Goal: Download file/media: Obtain a digital file from the website

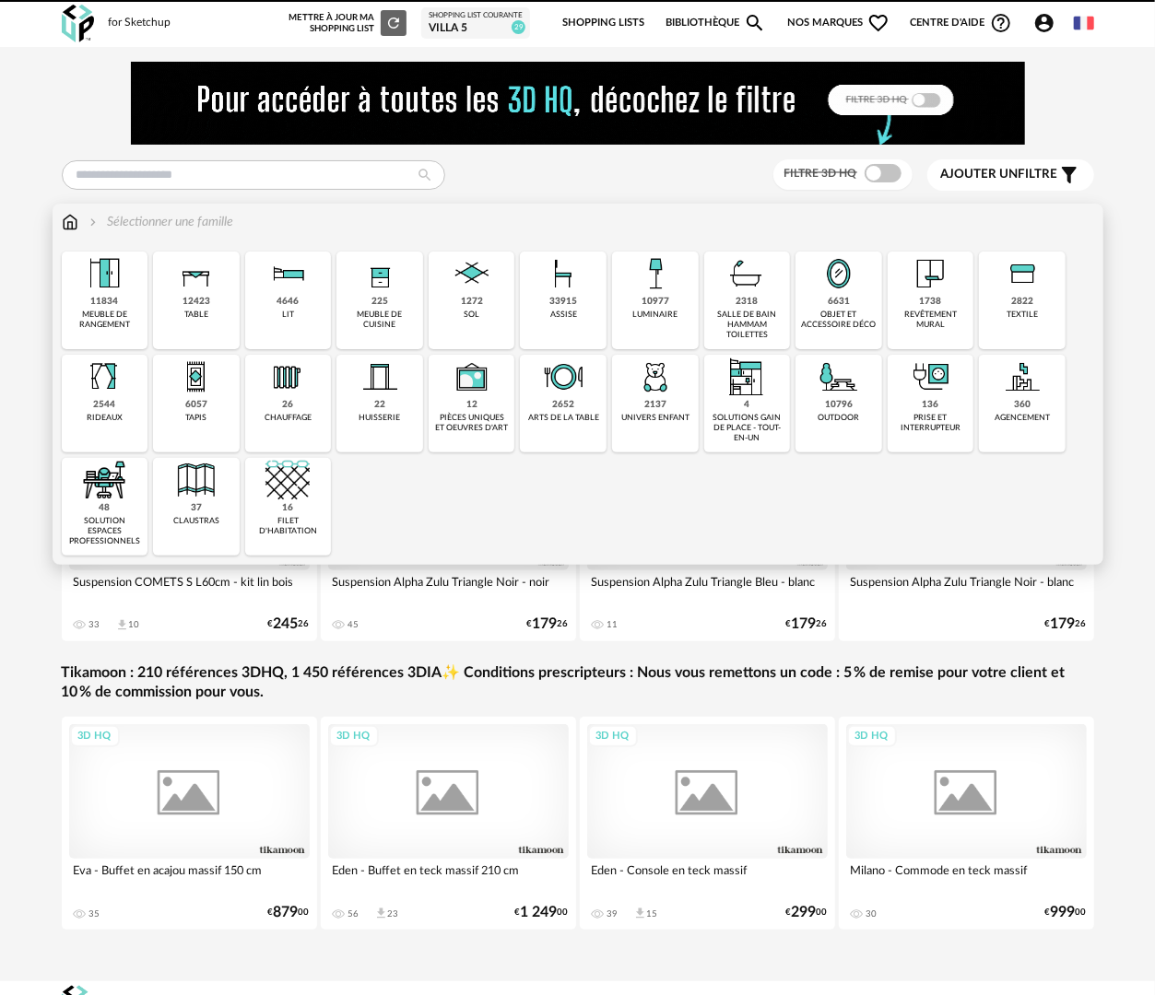
click at [764, 252] on img at bounding box center [746, 274] width 44 height 44
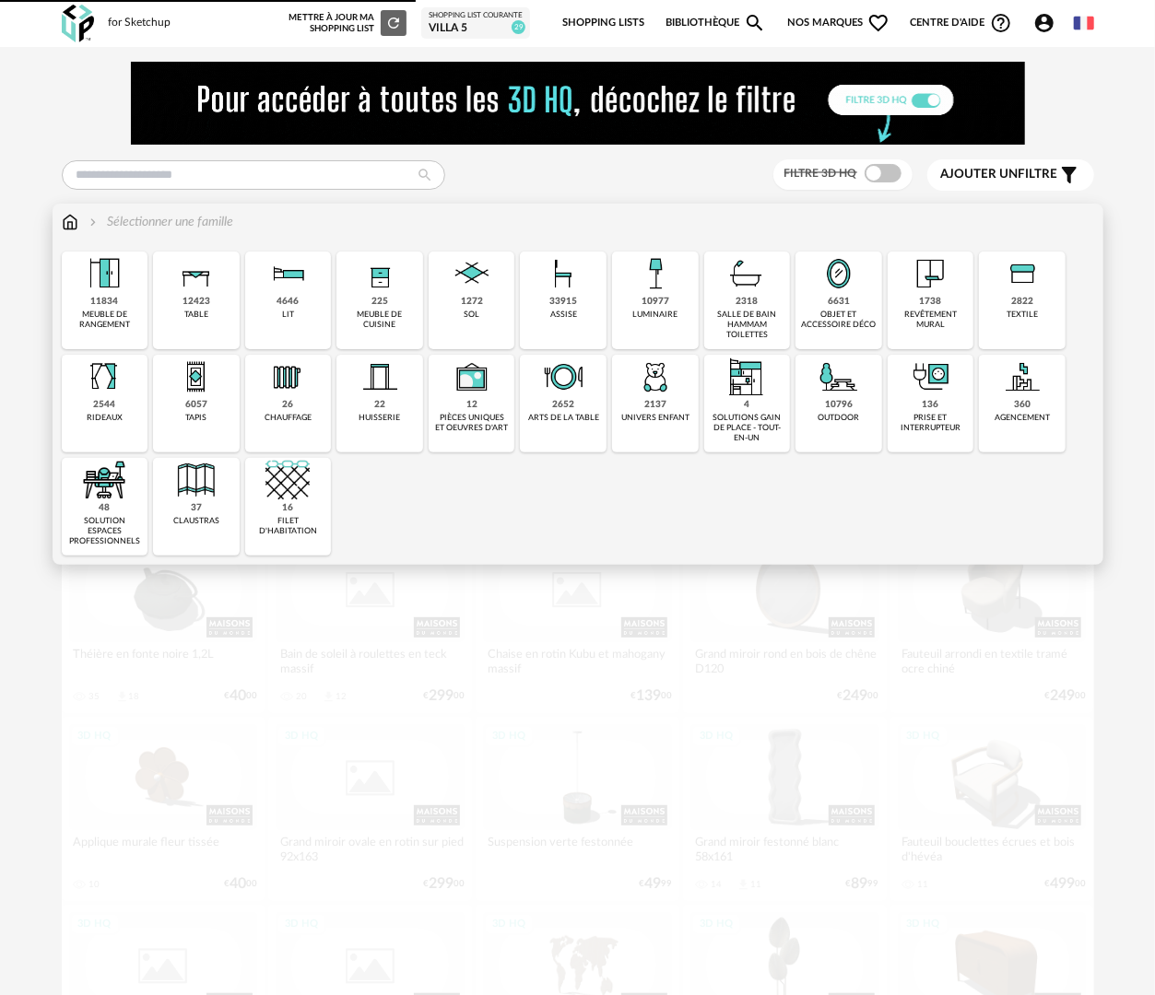
click at [763, 304] on div "2318 salle de bain hammam toilettes" at bounding box center [747, 301] width 87 height 98
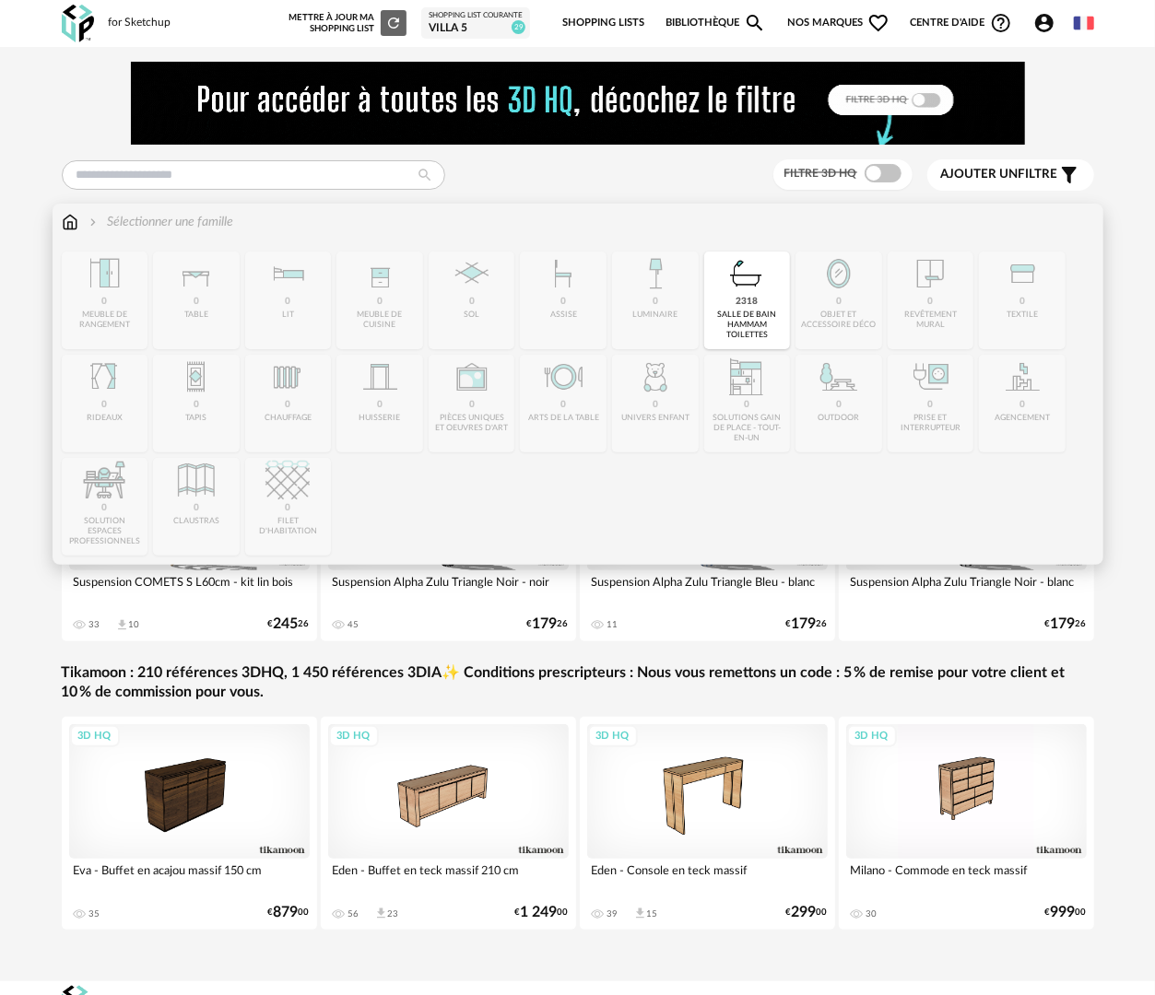
click at [752, 324] on div "salle de bain hammam toilettes" at bounding box center [748, 325] width 76 height 31
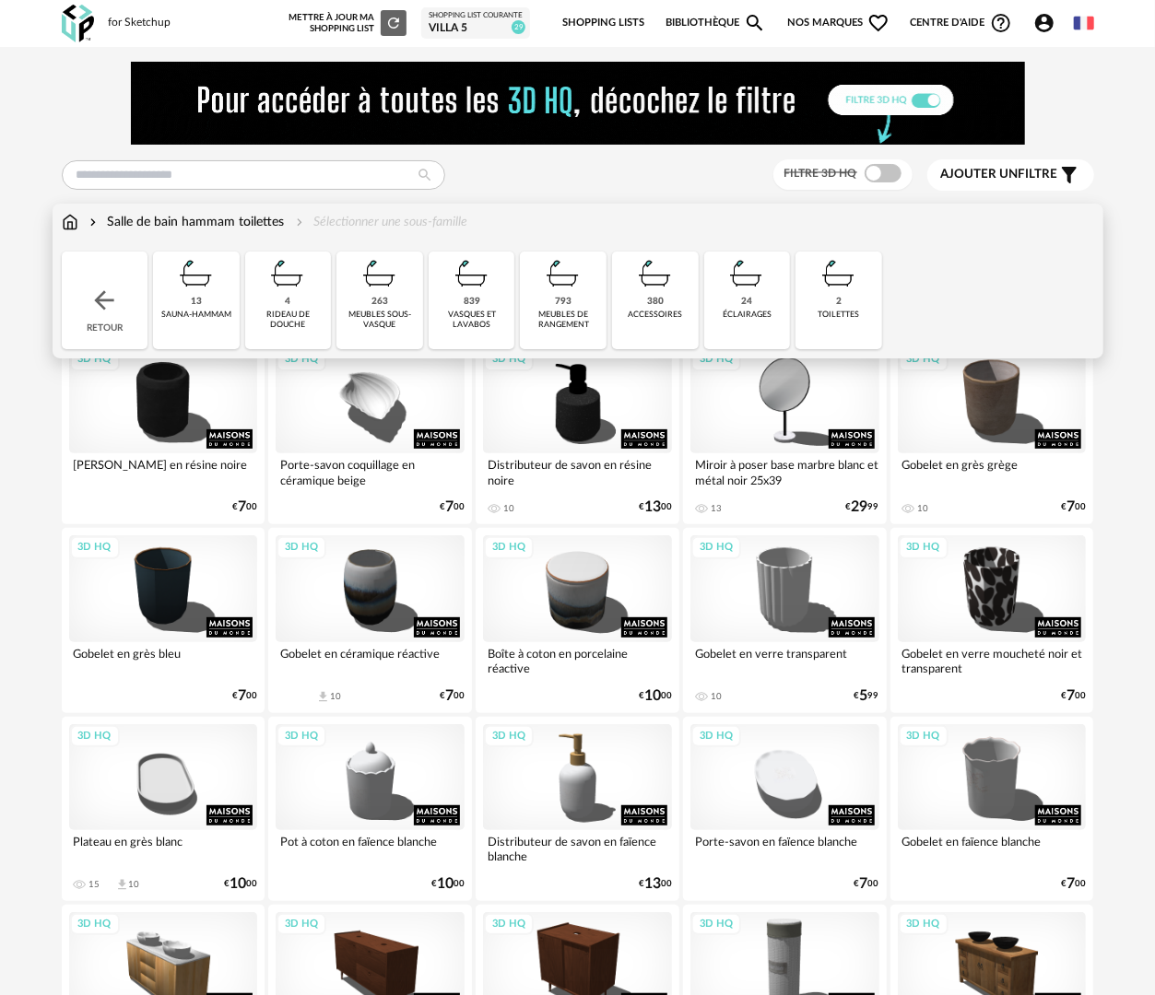
click at [388, 330] on div "263 meubles sous-vasque" at bounding box center [379, 301] width 87 height 98
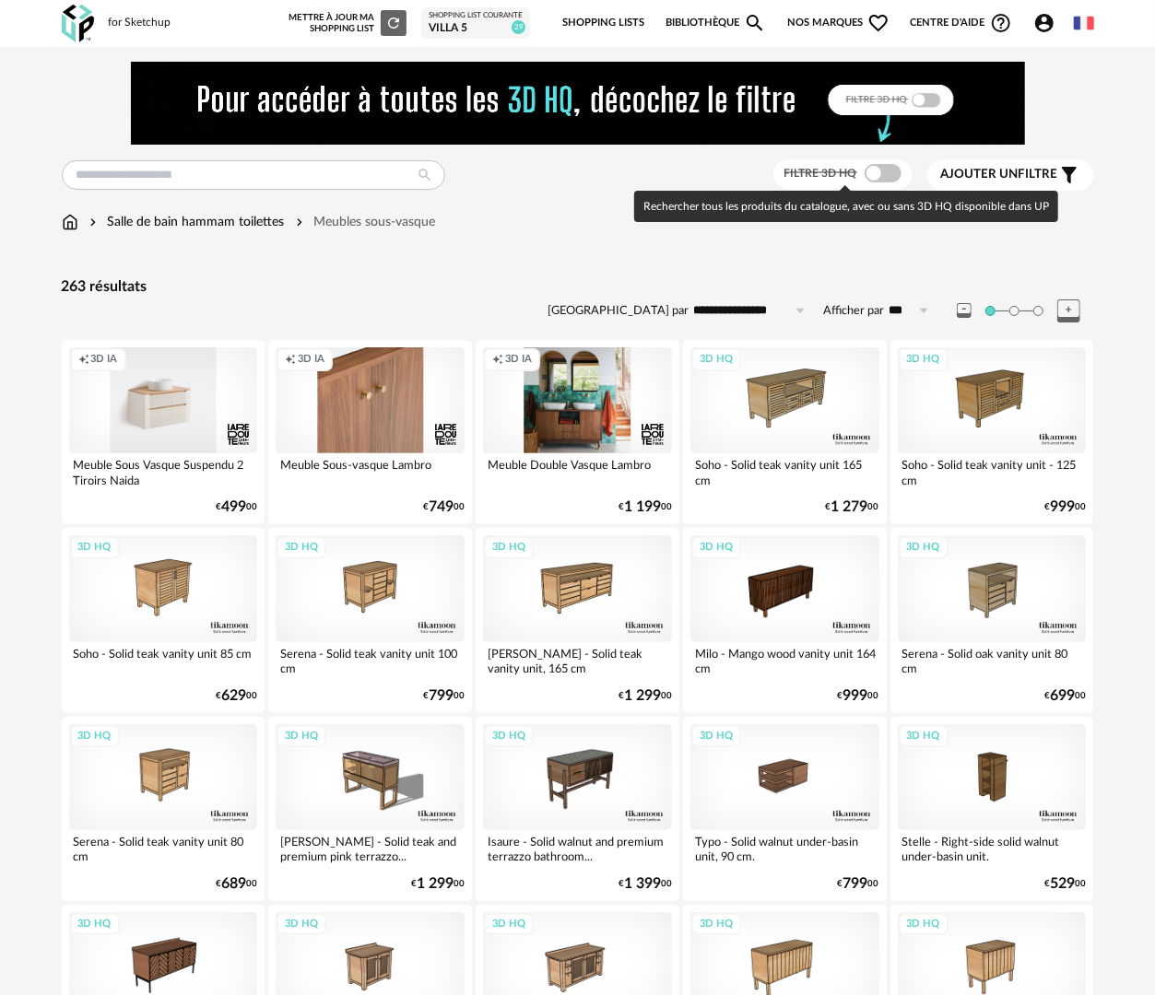
click at [879, 181] on span at bounding box center [882, 173] width 37 height 18
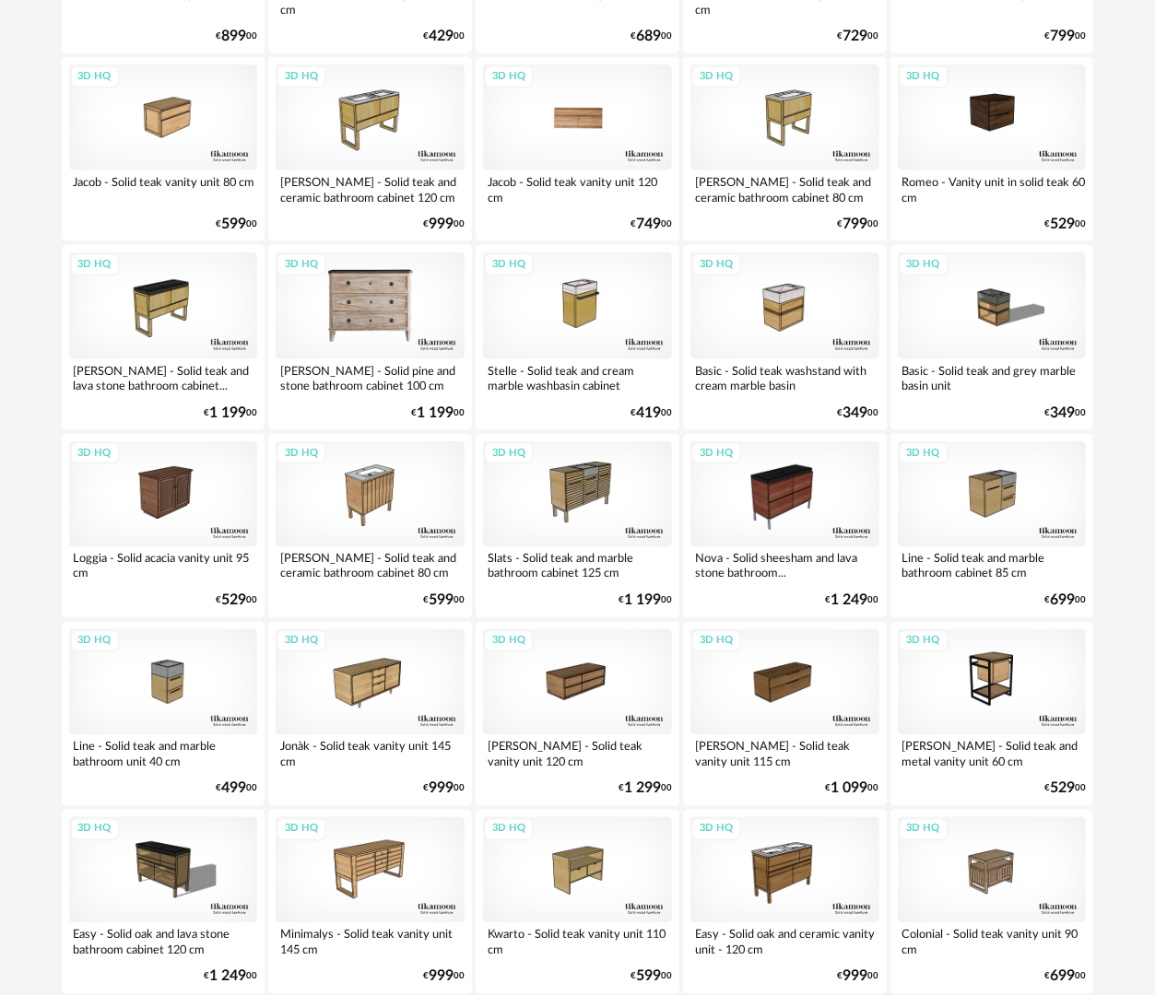
scroll to position [1242, 0]
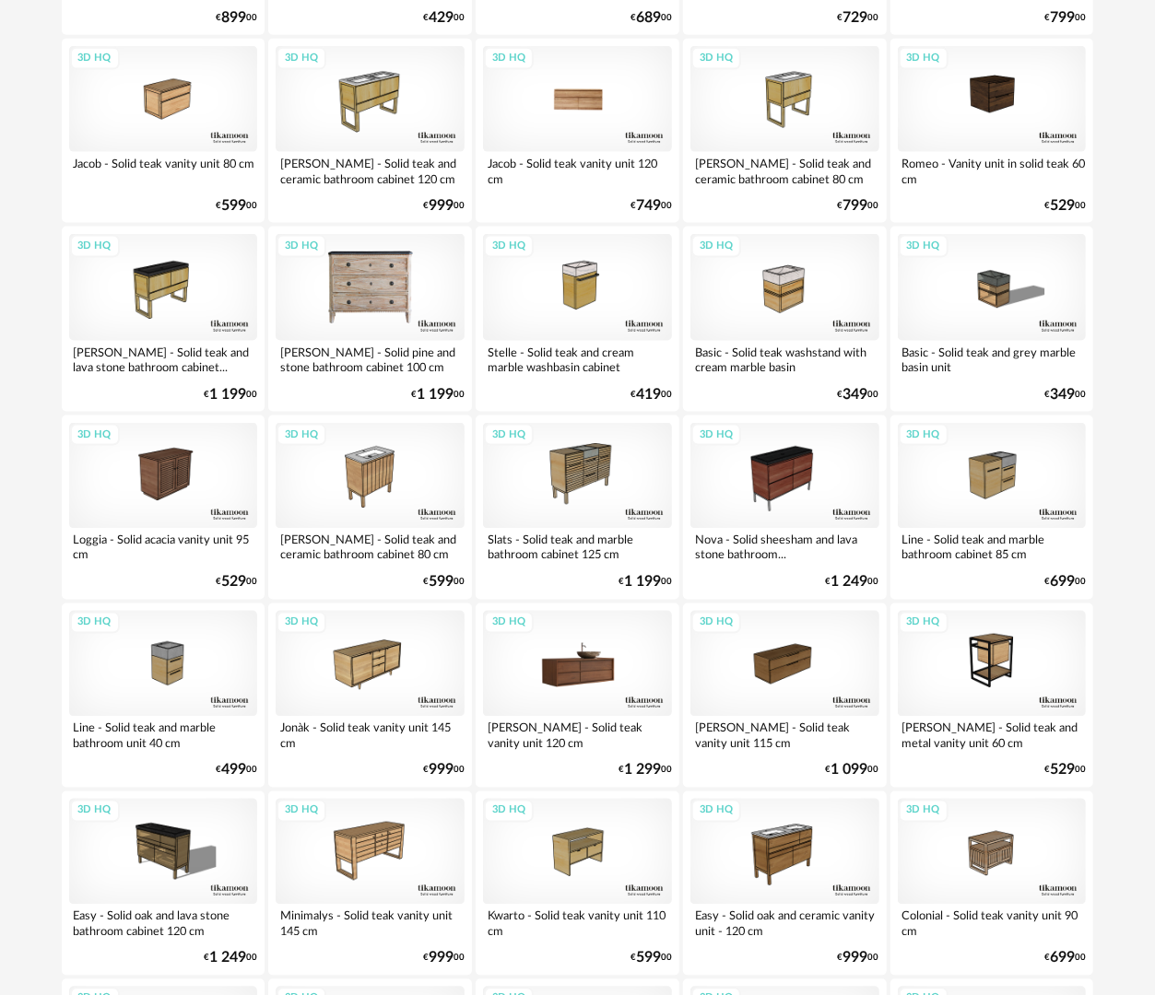
click at [616, 675] on div "3D HQ" at bounding box center [577, 664] width 189 height 106
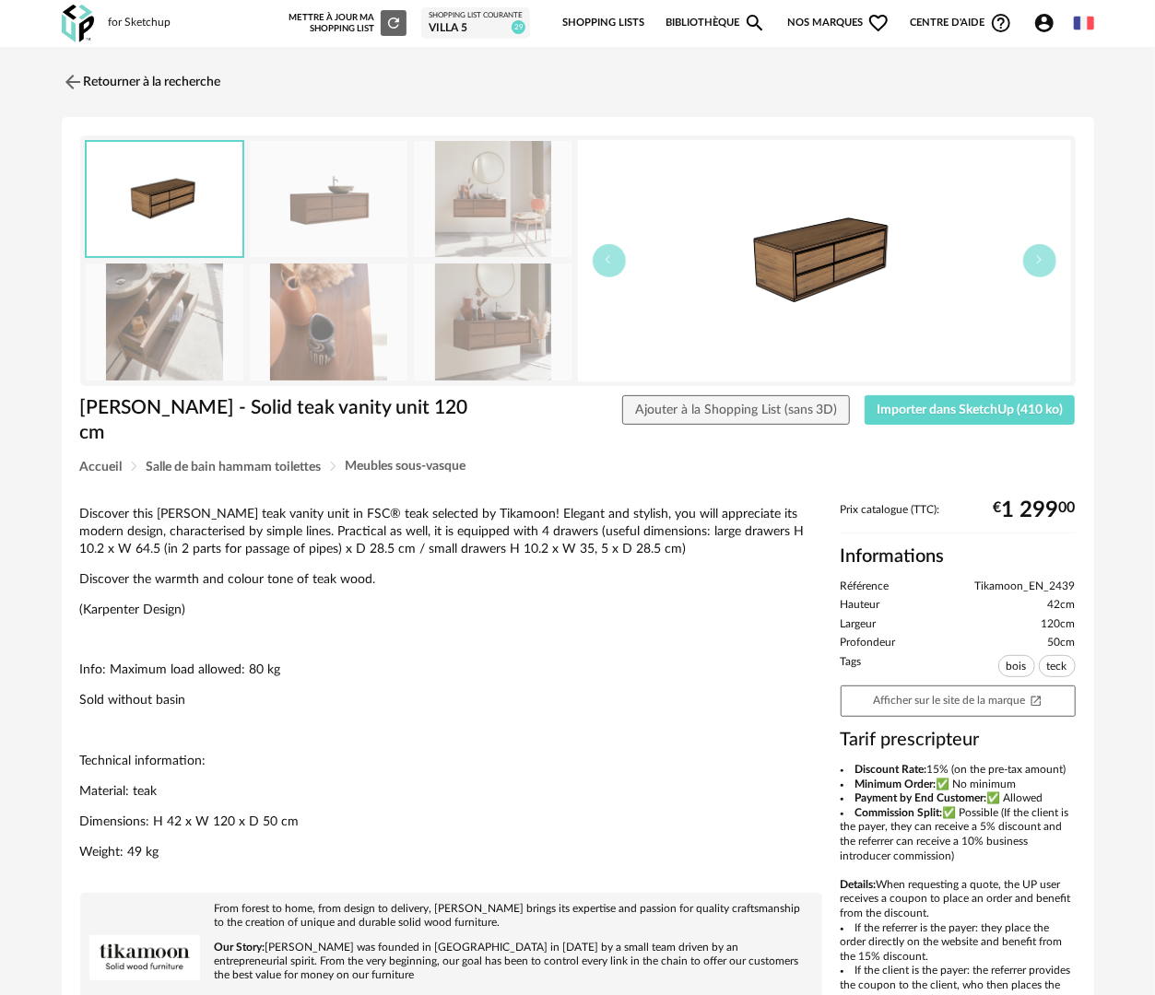
click at [540, 324] on img at bounding box center [493, 322] width 158 height 117
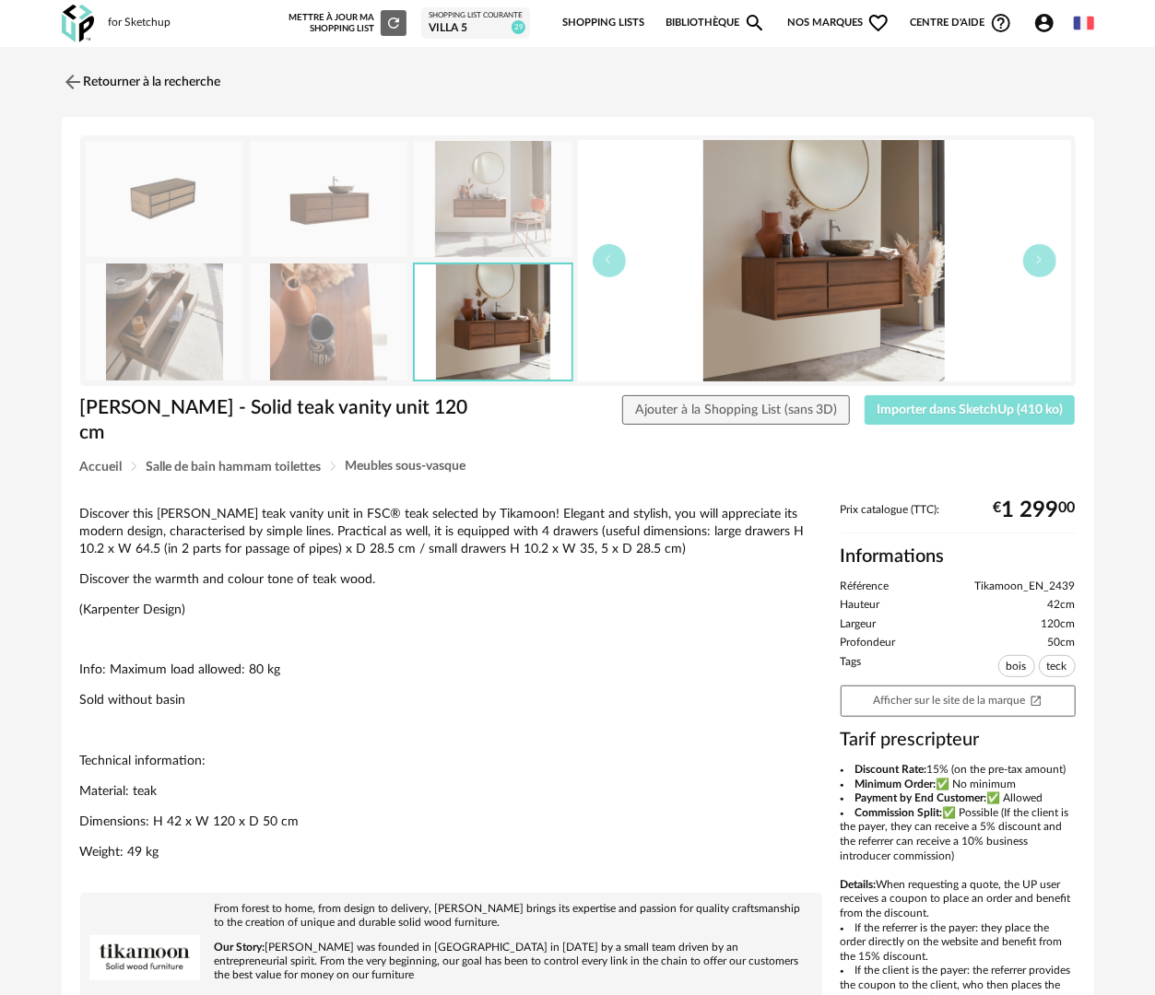
click at [999, 413] on span "Importer dans SketchUp (410 ko)" at bounding box center [969, 410] width 186 height 13
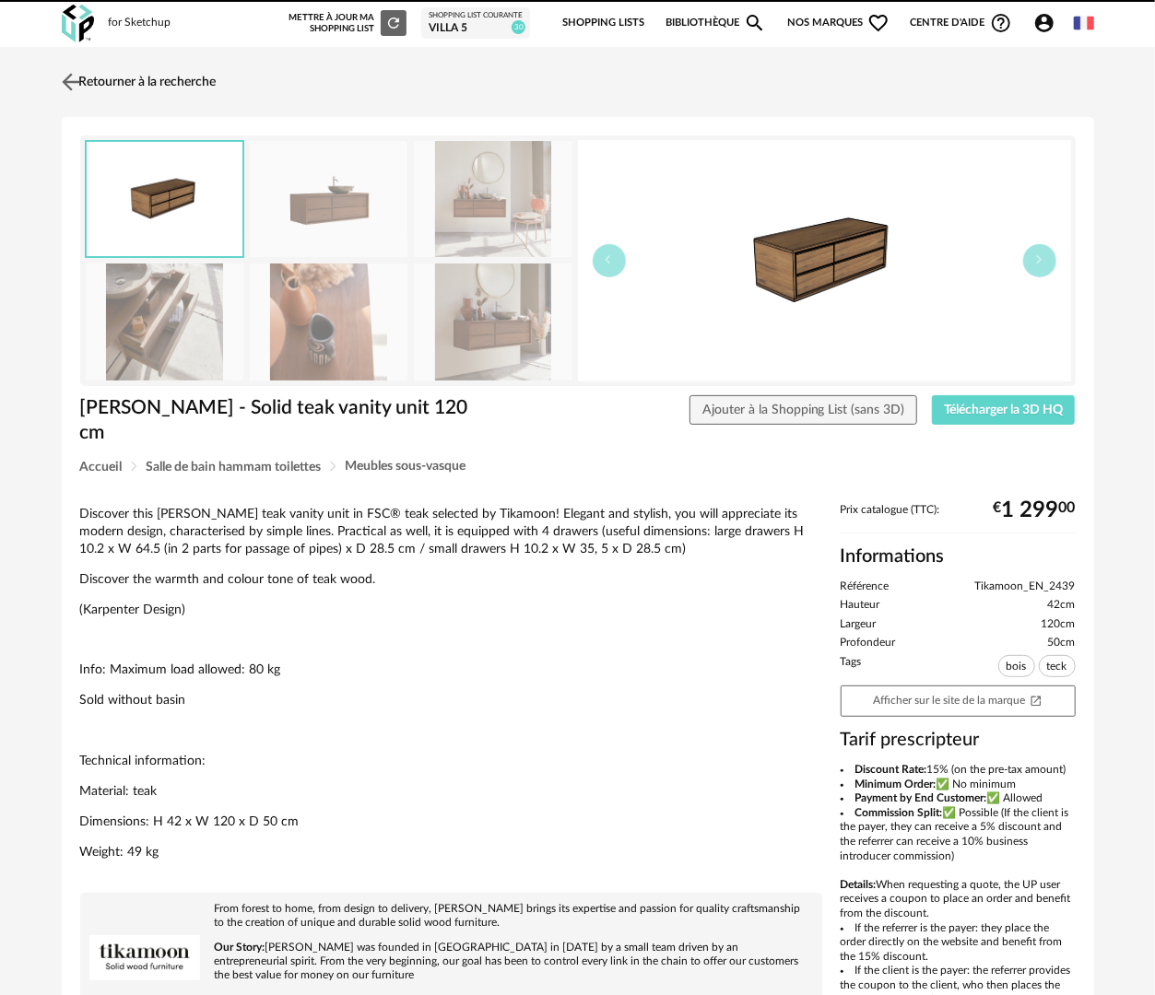
click at [173, 87] on link "Retourner à la recherche" at bounding box center [136, 82] width 159 height 41
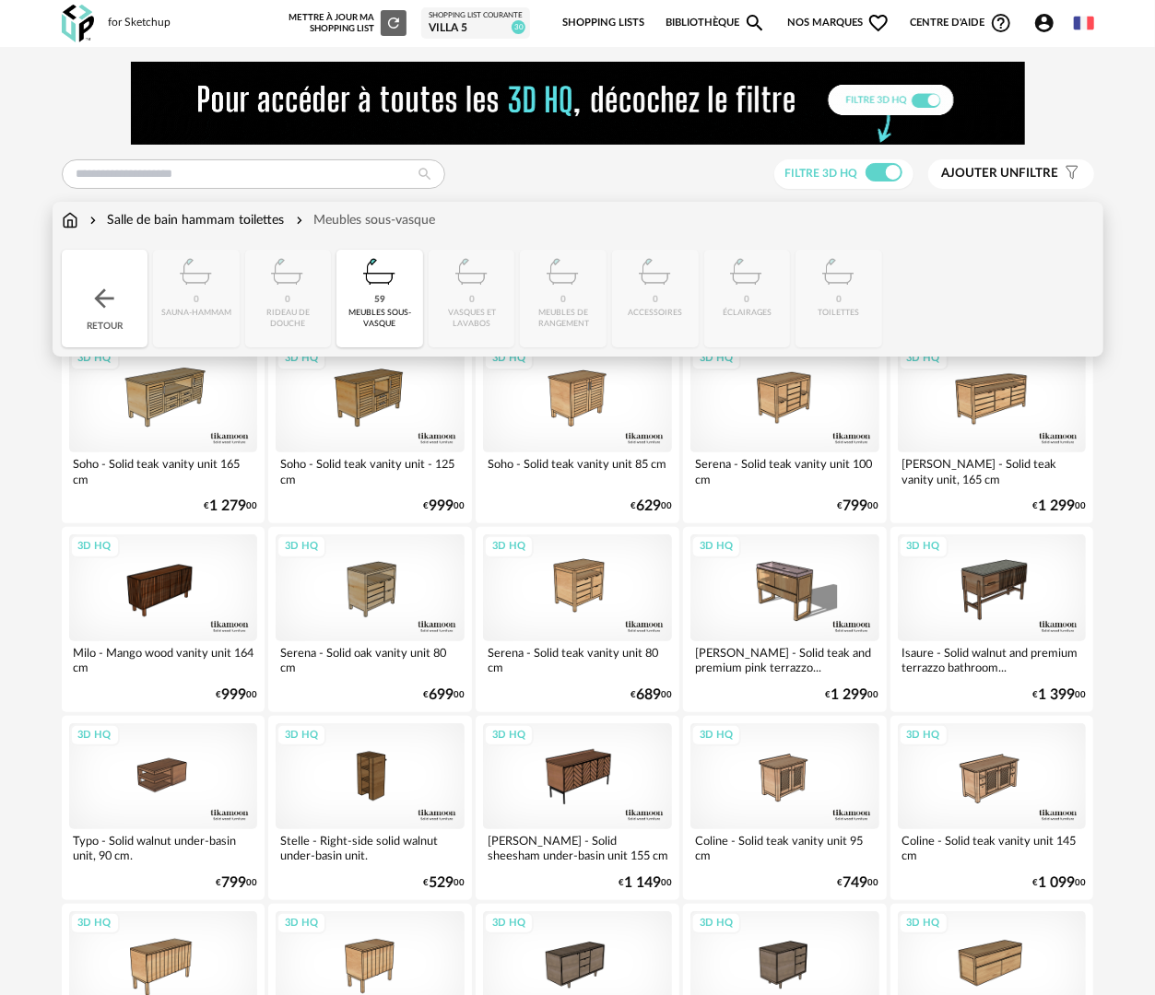
click at [109, 280] on div "Retour" at bounding box center [105, 299] width 87 height 98
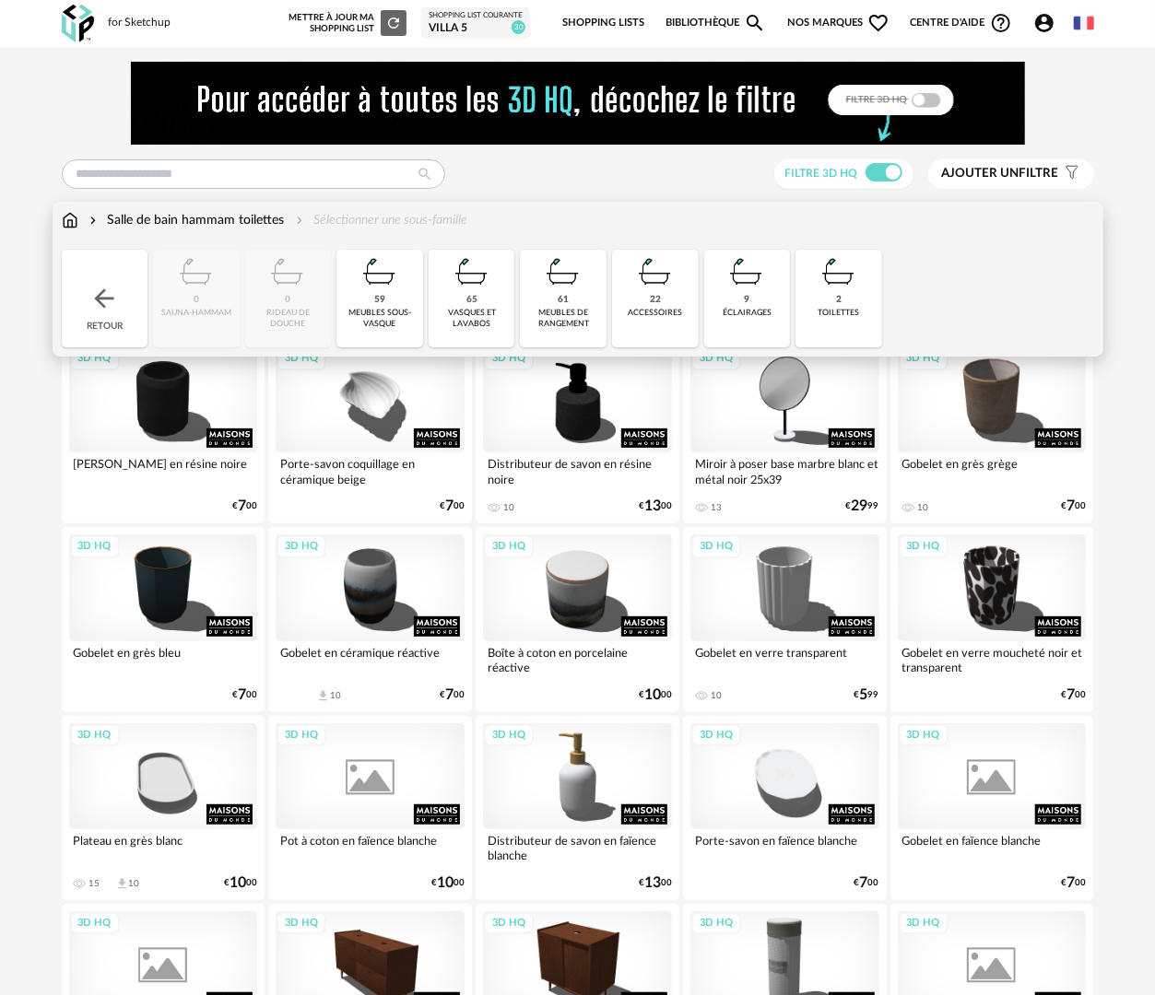
click at [477, 331] on div "65 vasques et lavabos" at bounding box center [471, 299] width 87 height 98
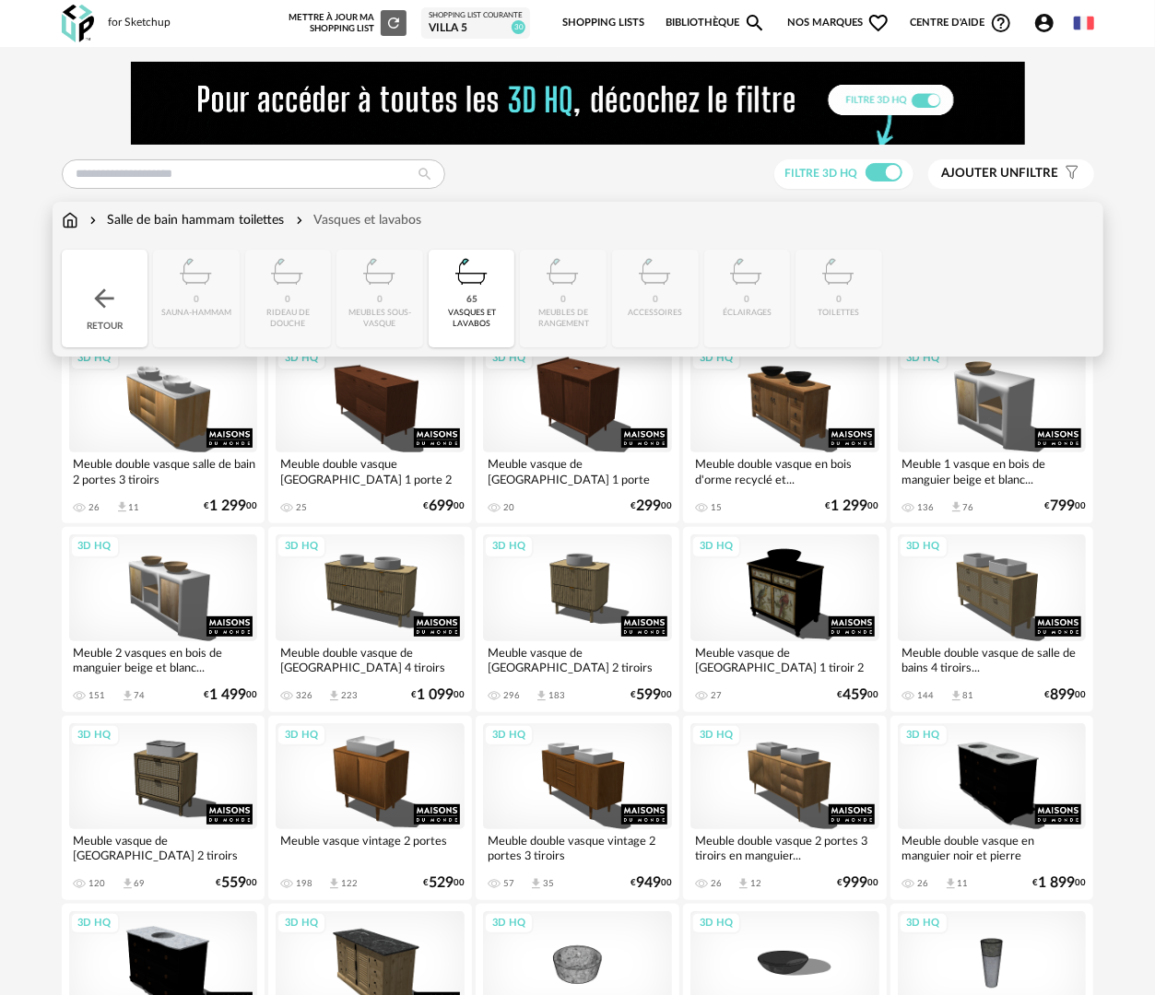
click at [67, 308] on div "Retour" at bounding box center [105, 299] width 87 height 98
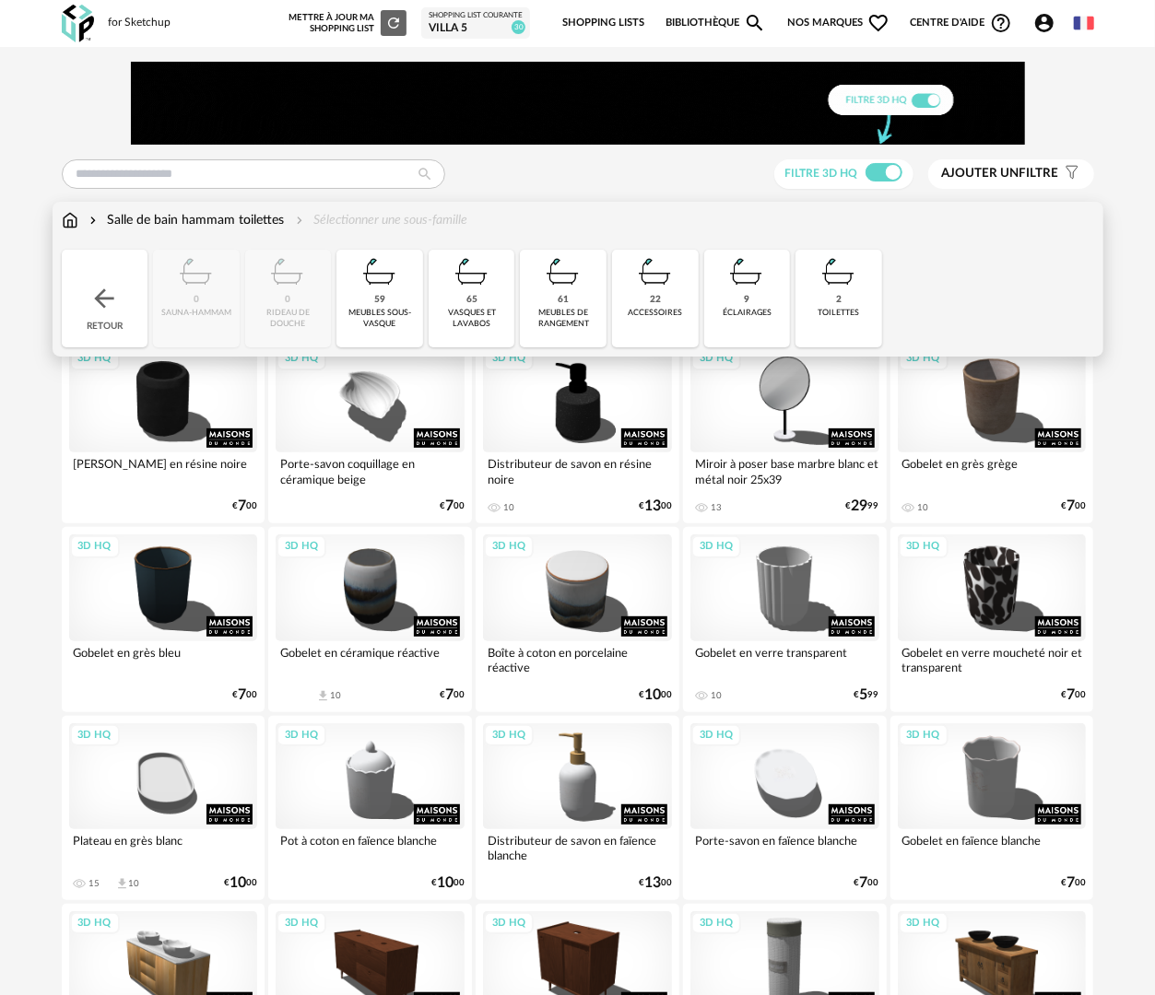
click at [127, 313] on div "Retour" at bounding box center [105, 299] width 87 height 98
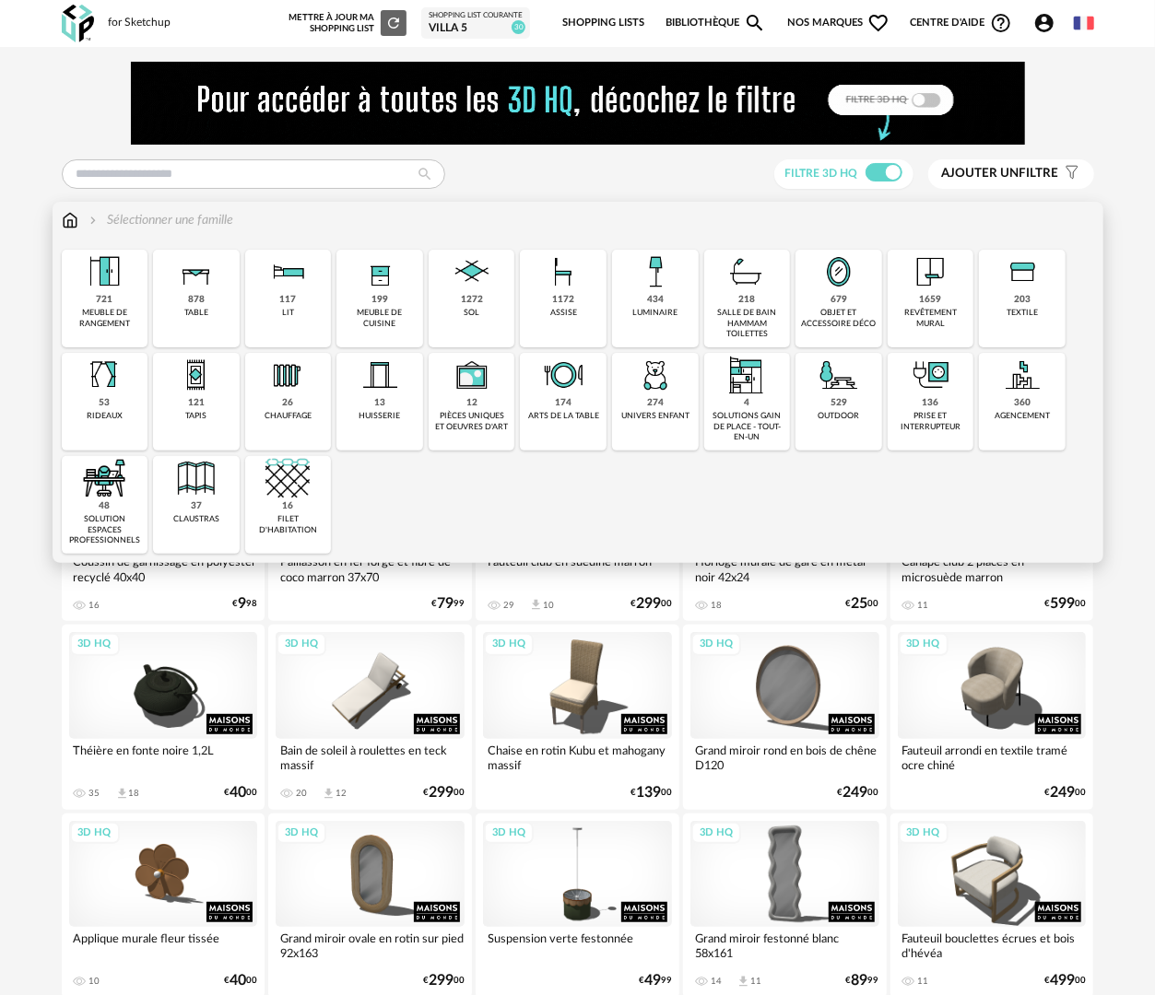
click at [750, 319] on div "salle de bain hammam toilettes" at bounding box center [748, 323] width 76 height 31
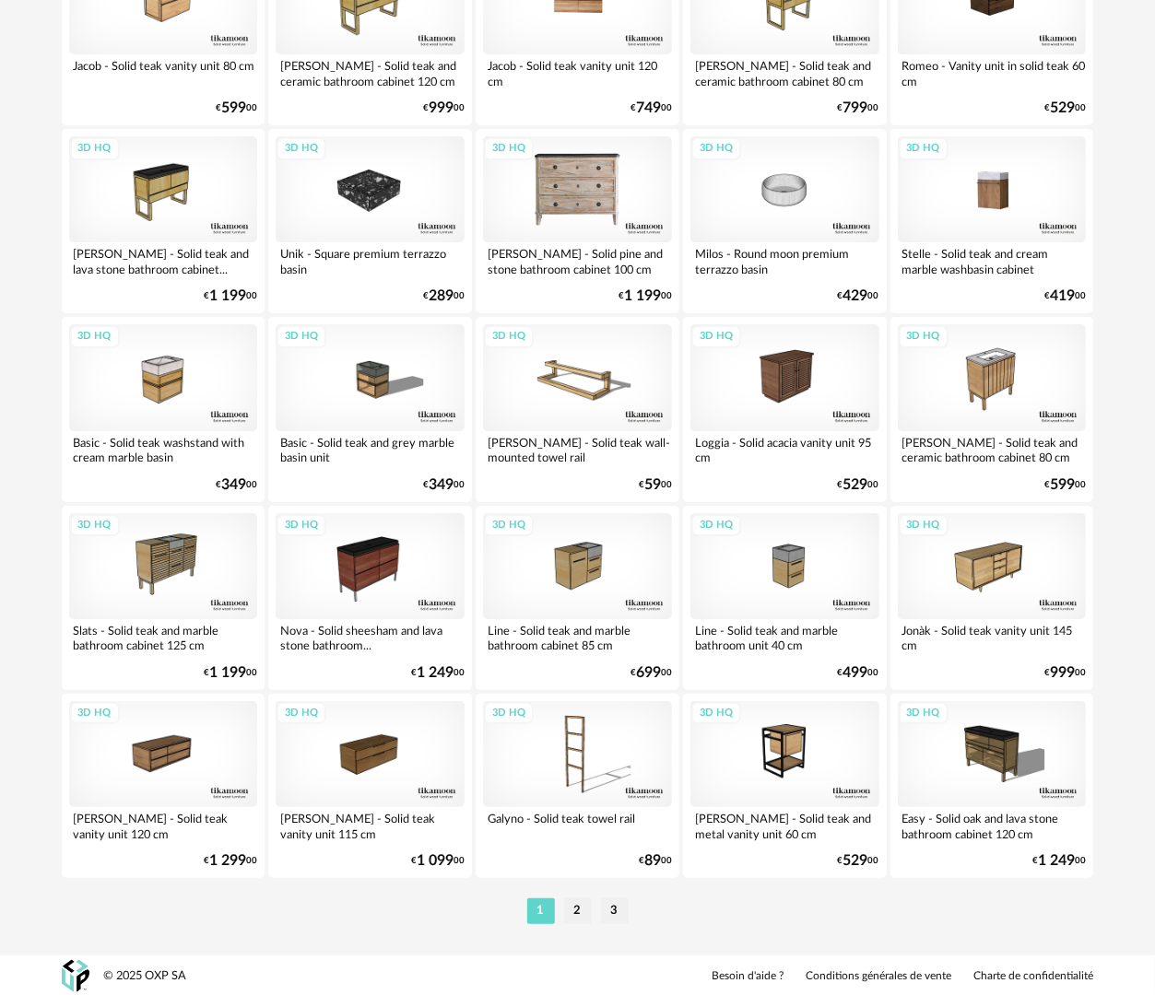
scroll to position [3222, 0]
click at [581, 906] on li "2" at bounding box center [578, 911] width 28 height 26
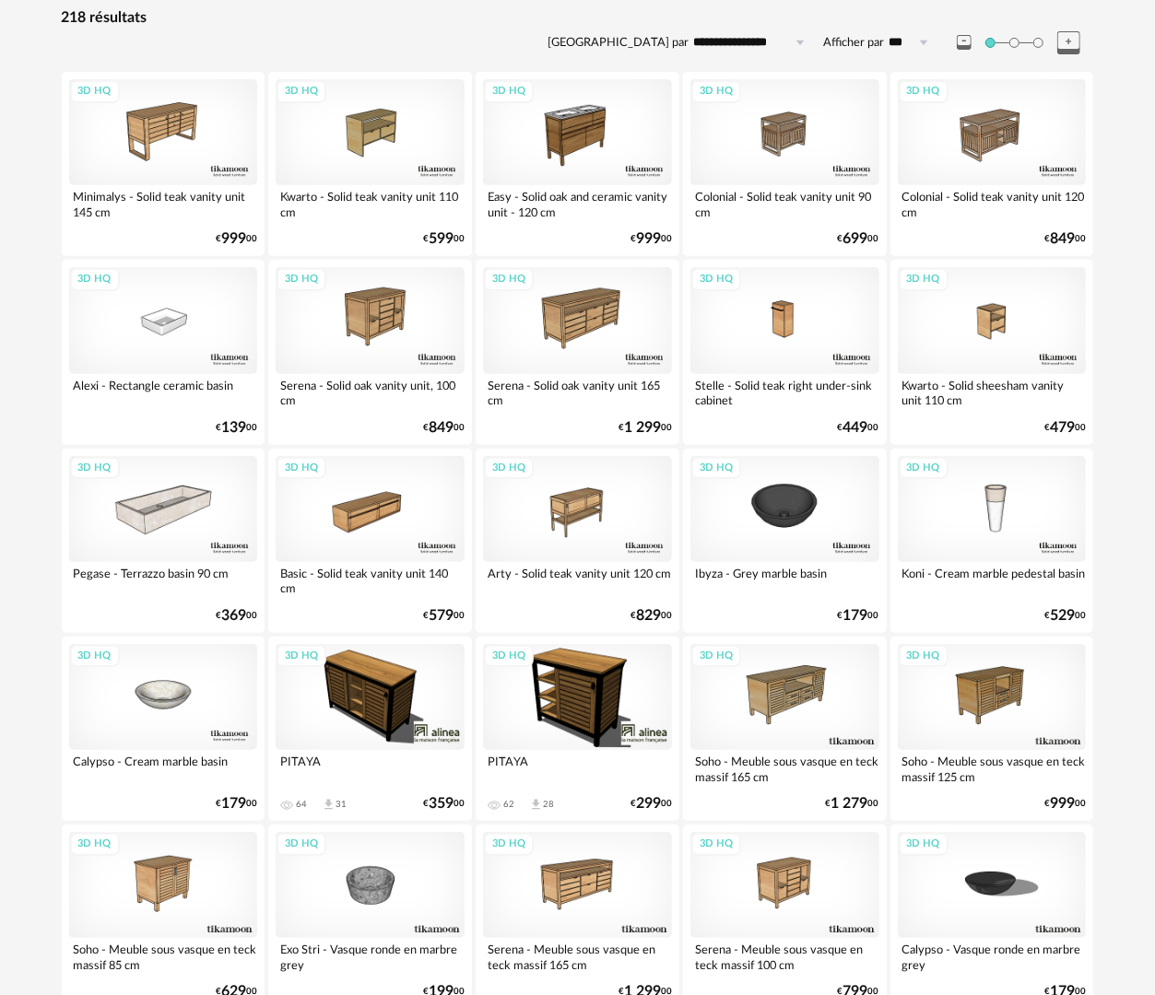
scroll to position [276, 0]
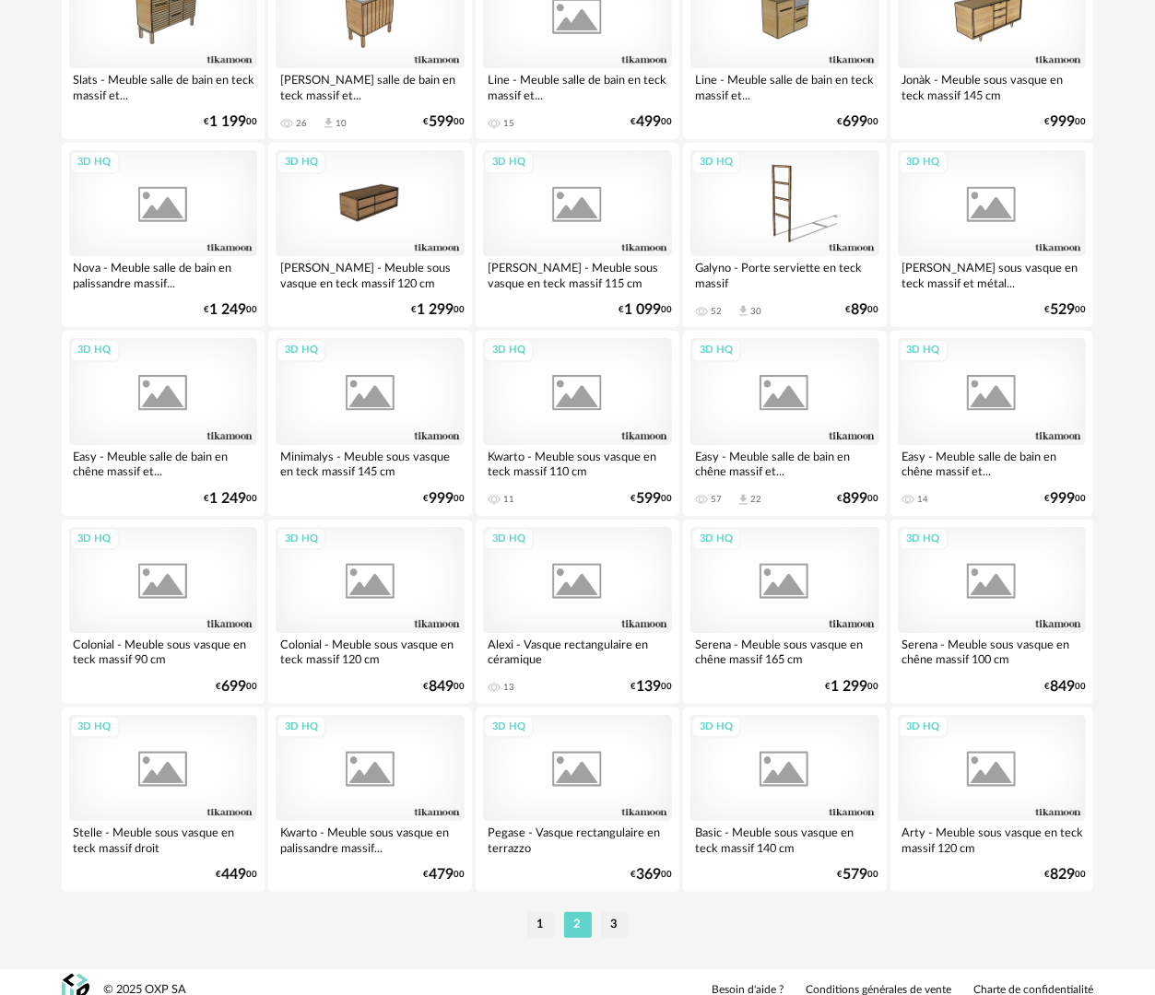
scroll to position [3223, 0]
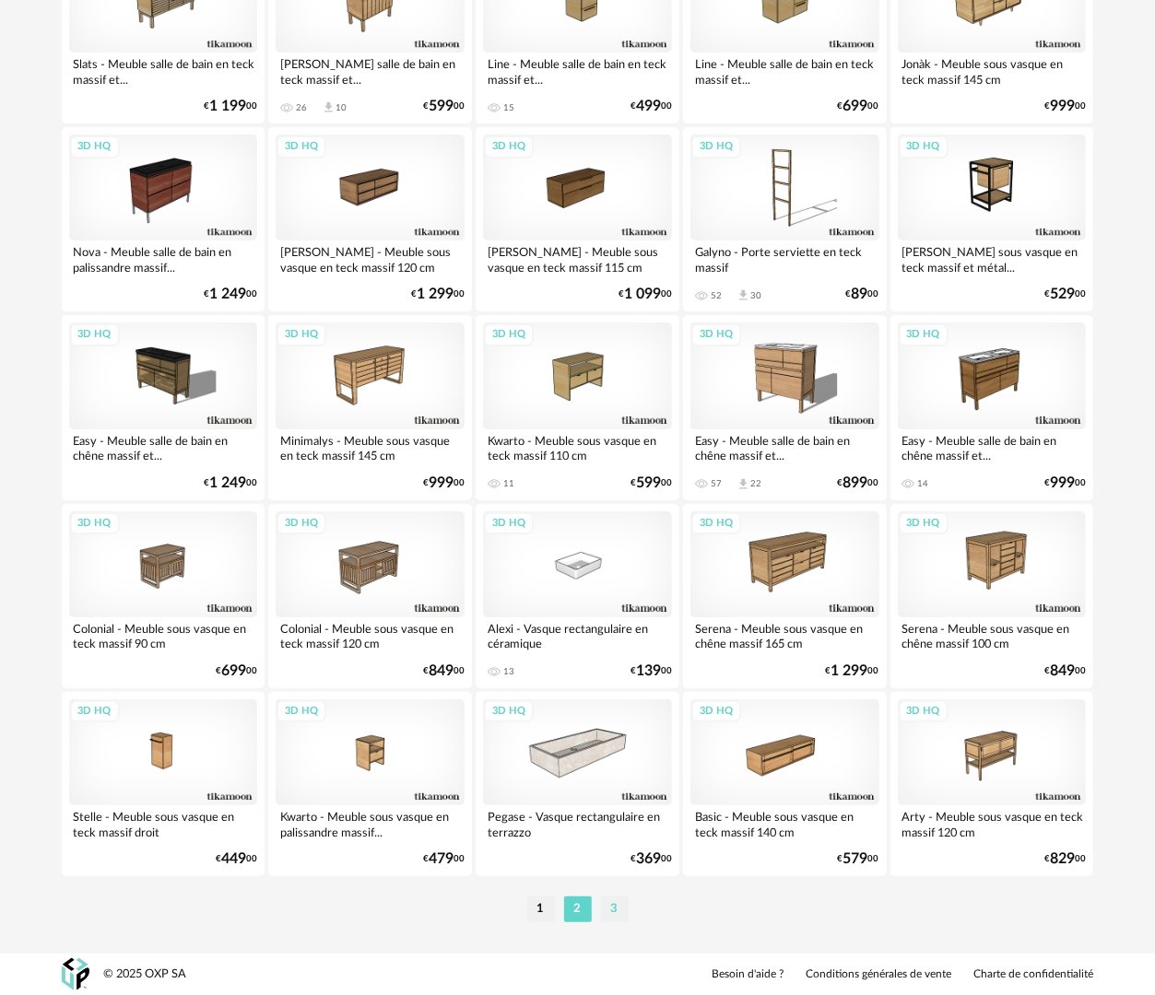
click at [616, 911] on li "3" at bounding box center [615, 910] width 28 height 26
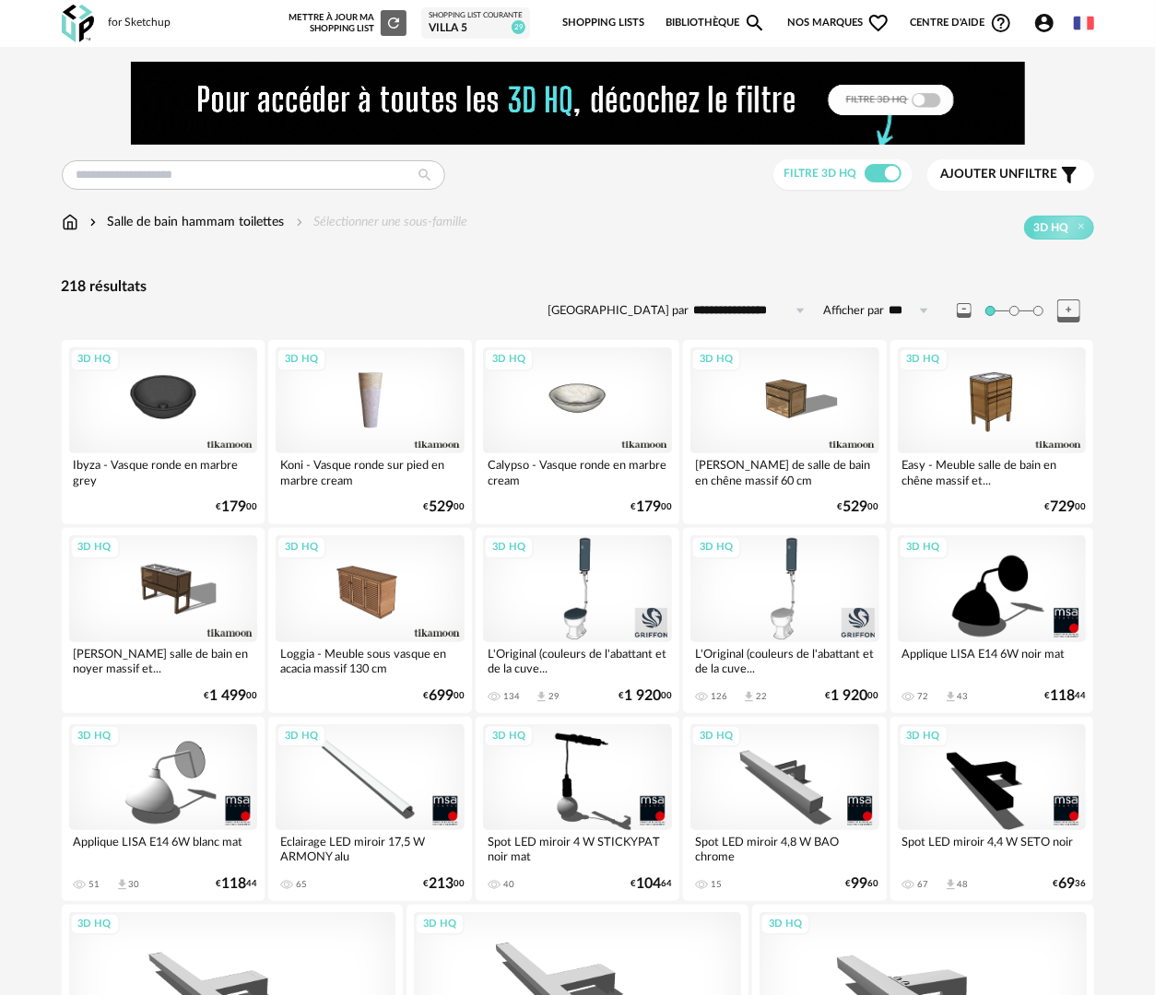
click at [382, 414] on div "3D HQ" at bounding box center [370, 400] width 189 height 106
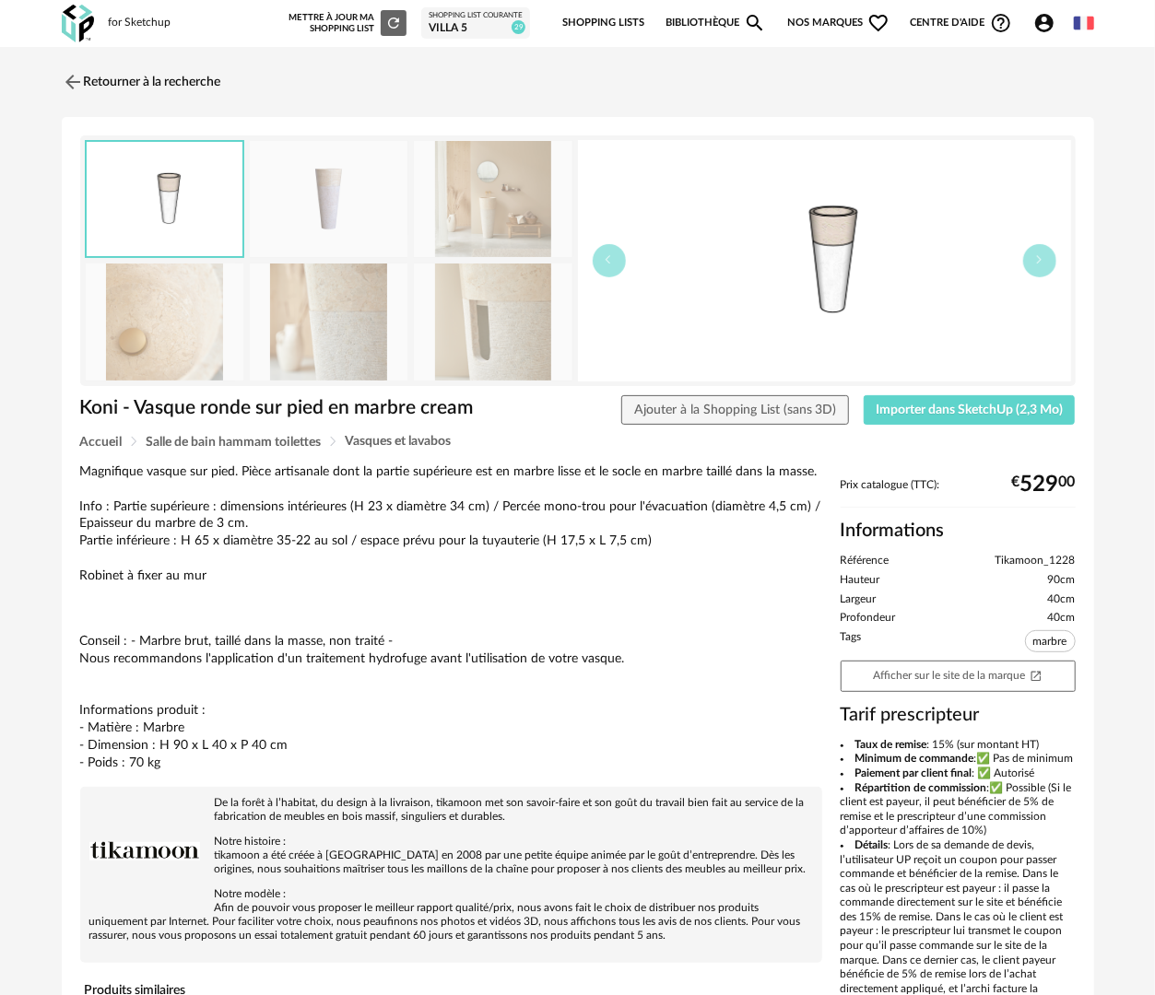
click at [522, 302] on img at bounding box center [493, 322] width 158 height 117
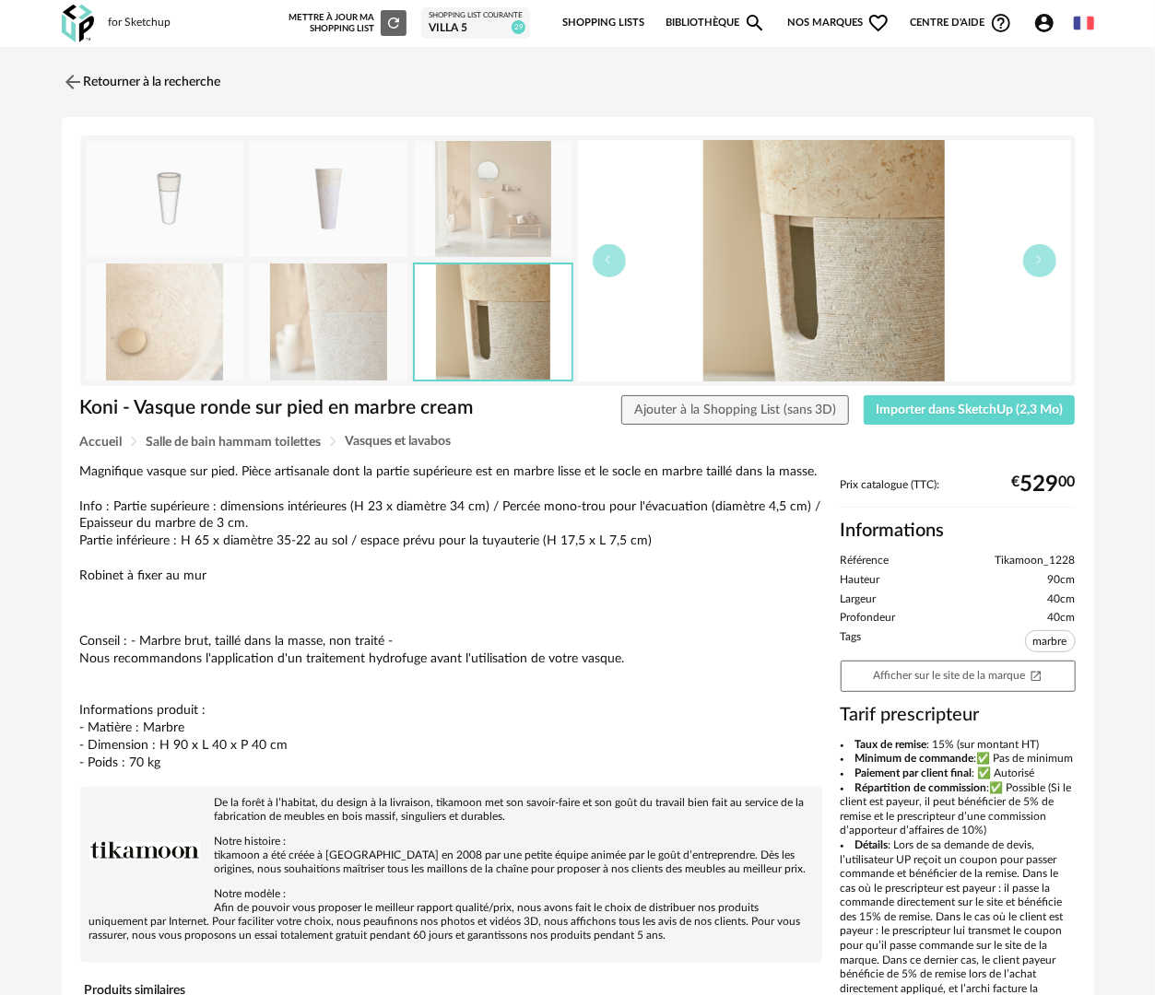
click at [359, 321] on img at bounding box center [329, 322] width 158 height 117
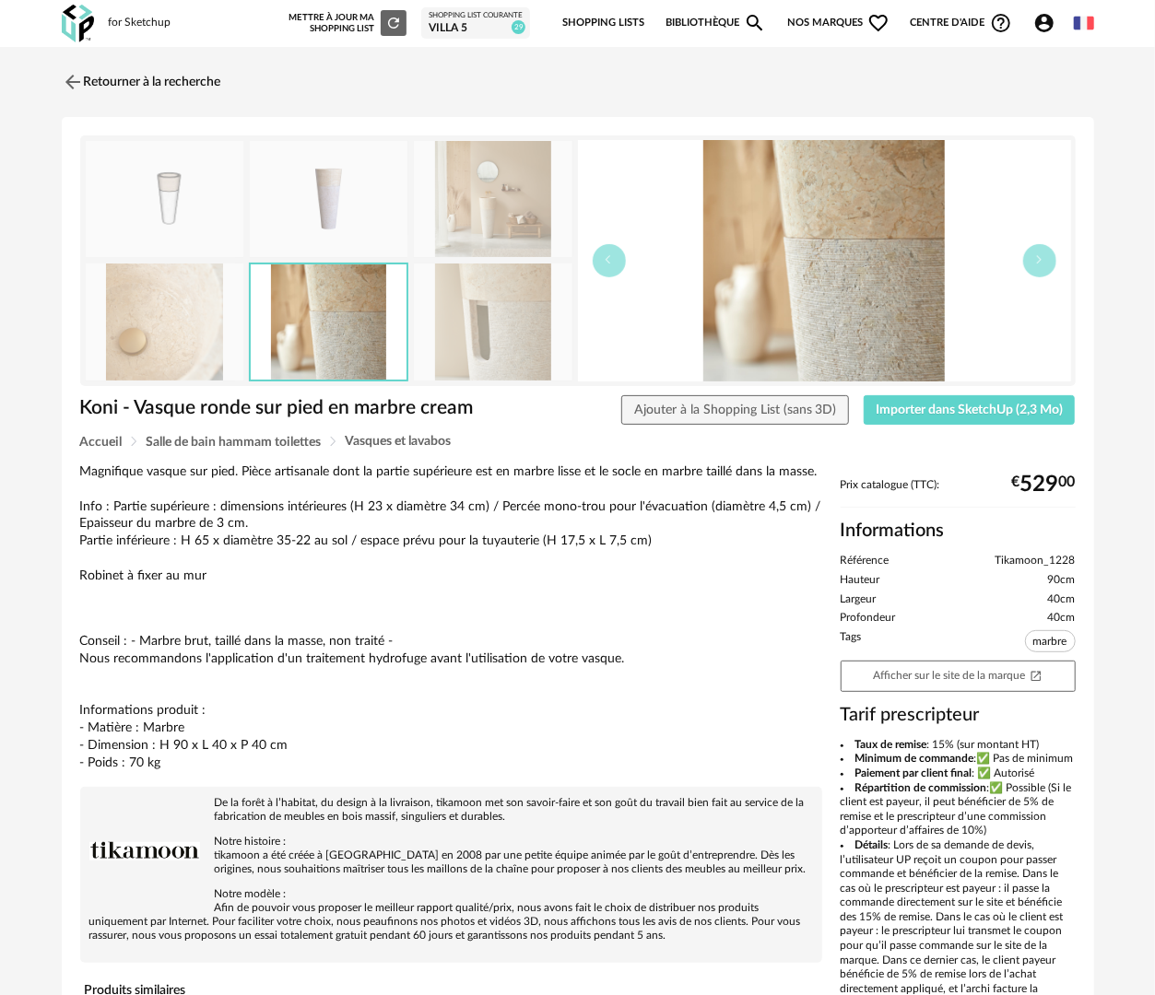
click at [317, 217] on img at bounding box center [329, 199] width 158 height 117
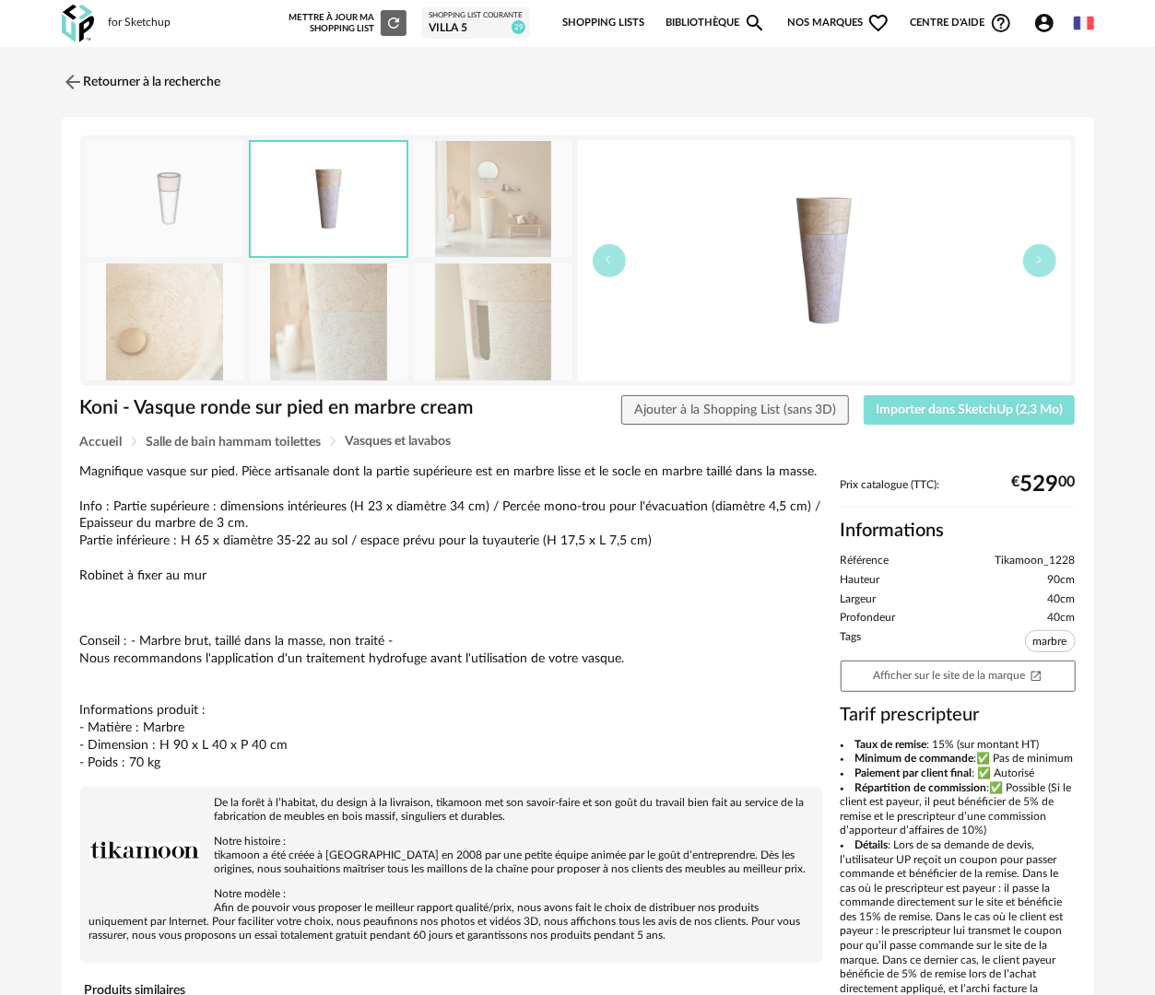
click at [980, 409] on span "Importer dans SketchUp (2,3 Mo)" at bounding box center [968, 410] width 187 height 13
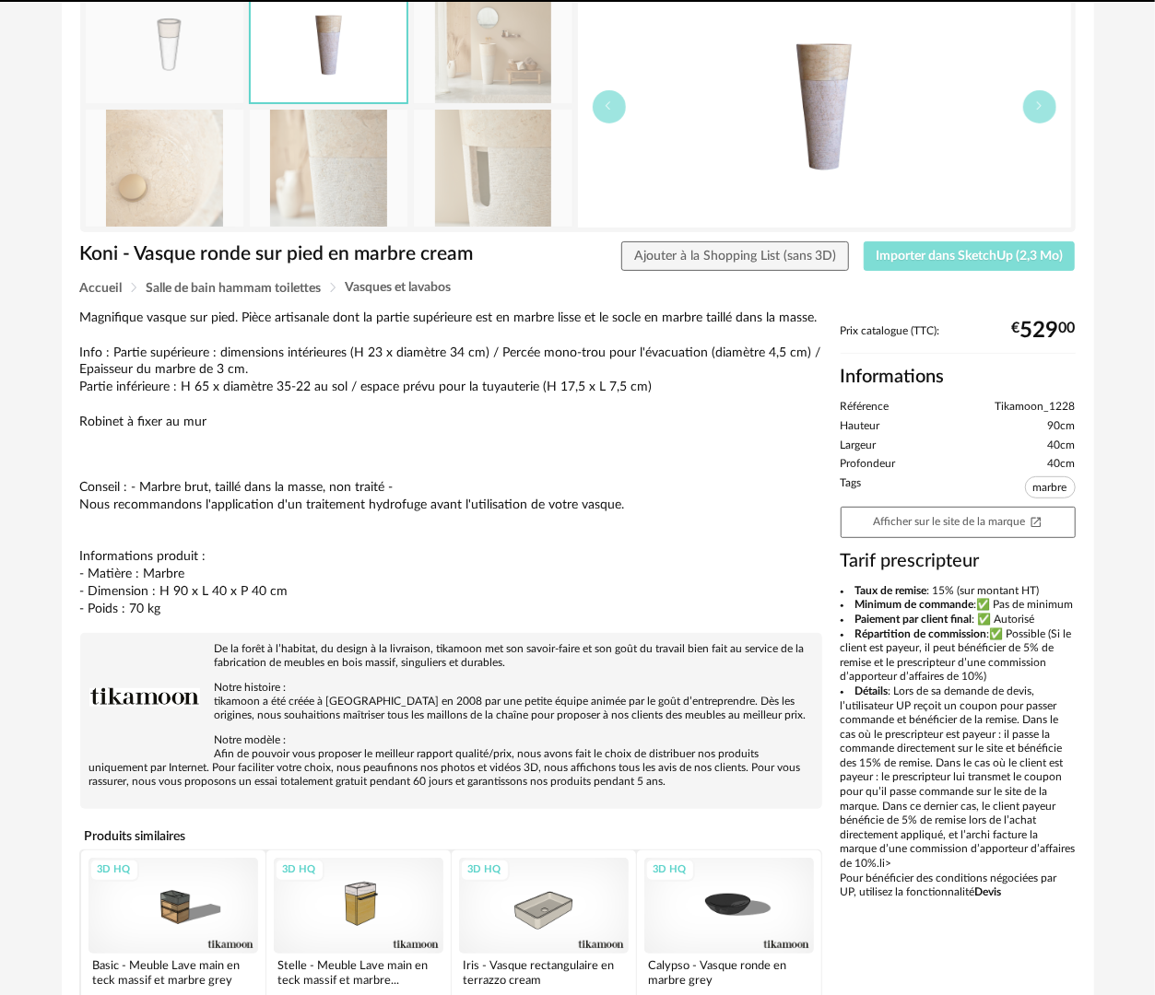
scroll to position [184, 0]
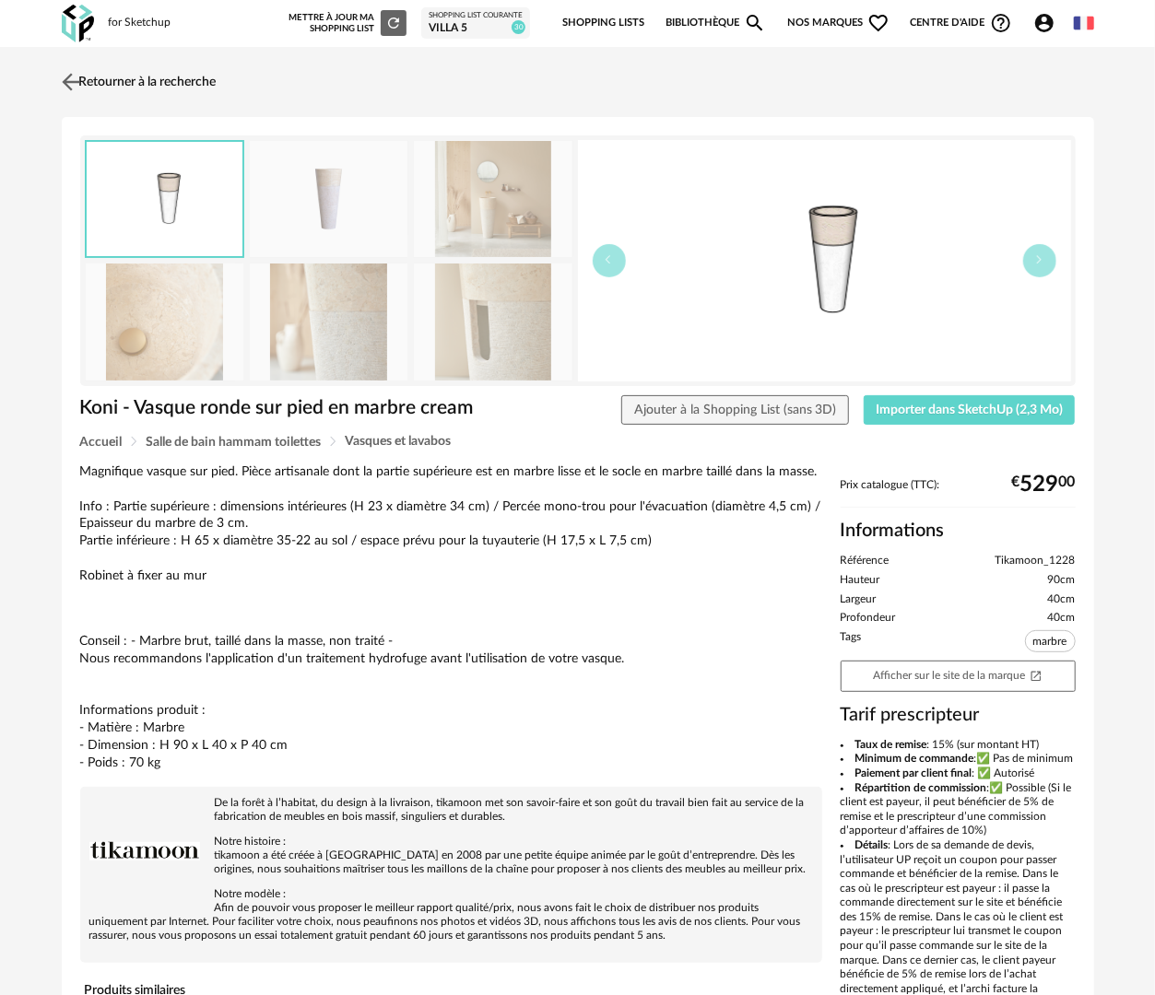
click at [174, 88] on link "Retourner à la recherche" at bounding box center [136, 82] width 159 height 41
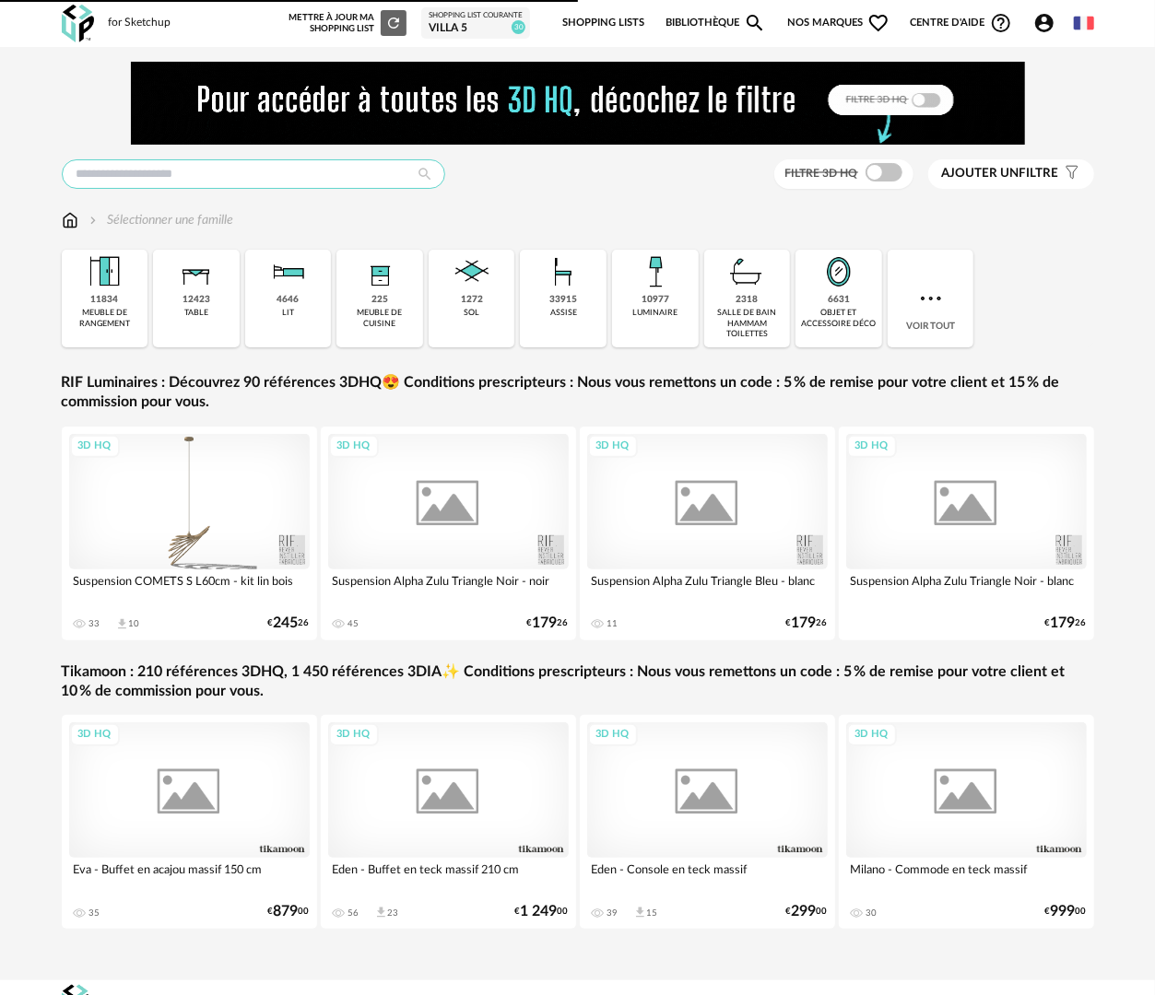
click at [227, 174] on input "text" at bounding box center [253, 173] width 383 height 29
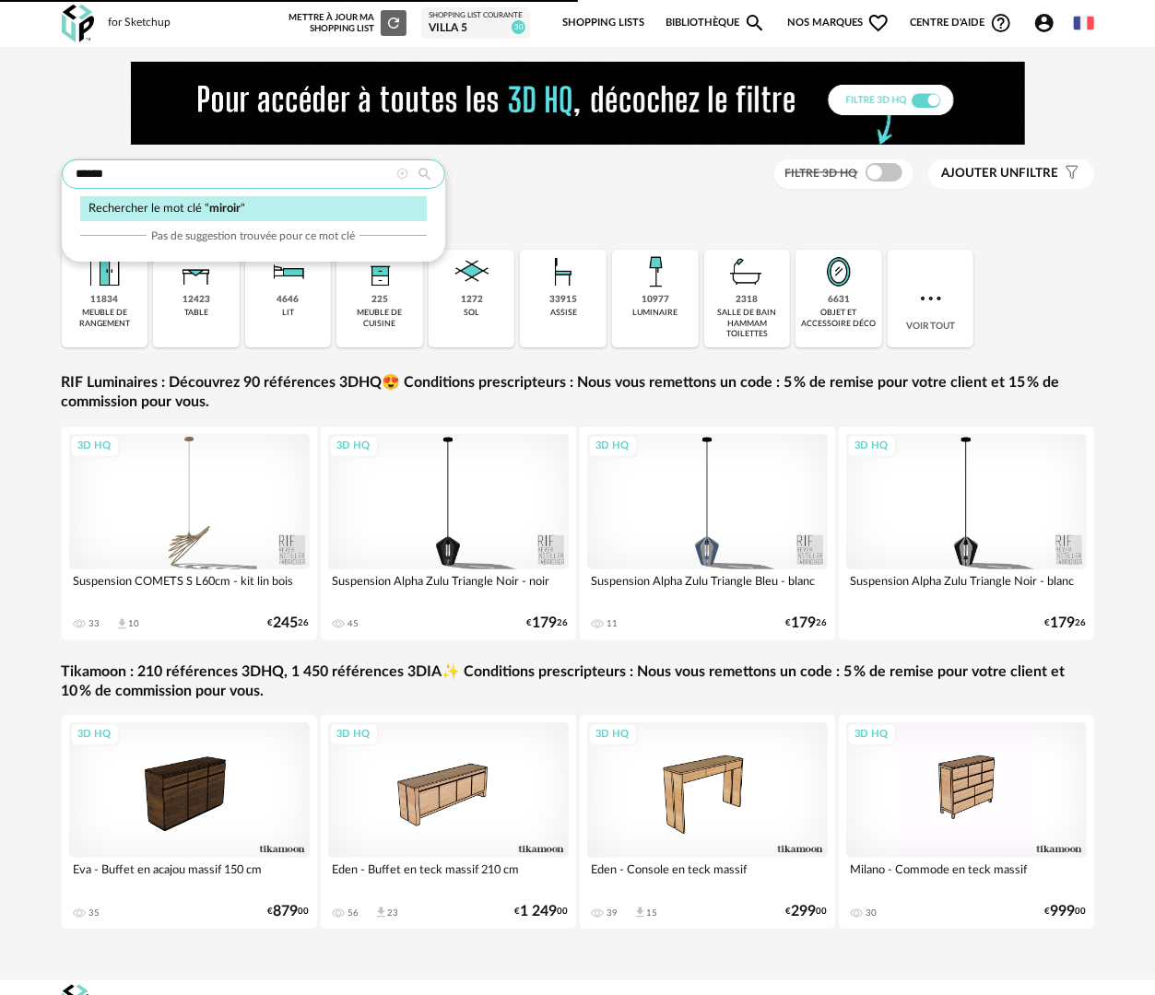
type input "******"
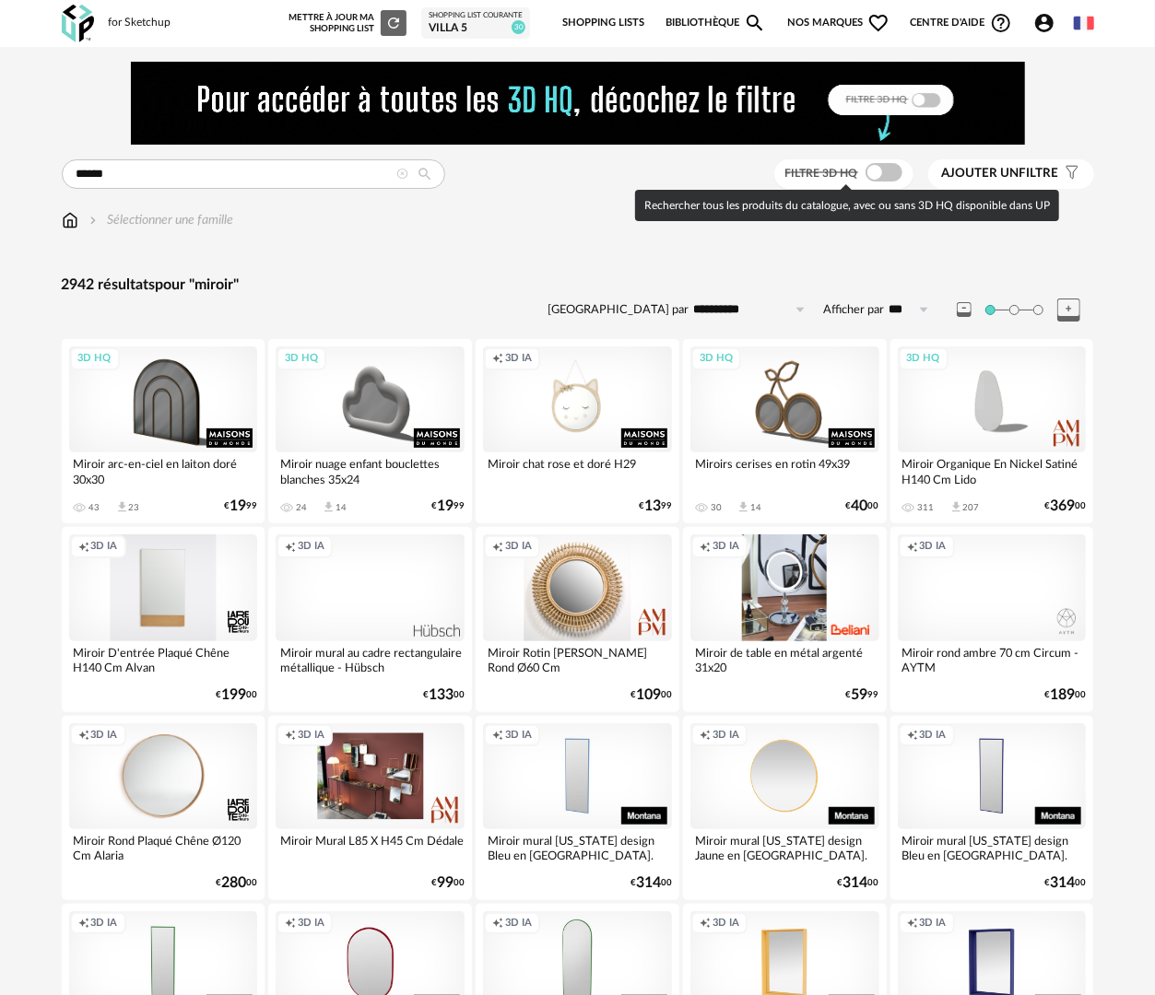
click at [886, 170] on span at bounding box center [883, 172] width 37 height 18
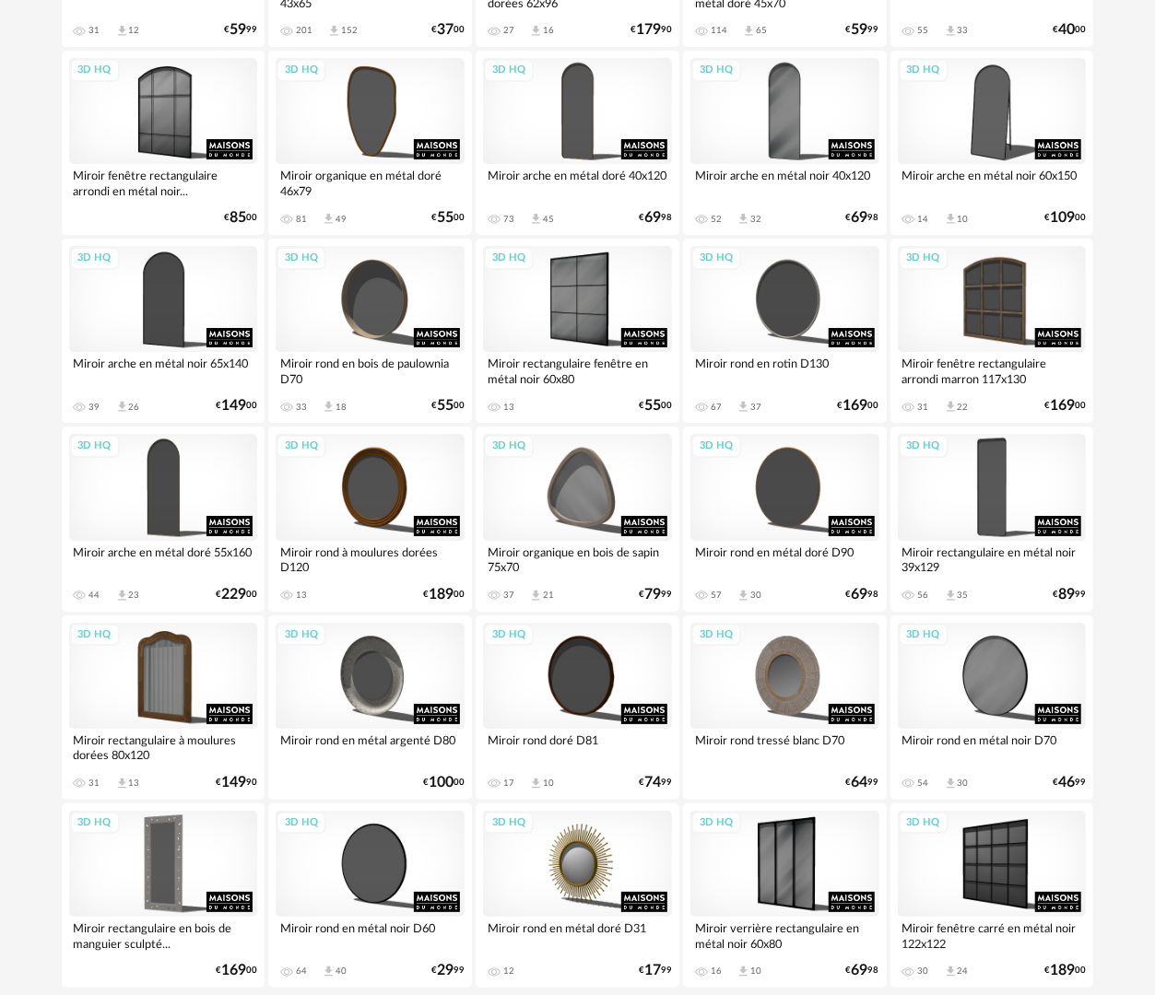
scroll to position [3222, 0]
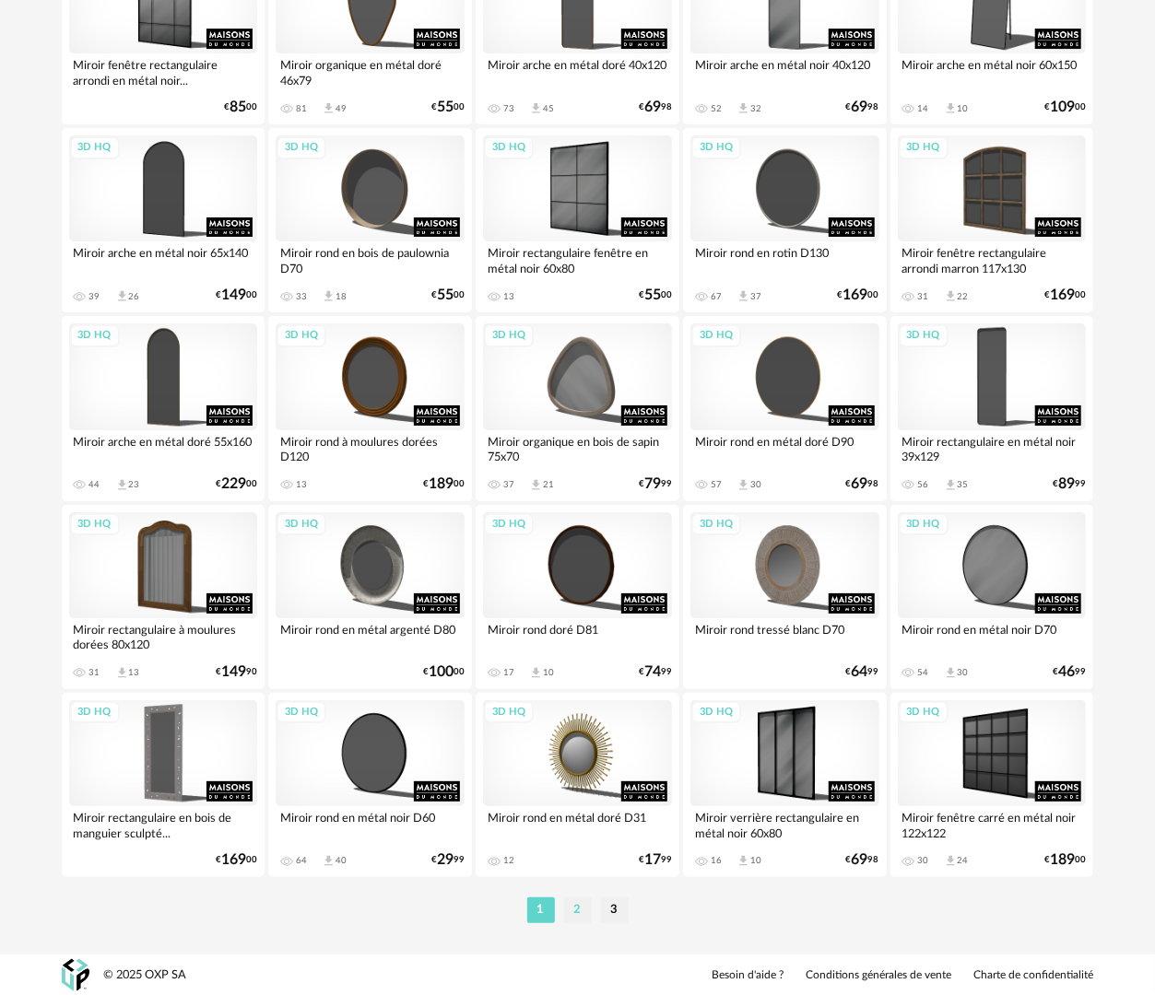
click at [571, 910] on li "2" at bounding box center [578, 911] width 28 height 26
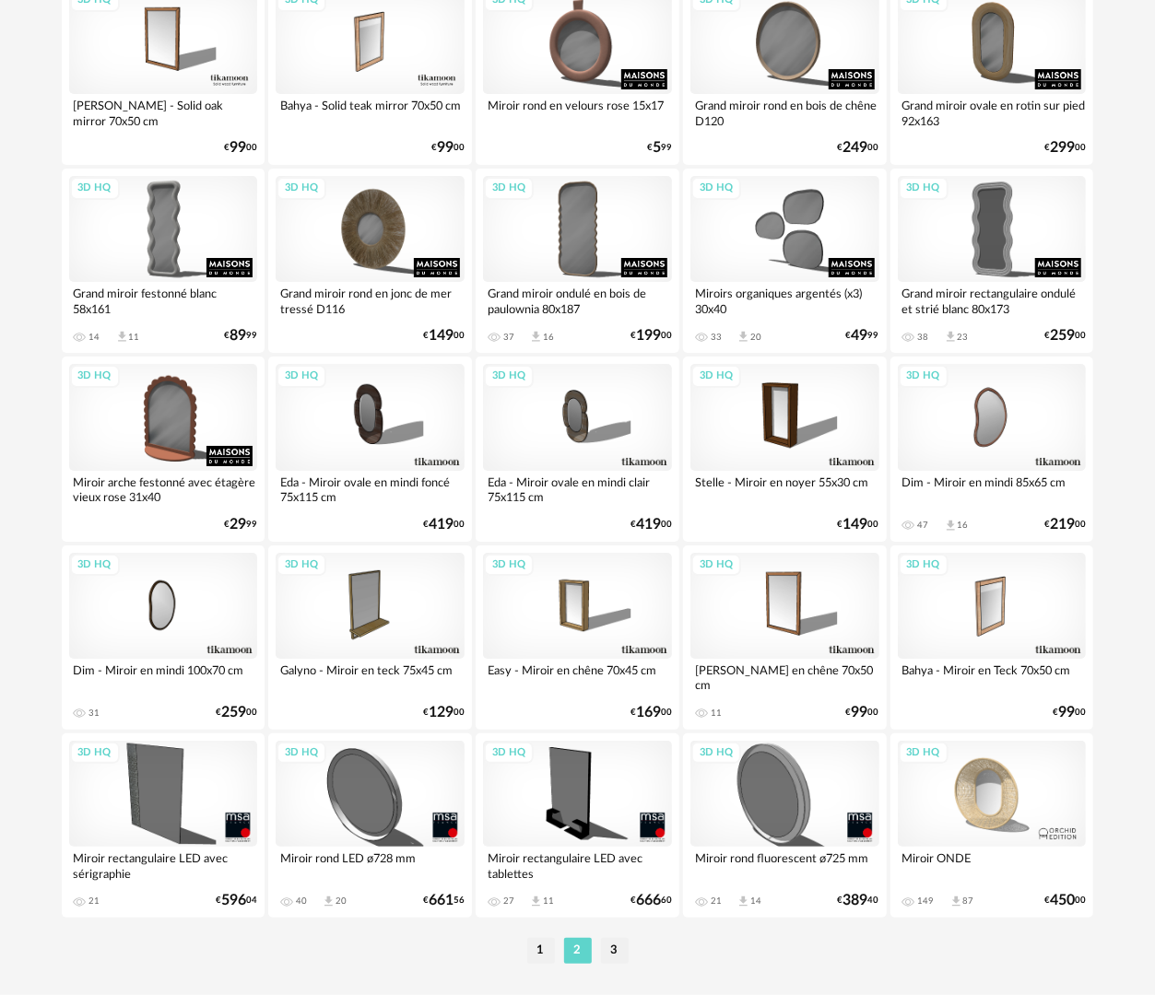
scroll to position [3222, 0]
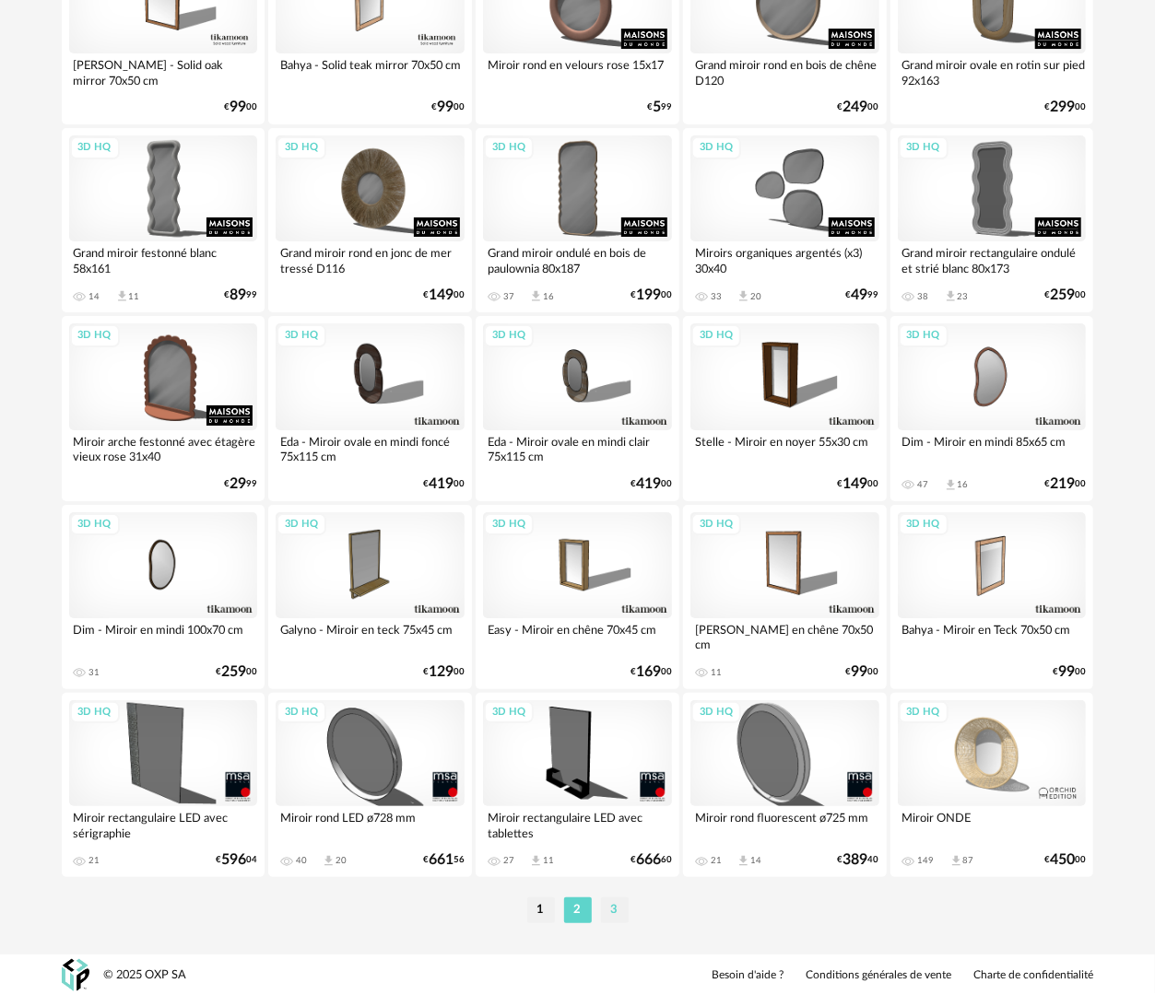
click at [614, 901] on li "3" at bounding box center [615, 911] width 28 height 26
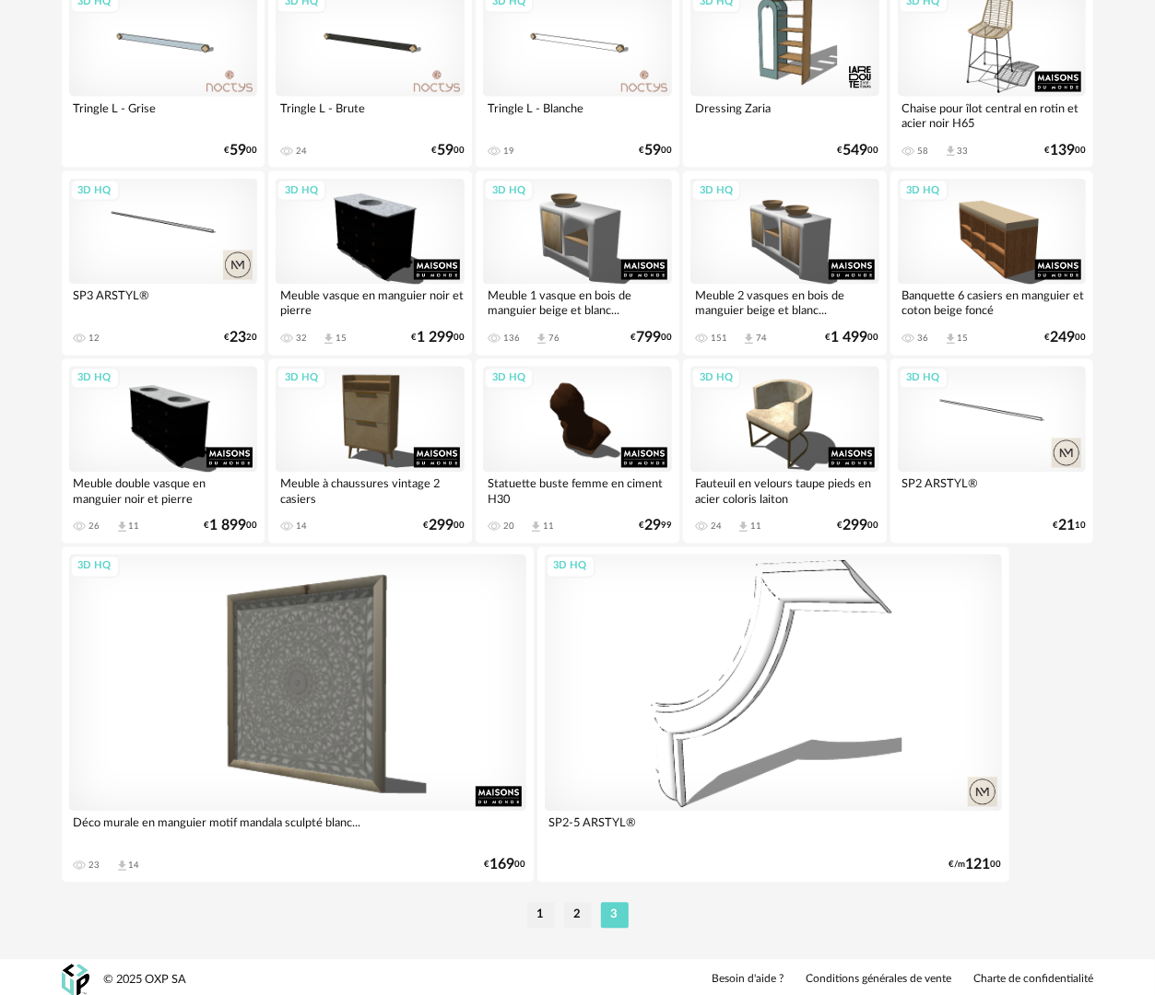
scroll to position [1491, 0]
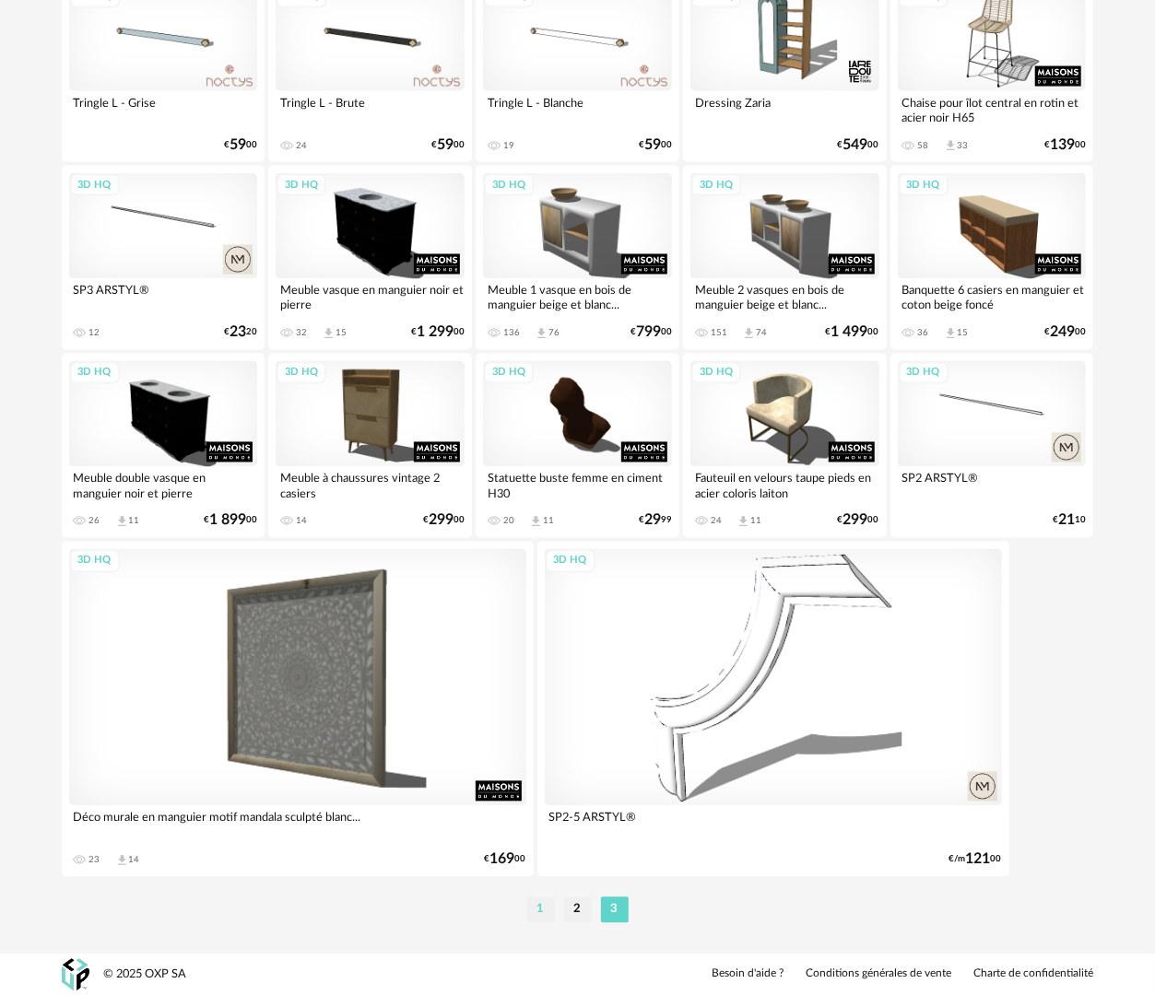
click at [533, 910] on li "1" at bounding box center [541, 911] width 28 height 26
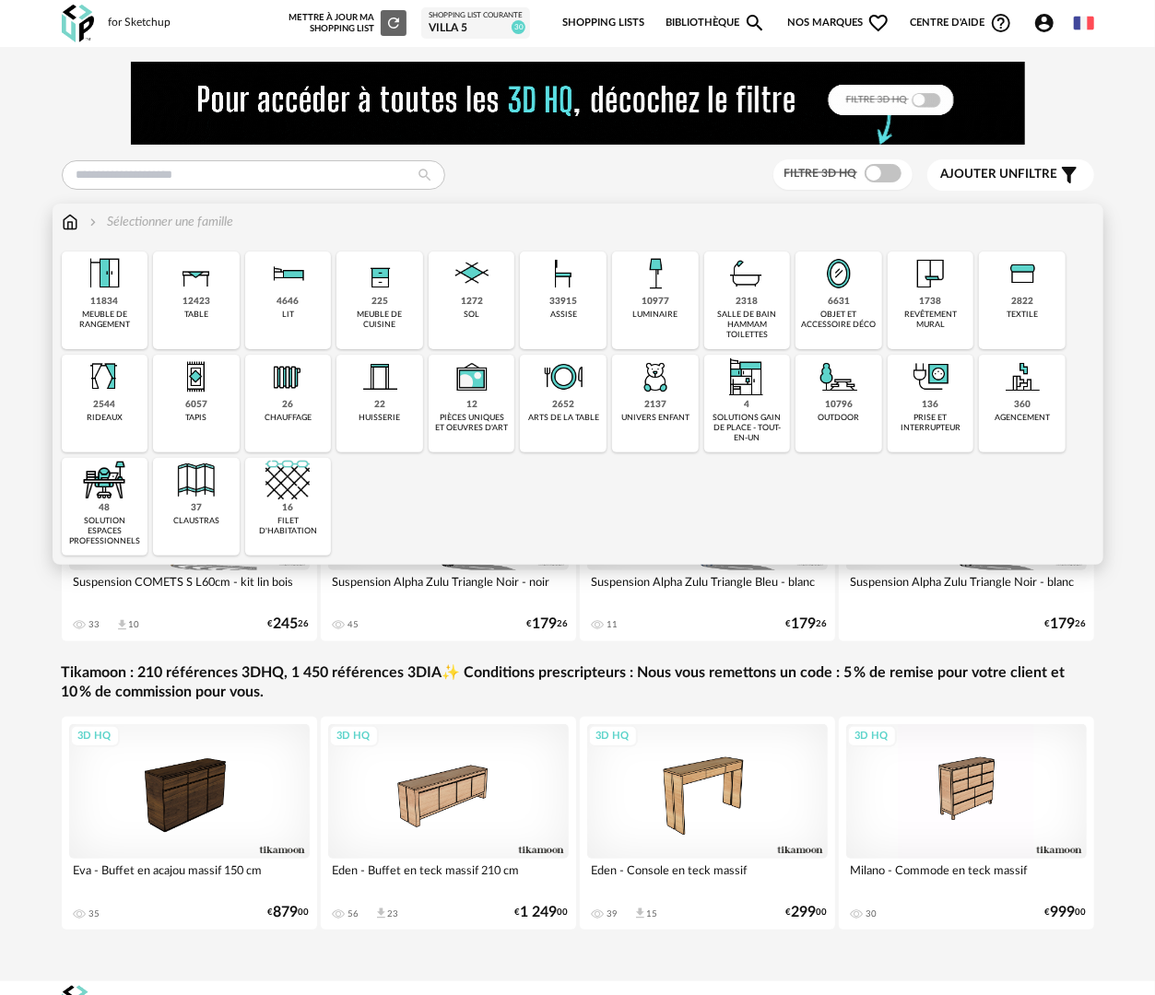
click at [64, 223] on img at bounding box center [70, 222] width 17 height 18
click at [930, 308] on div "1738 revêtement mural" at bounding box center [930, 301] width 87 height 98
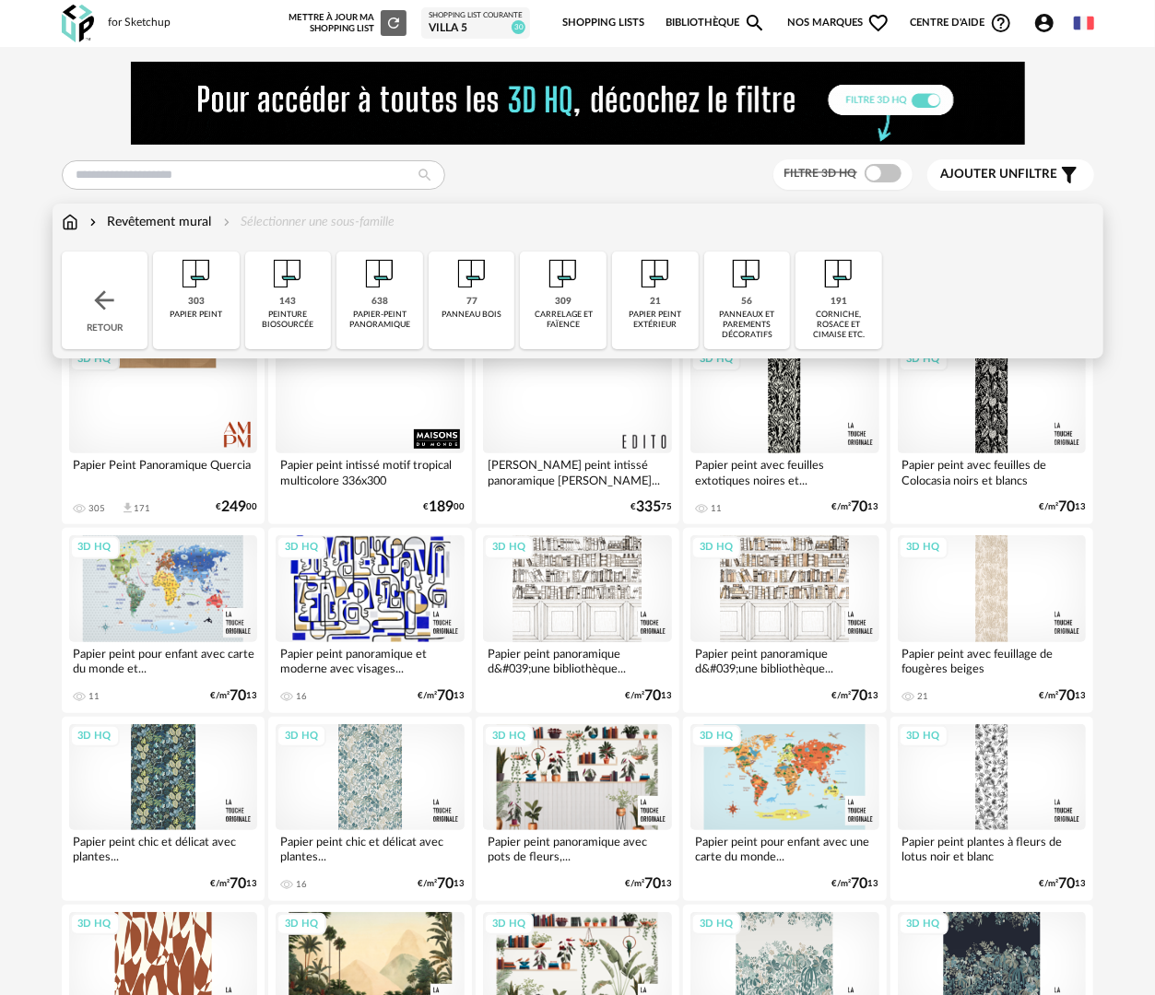
click at [212, 330] on div "303 papier peint" at bounding box center [196, 301] width 87 height 98
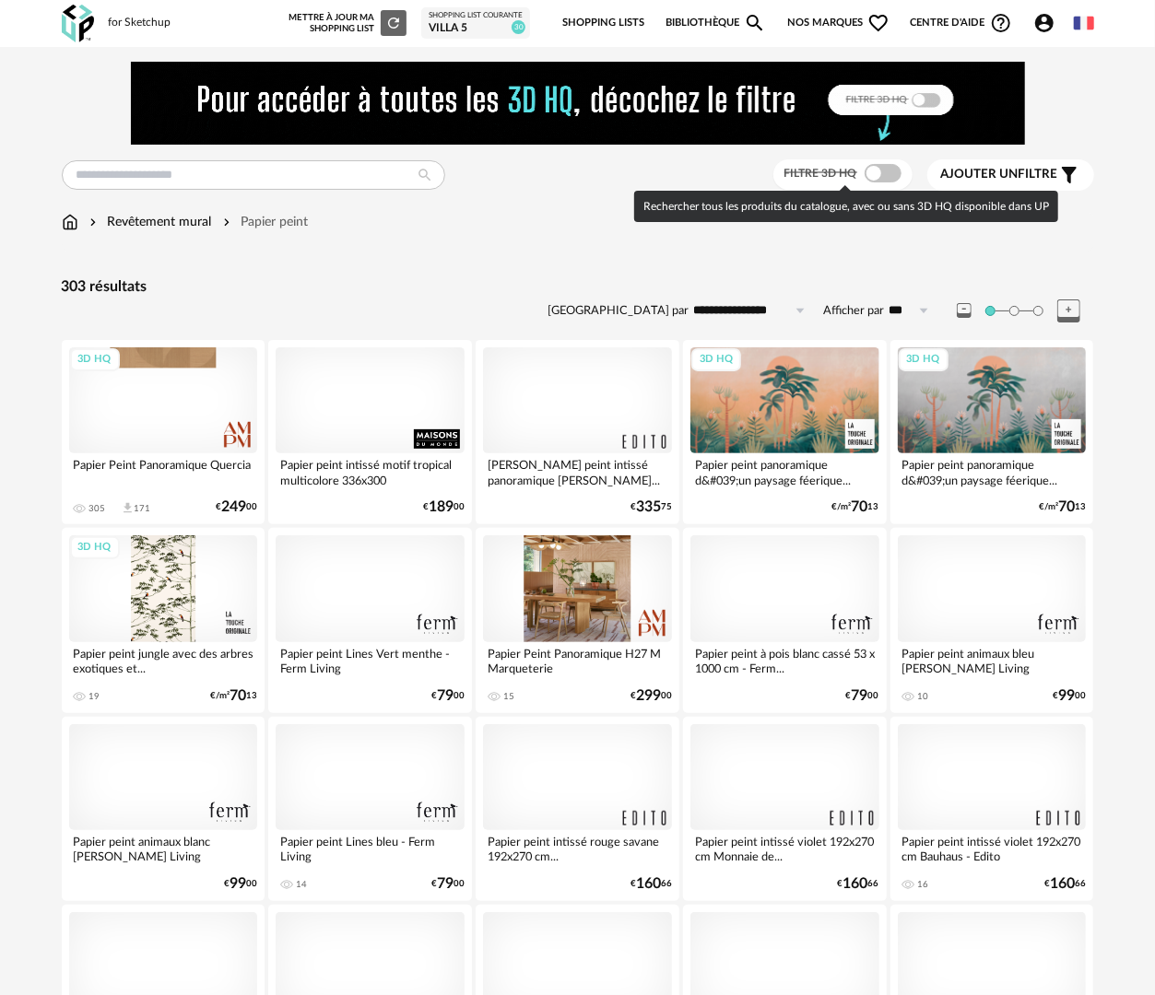
click at [878, 179] on span at bounding box center [882, 173] width 37 height 18
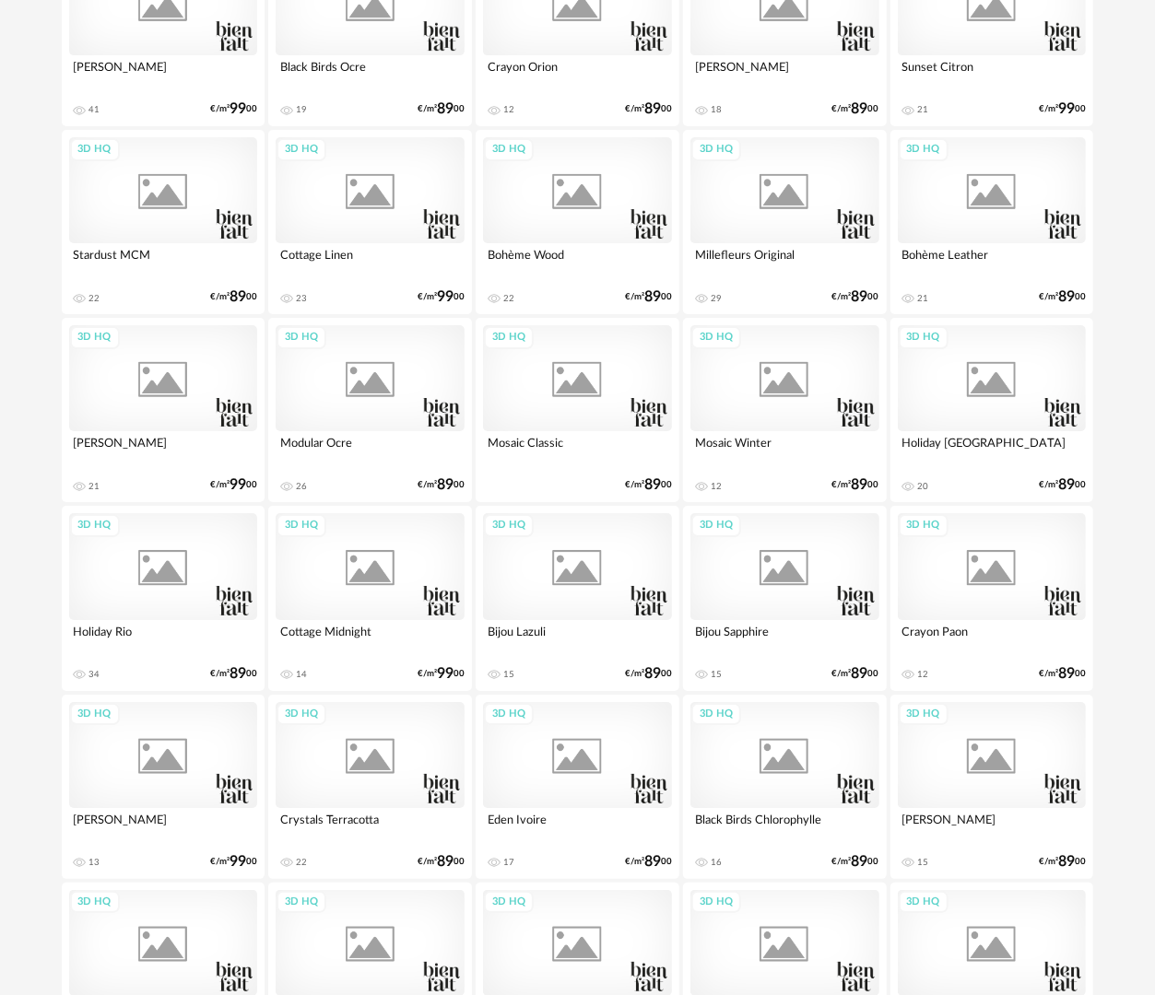
scroll to position [3223, 0]
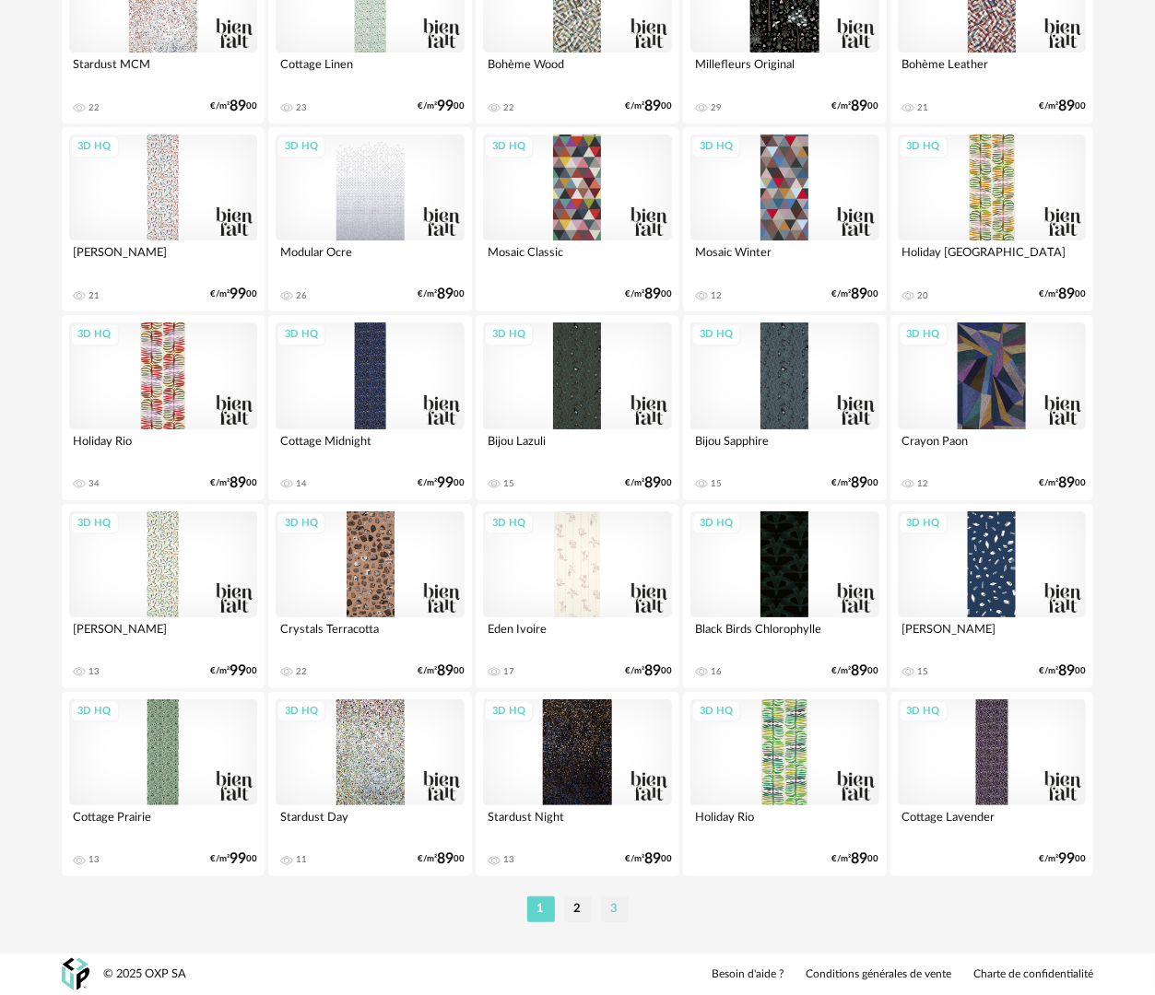
click at [618, 899] on li "3" at bounding box center [615, 910] width 28 height 26
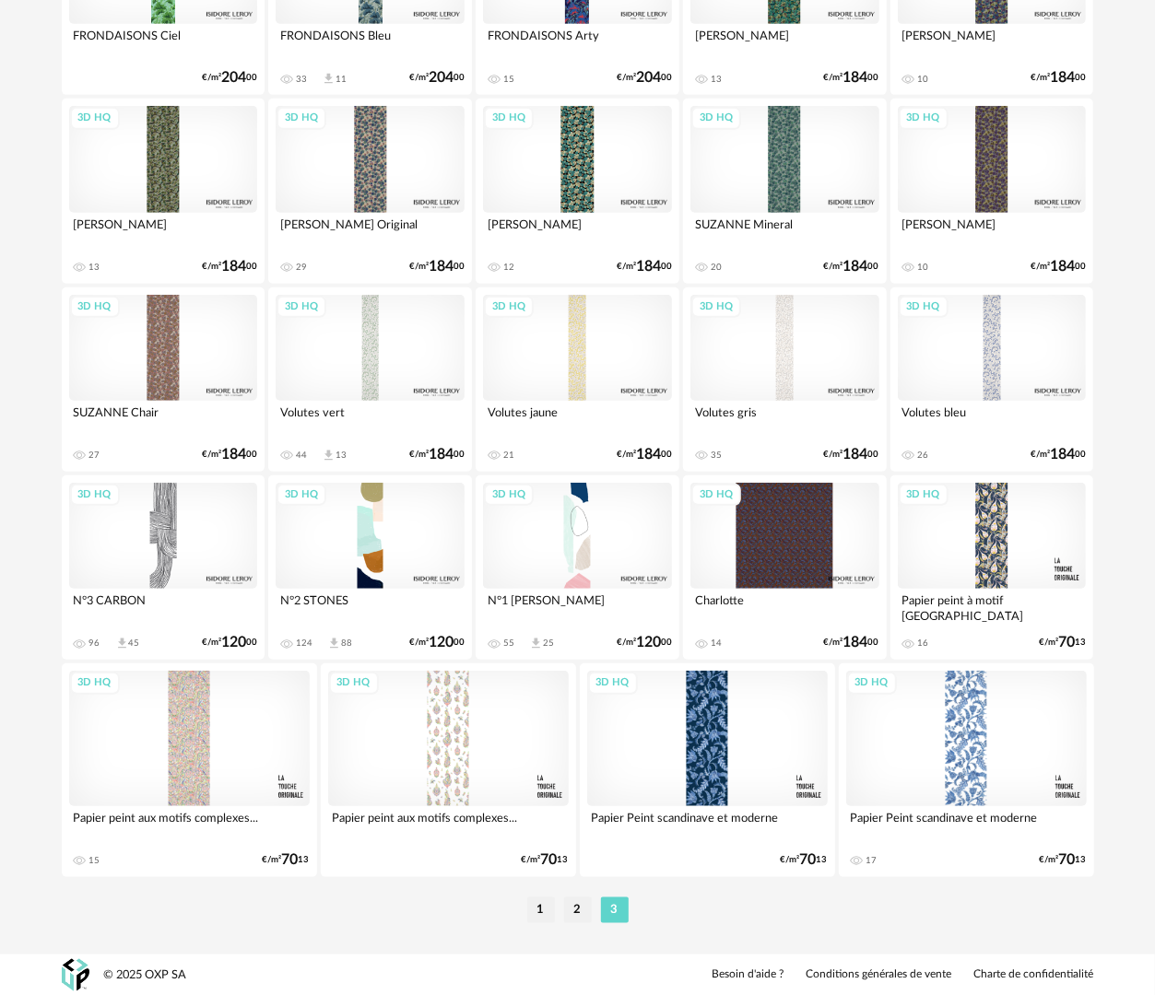
scroll to position [429, 0]
click at [579, 909] on li "2" at bounding box center [578, 911] width 28 height 26
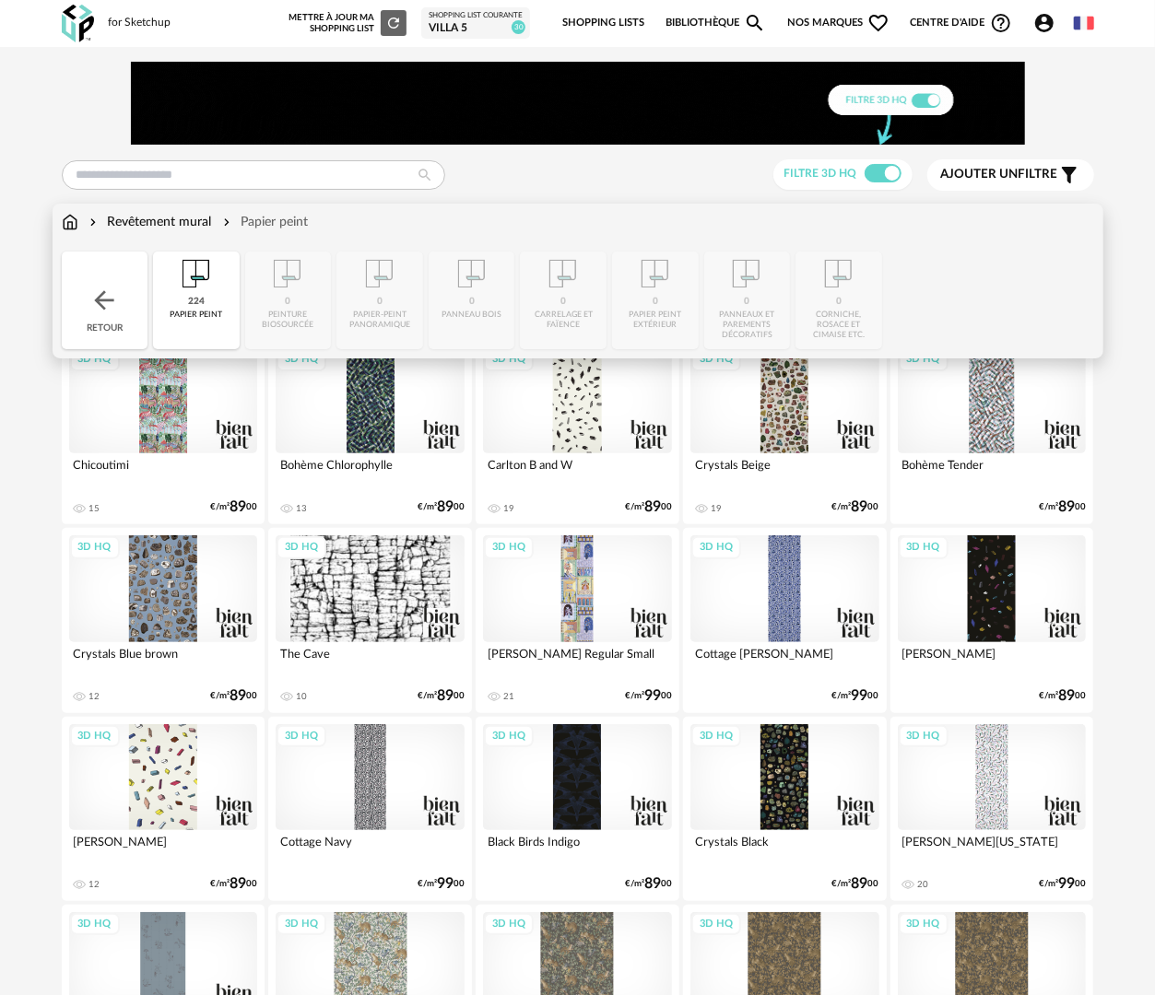
click at [105, 306] on img at bounding box center [103, 300] width 29 height 29
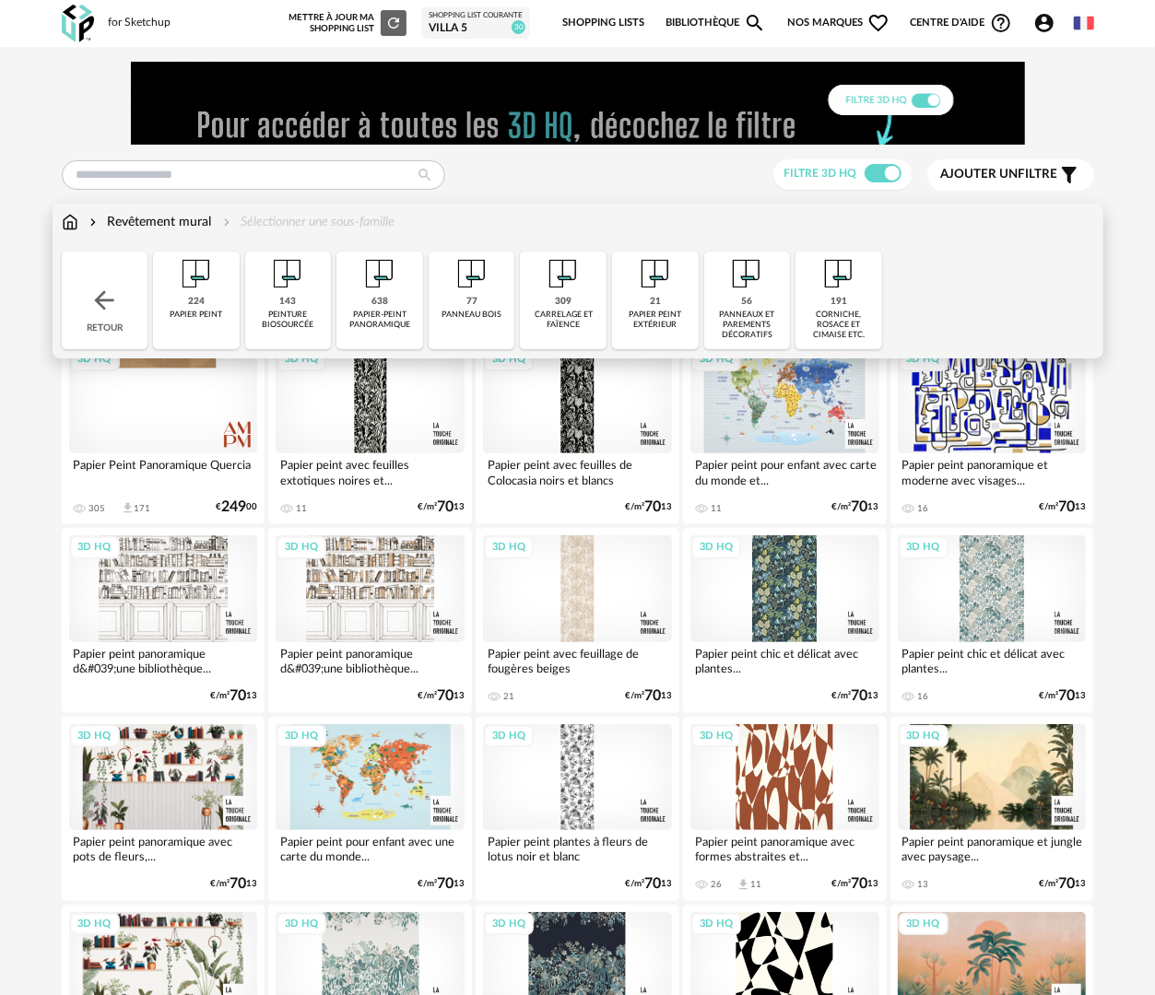
click at [302, 327] on div "peinture biosourcée" at bounding box center [289, 320] width 76 height 21
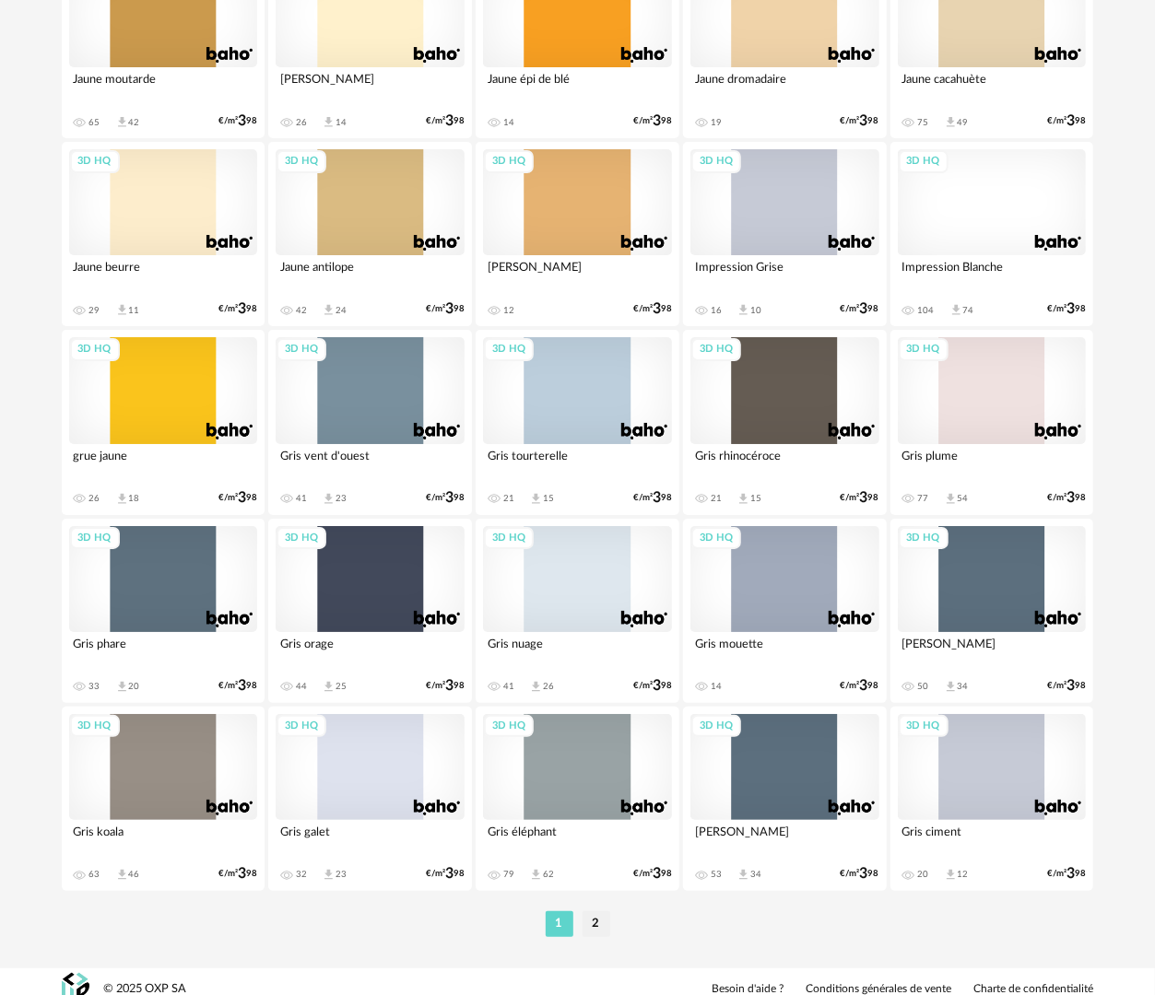
scroll to position [3223, 0]
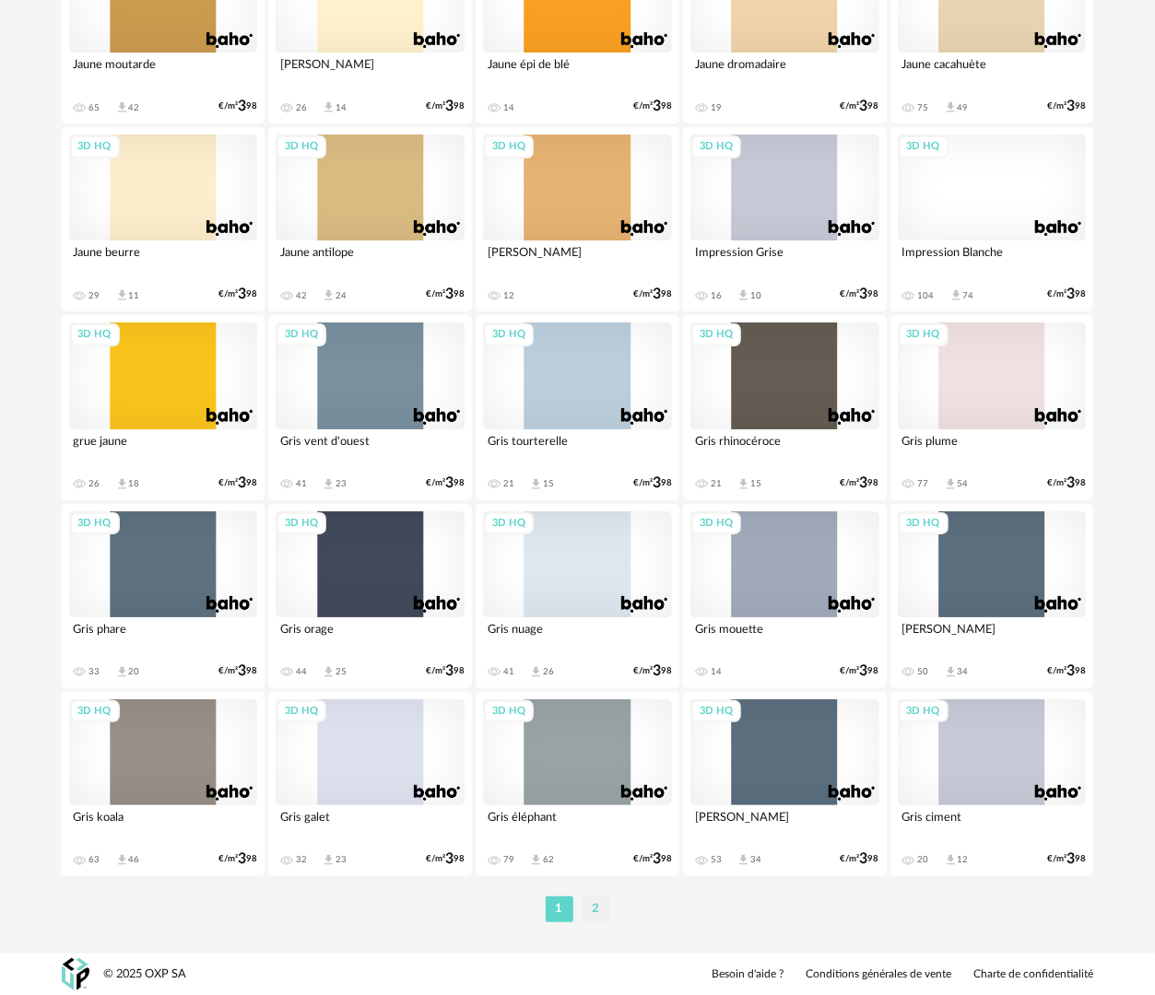
click at [590, 902] on li "2" at bounding box center [596, 910] width 28 height 26
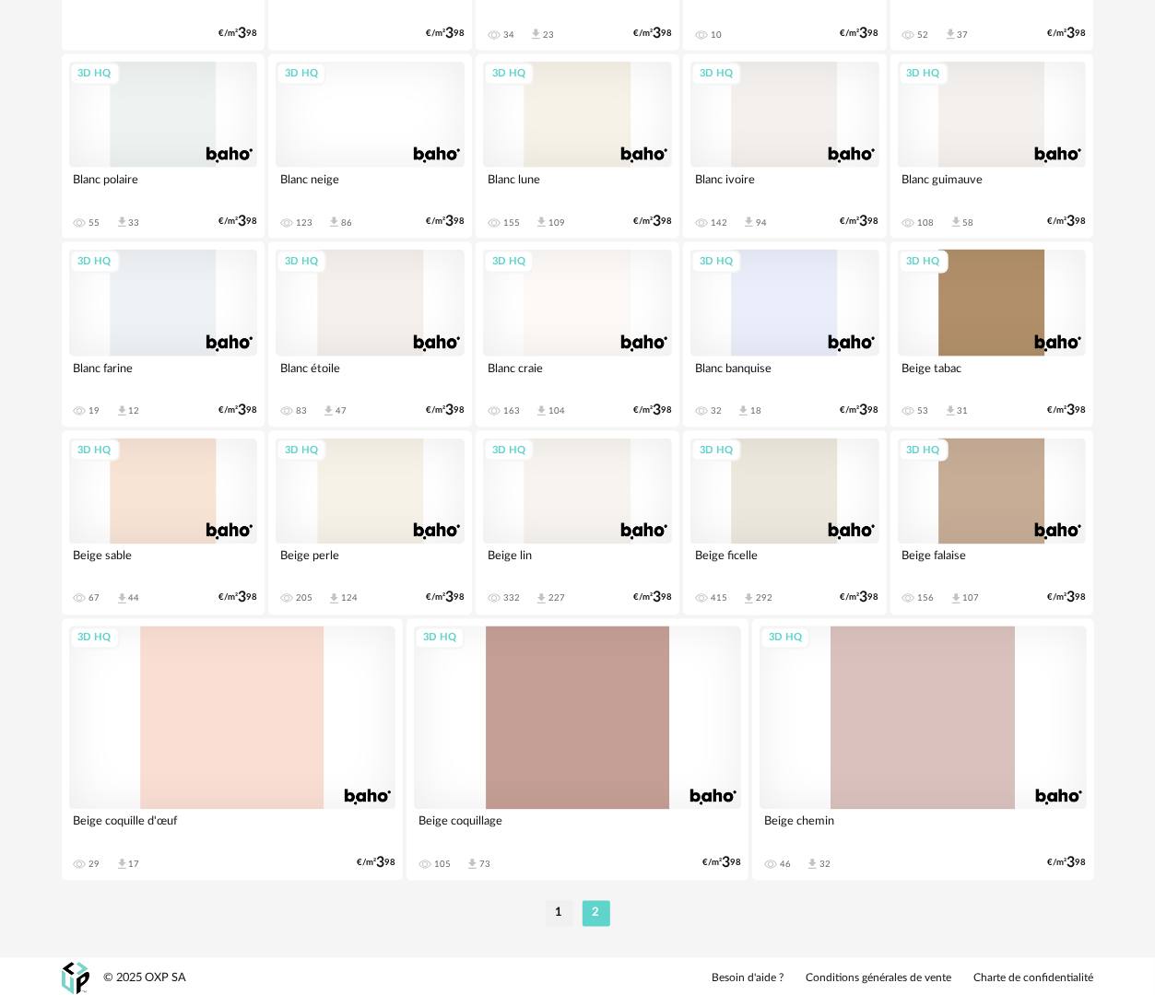
scroll to position [1231, 0]
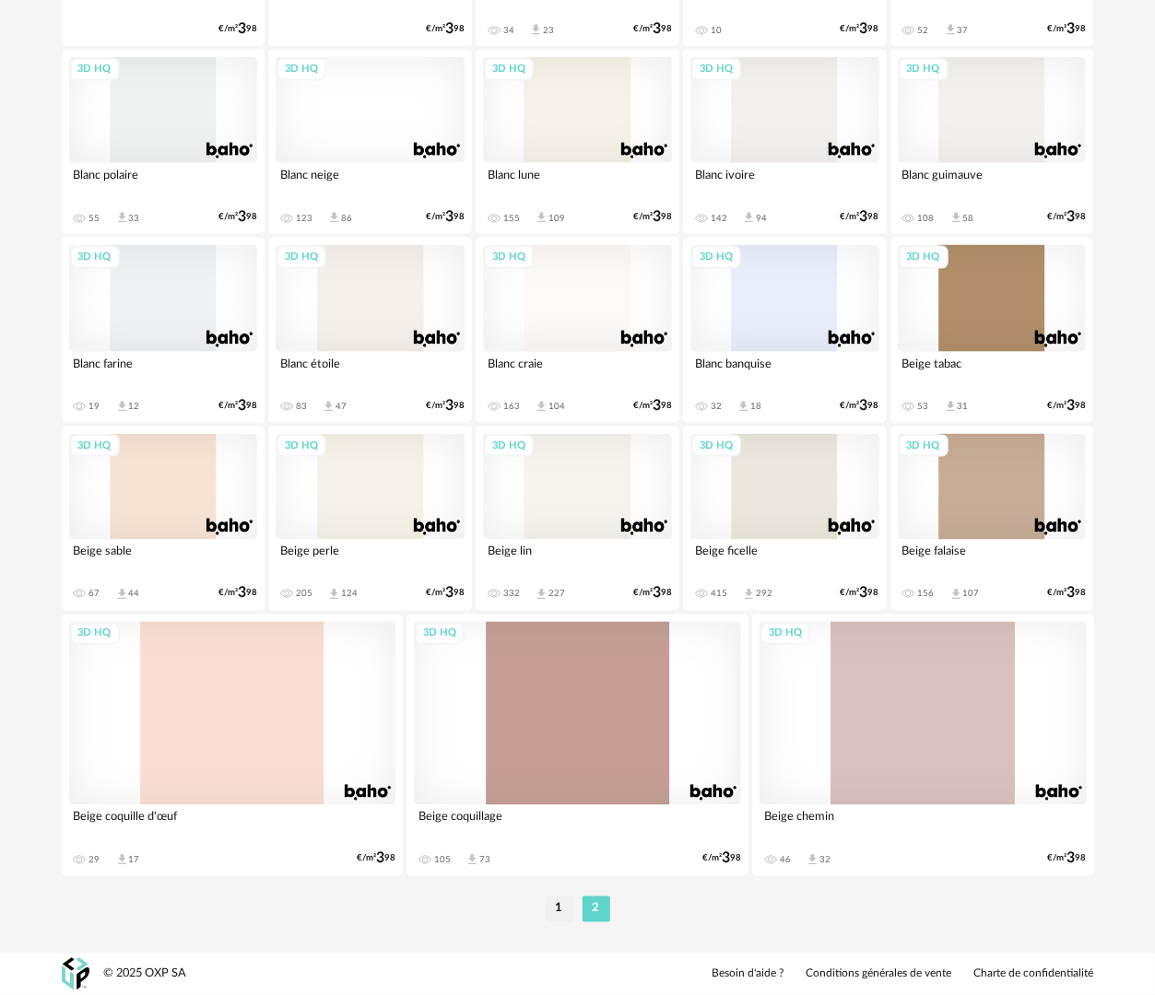
click at [775, 507] on div "3D HQ" at bounding box center [784, 487] width 189 height 106
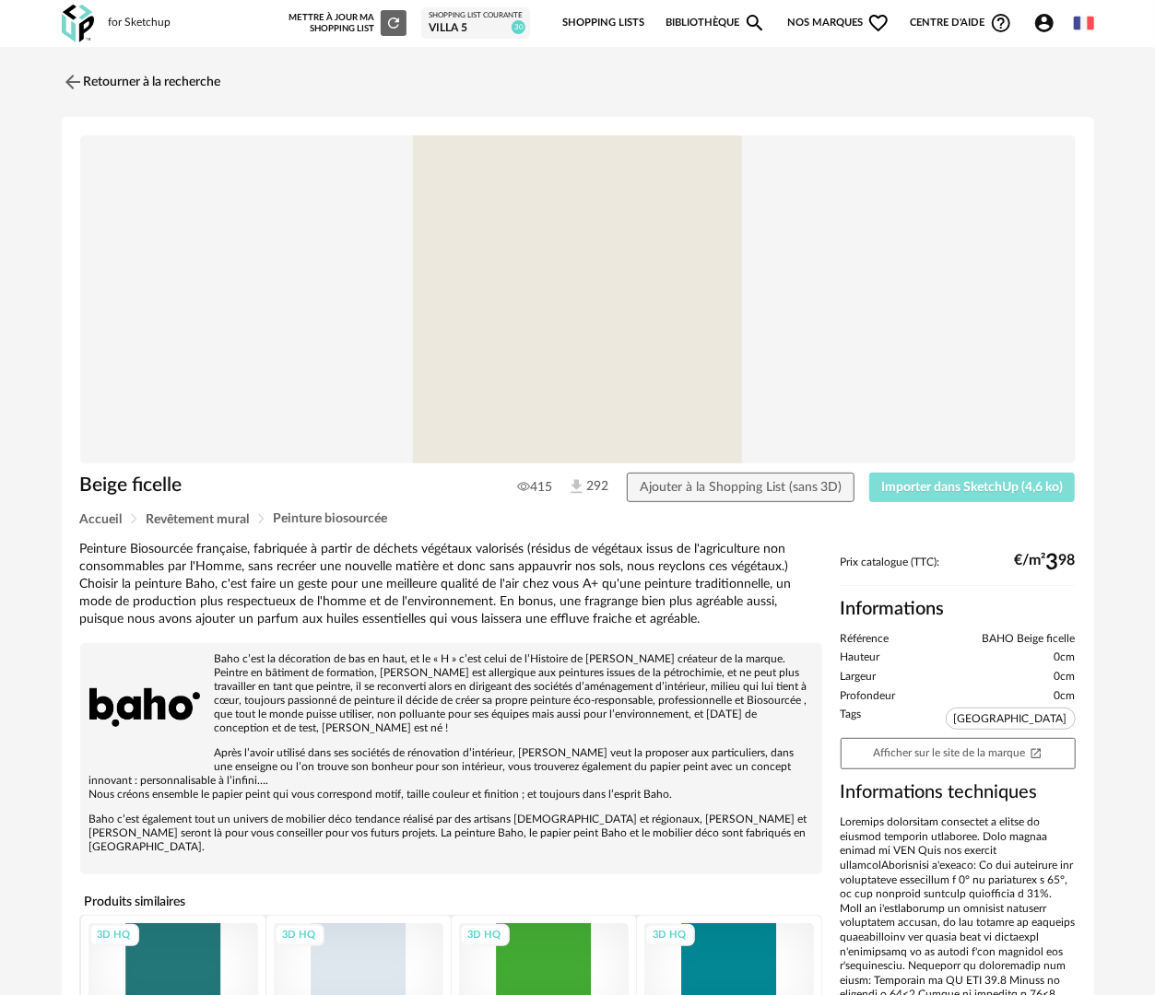
click at [971, 488] on span "Importer dans SketchUp (4,6 ko)" at bounding box center [972, 487] width 182 height 13
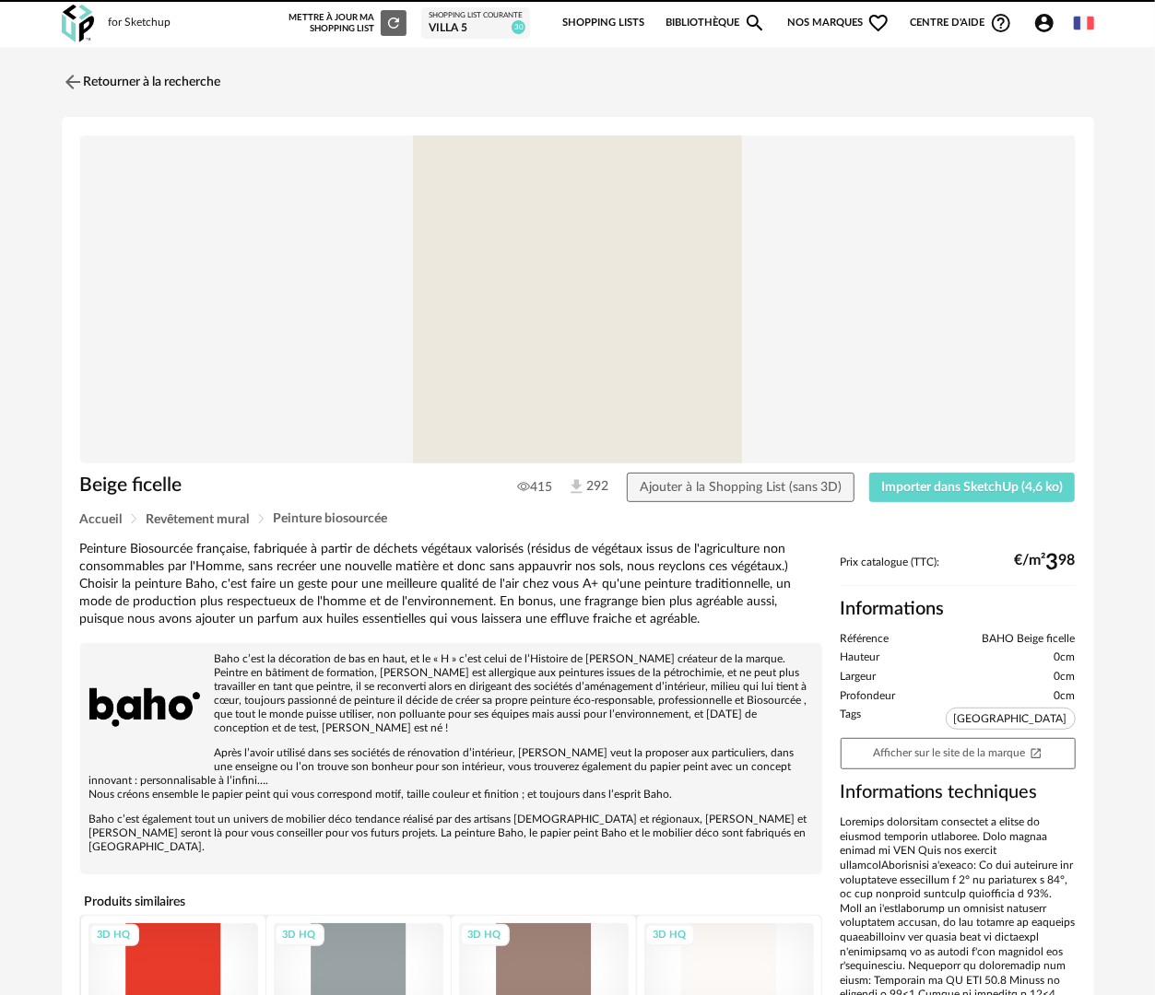
click at [687, 20] on link "Bibliothèque Magnify icon" at bounding box center [715, 23] width 101 height 39
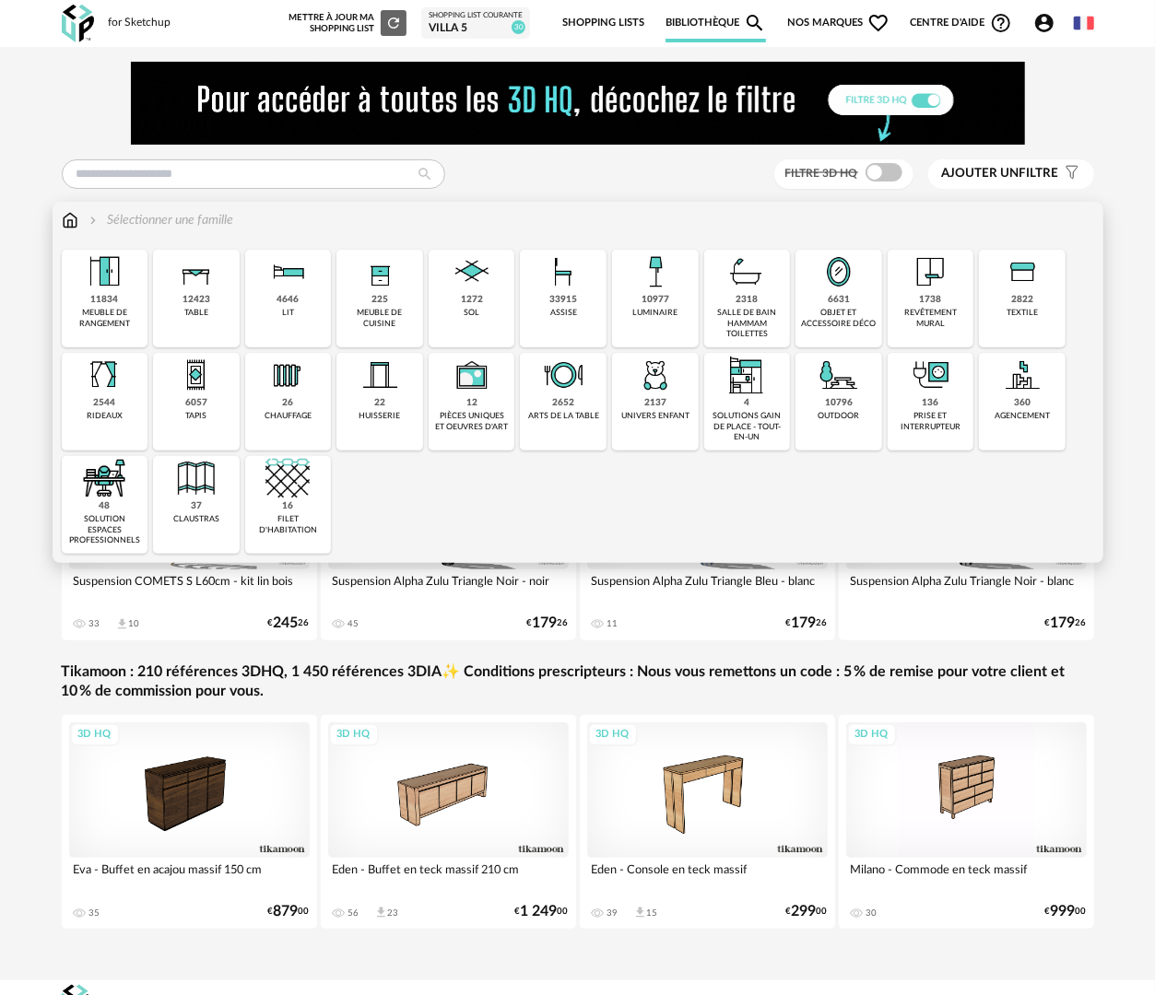
click at [768, 305] on div "2318 salle de bain hammam toilettes" at bounding box center [747, 299] width 87 height 98
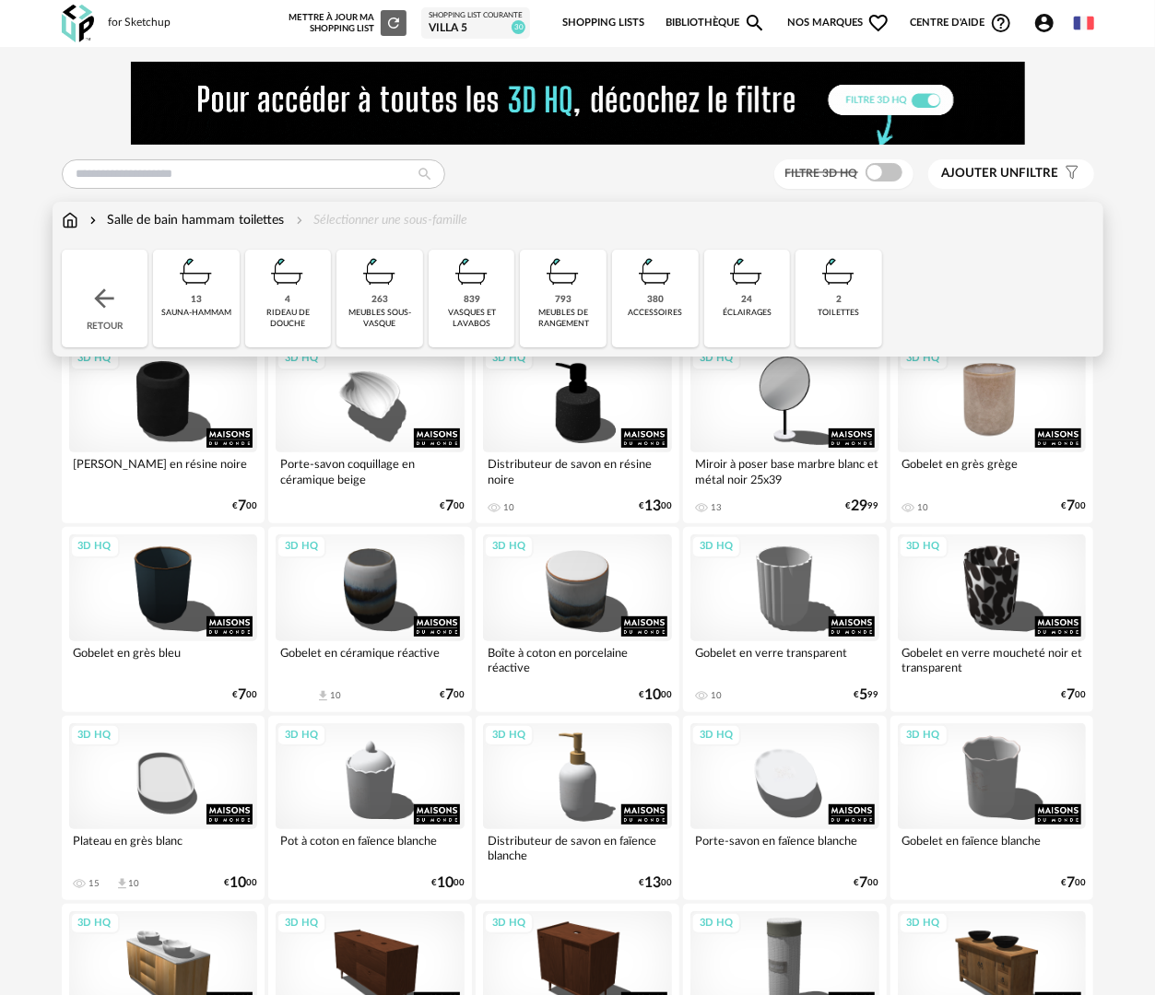
click at [973, 417] on div "3D HQ" at bounding box center [992, 399] width 189 height 106
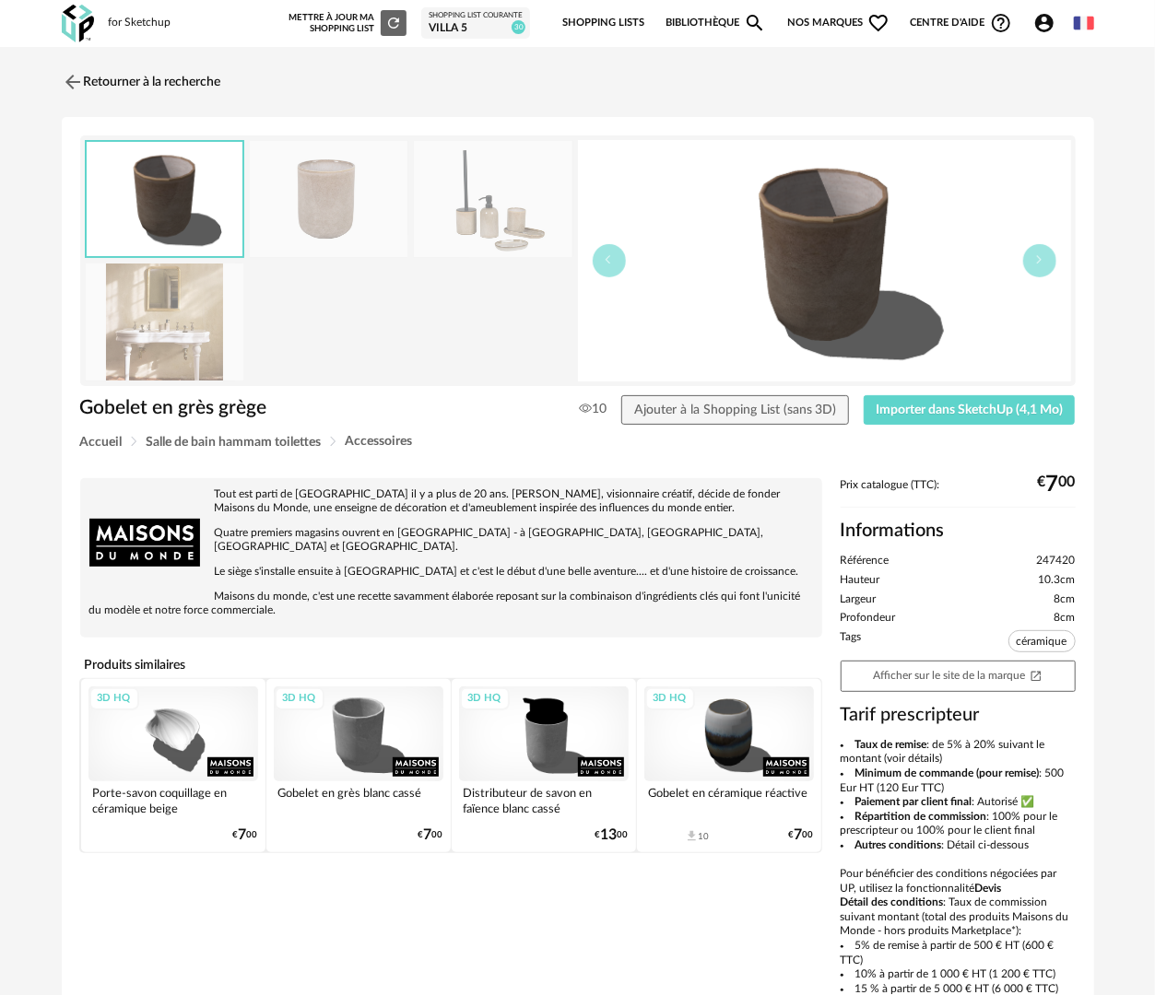
click at [347, 719] on div "3D HQ" at bounding box center [359, 735] width 170 height 96
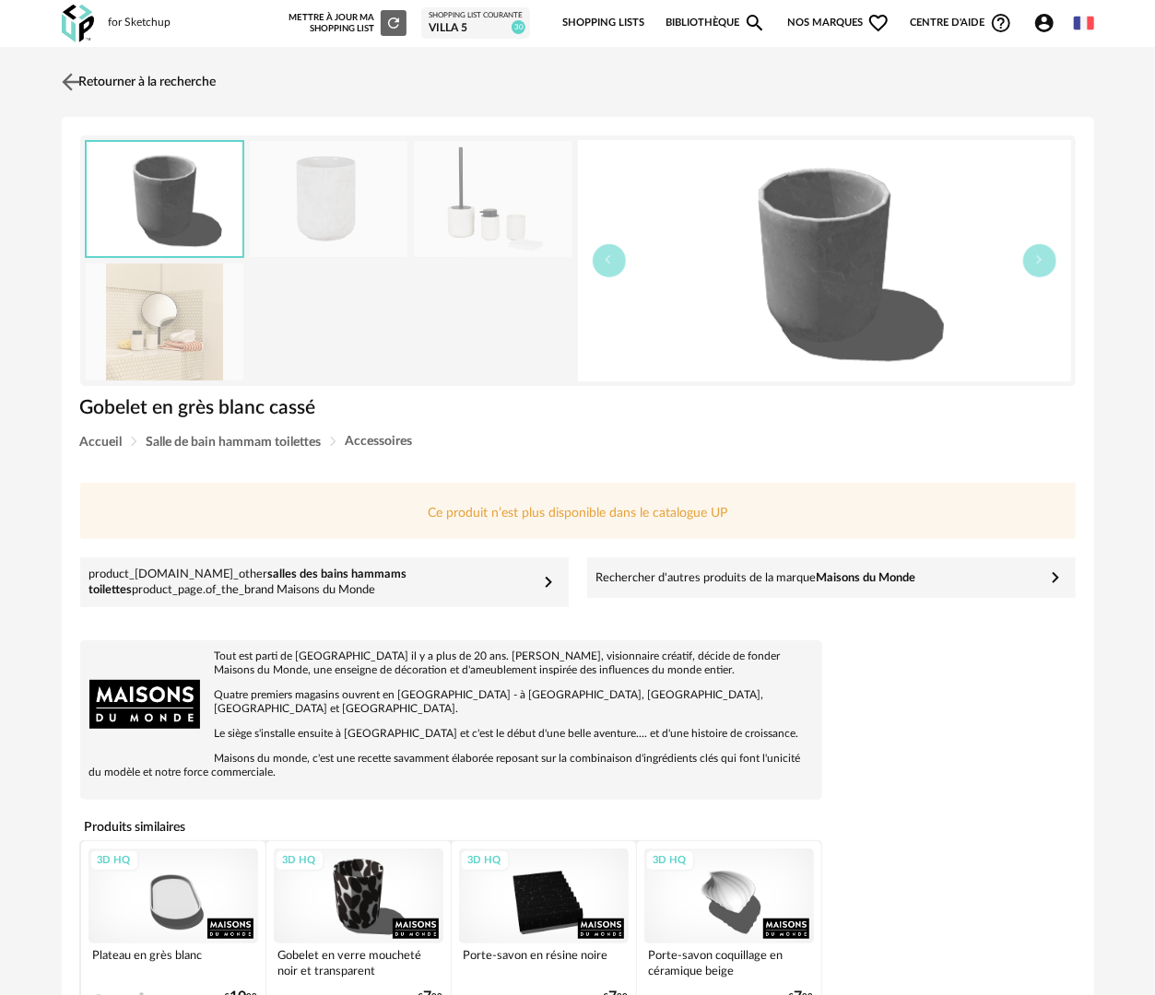
click at [109, 76] on link "Retourner à la recherche" at bounding box center [136, 82] width 159 height 41
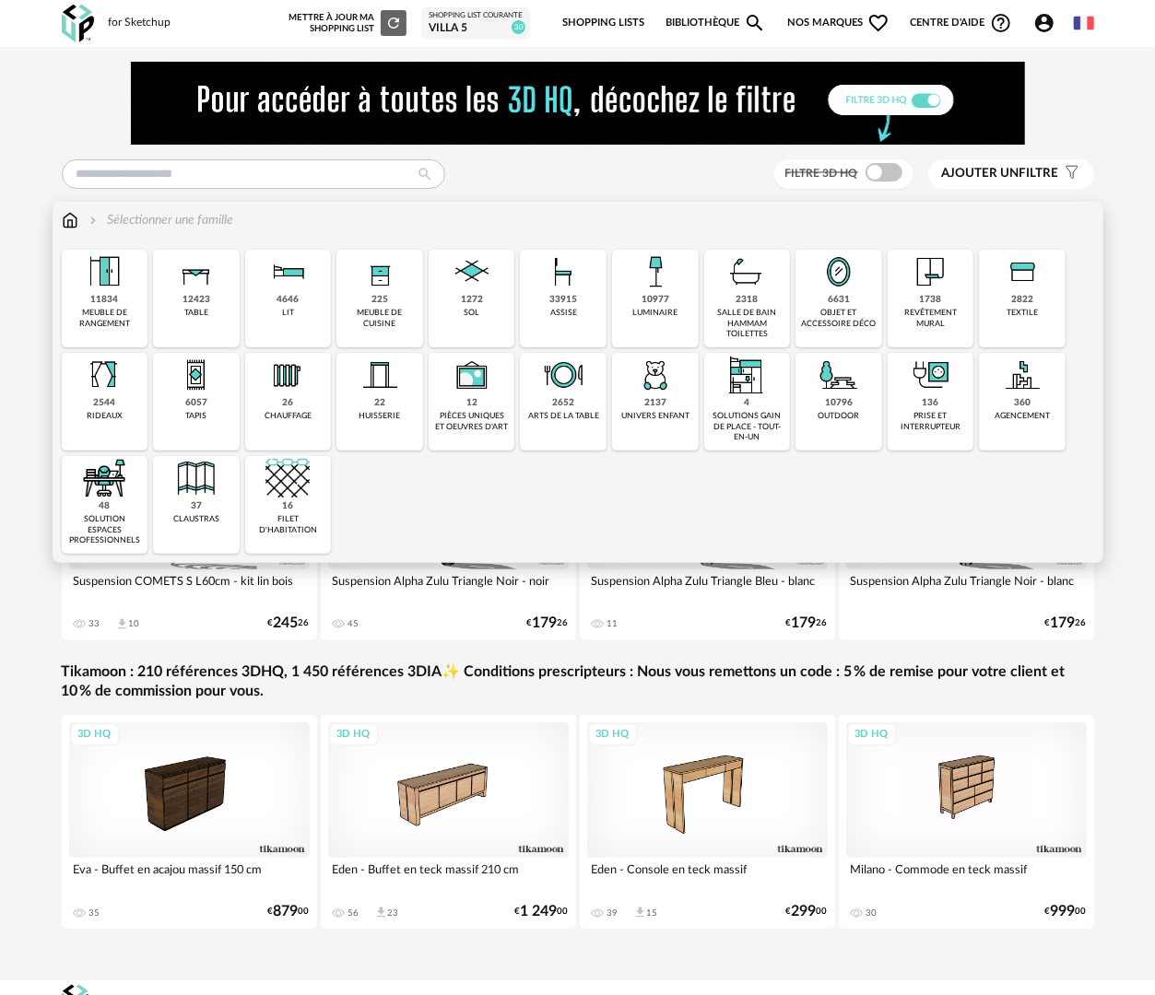
drag, startPoint x: 750, startPoint y: 325, endPoint x: 743, endPoint y: 372, distance: 47.6
click at [750, 324] on div "salle de bain hammam toilettes" at bounding box center [748, 323] width 76 height 31
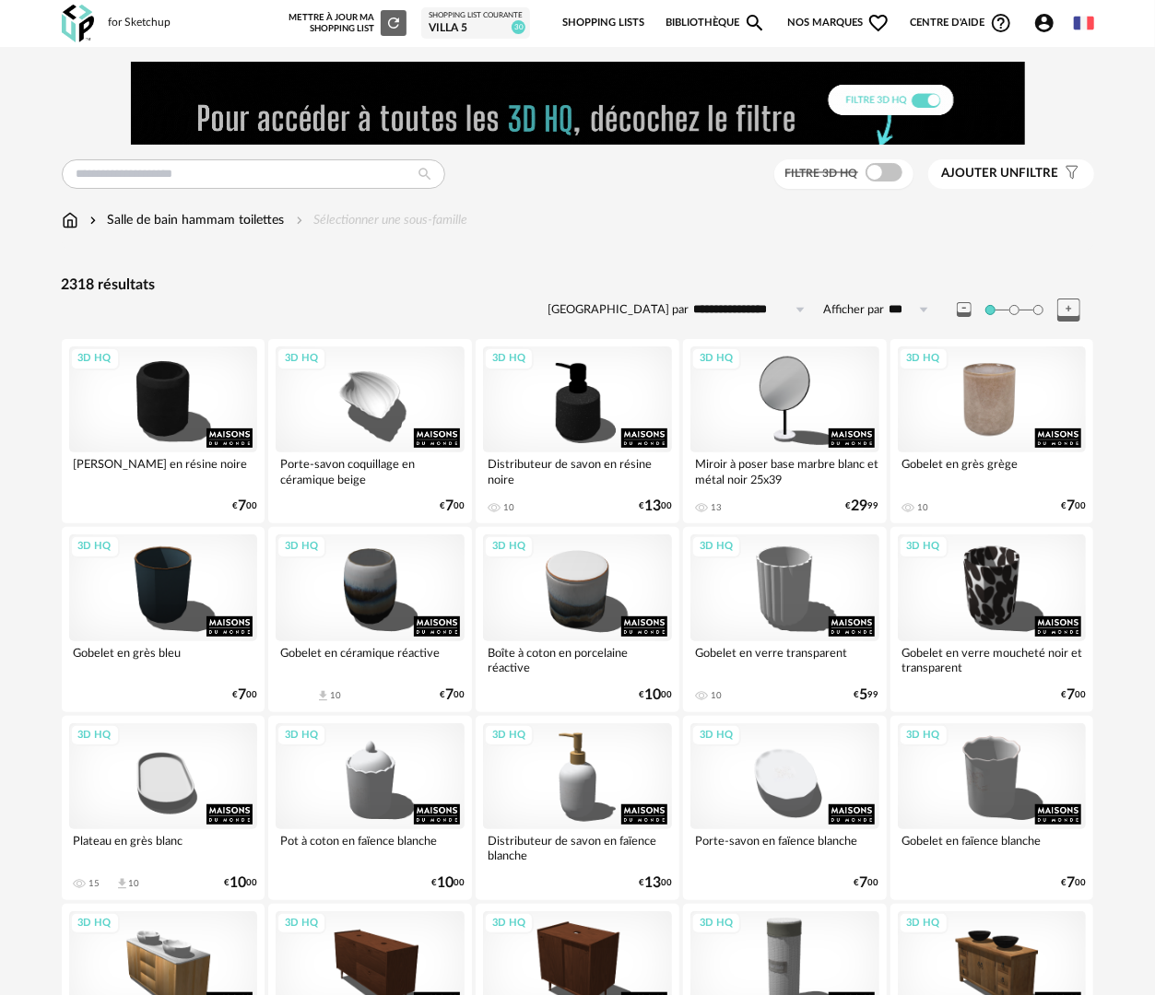
click at [984, 413] on div "3D HQ" at bounding box center [992, 399] width 189 height 106
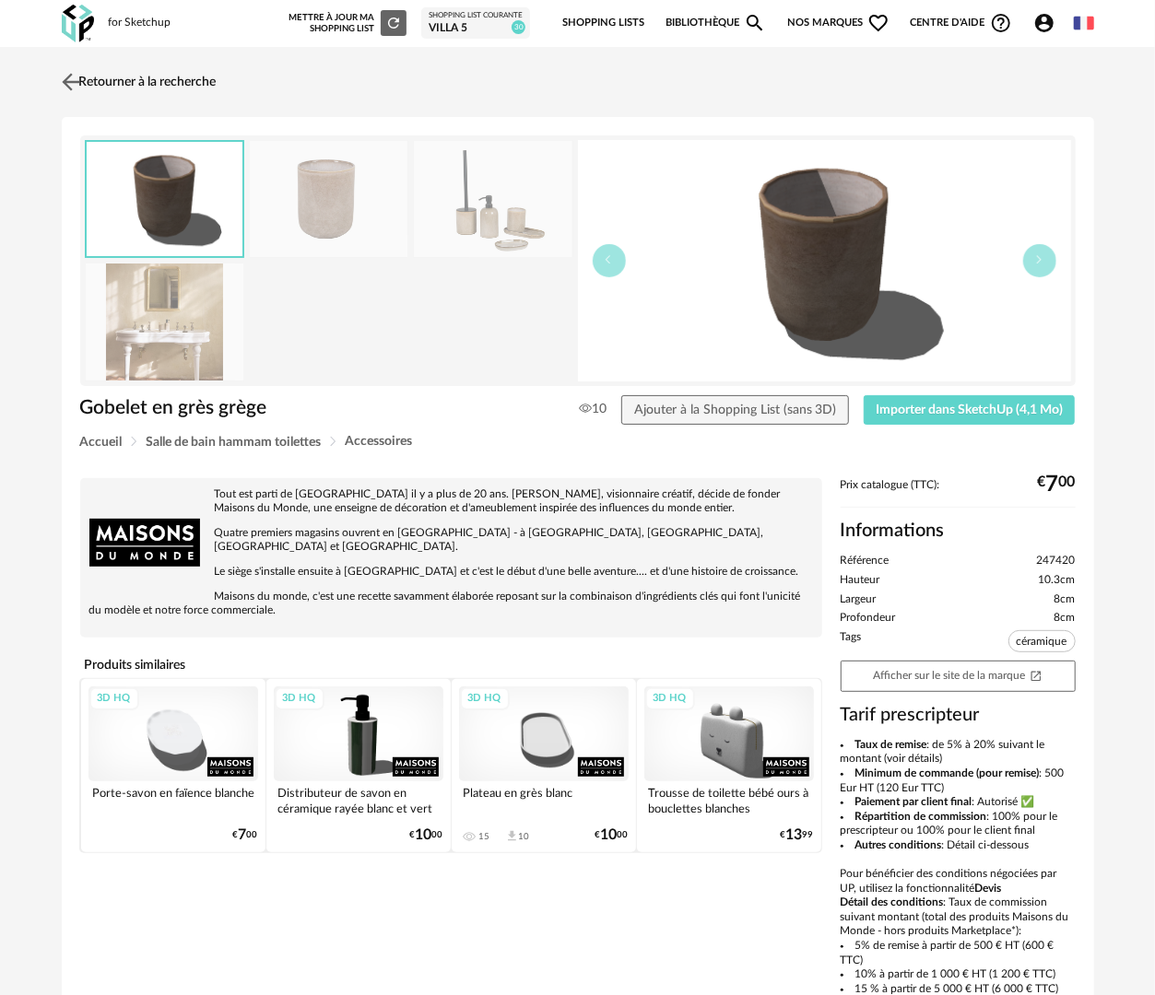
click at [86, 79] on link "Retourner à la recherche" at bounding box center [136, 82] width 159 height 41
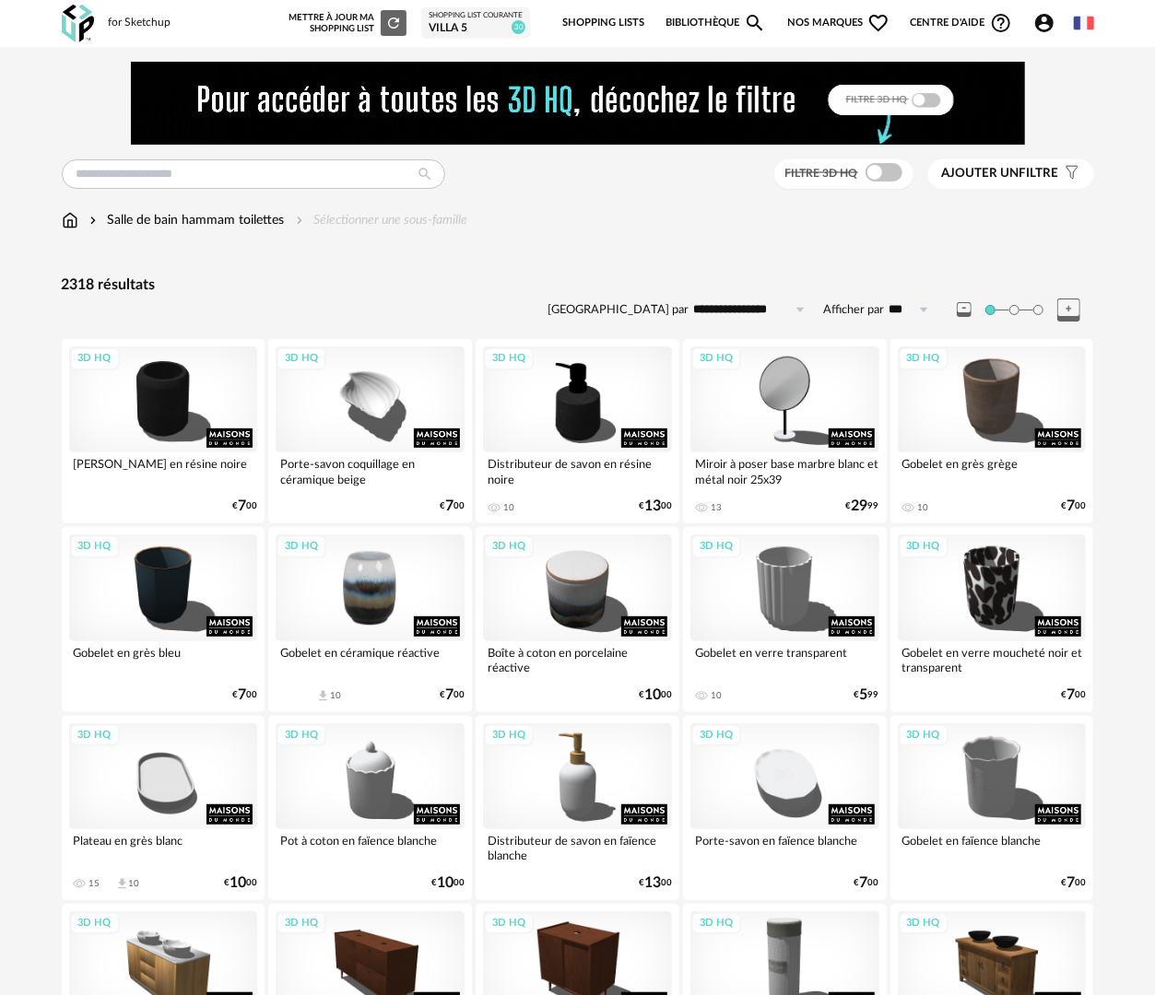
click at [398, 593] on div "3D HQ" at bounding box center [370, 587] width 189 height 106
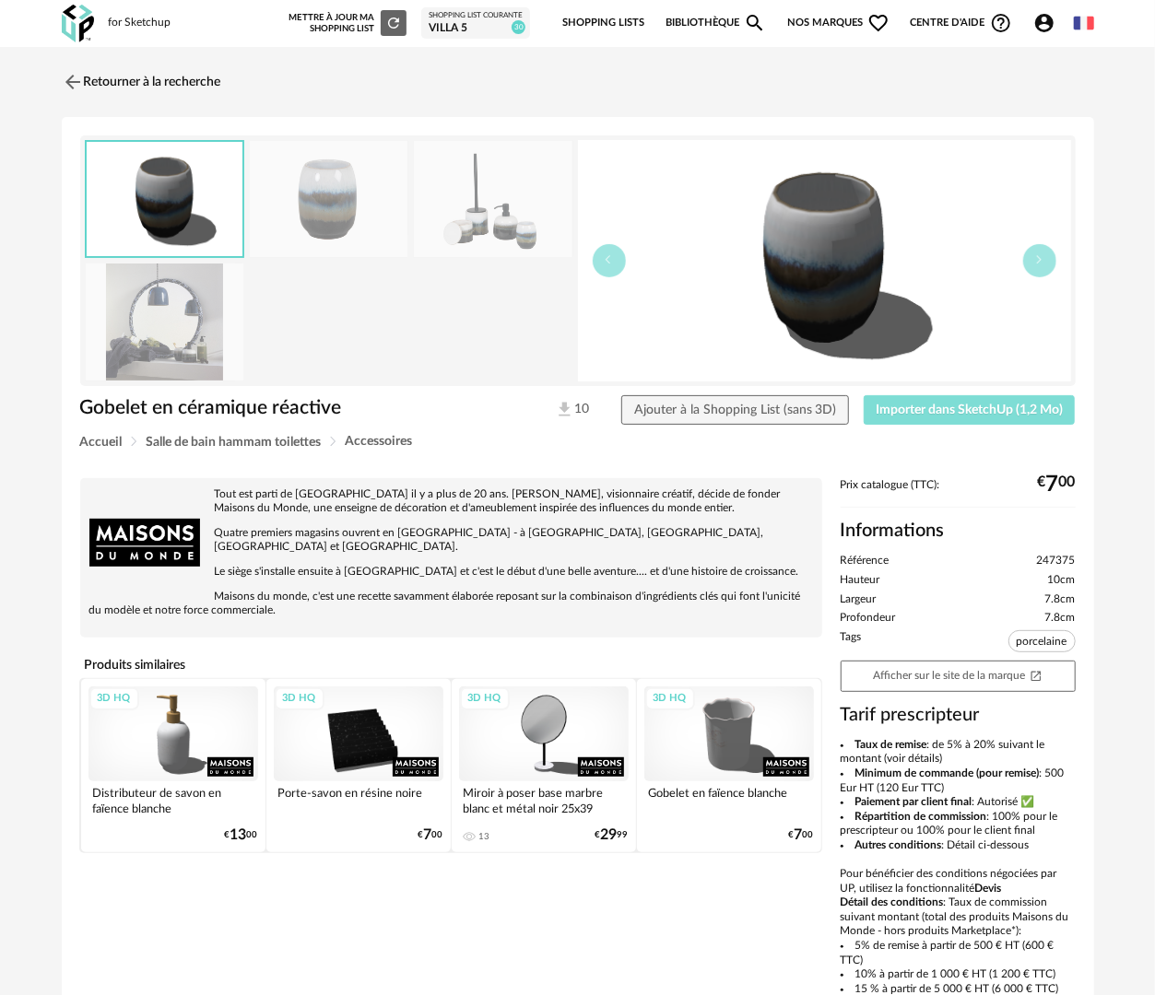
click at [954, 409] on span "Importer dans SketchUp (1,2 Mo)" at bounding box center [968, 410] width 187 height 13
click at [90, 83] on link "Retourner à la recherche" at bounding box center [136, 82] width 159 height 41
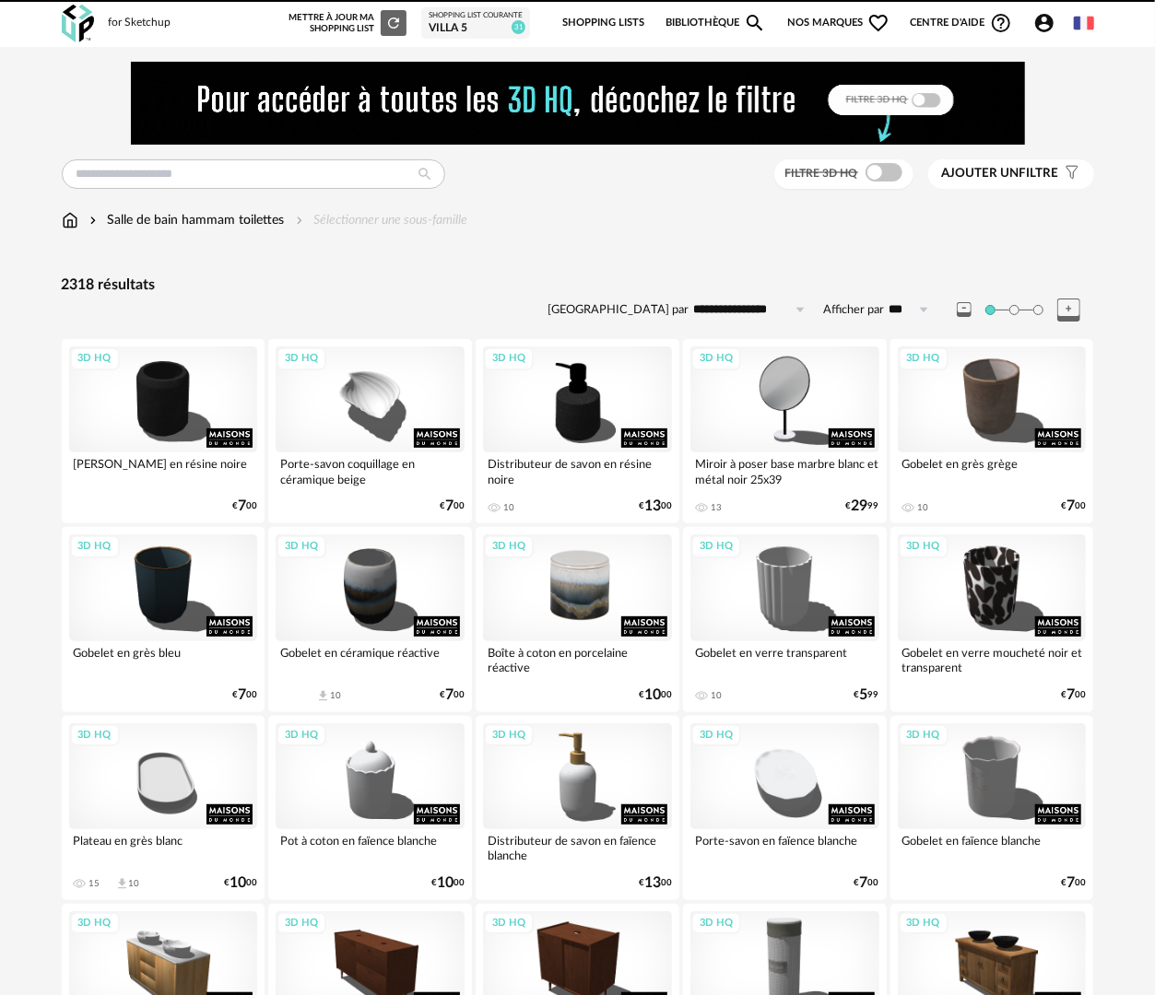
click at [611, 606] on div "3D HQ" at bounding box center [577, 587] width 189 height 106
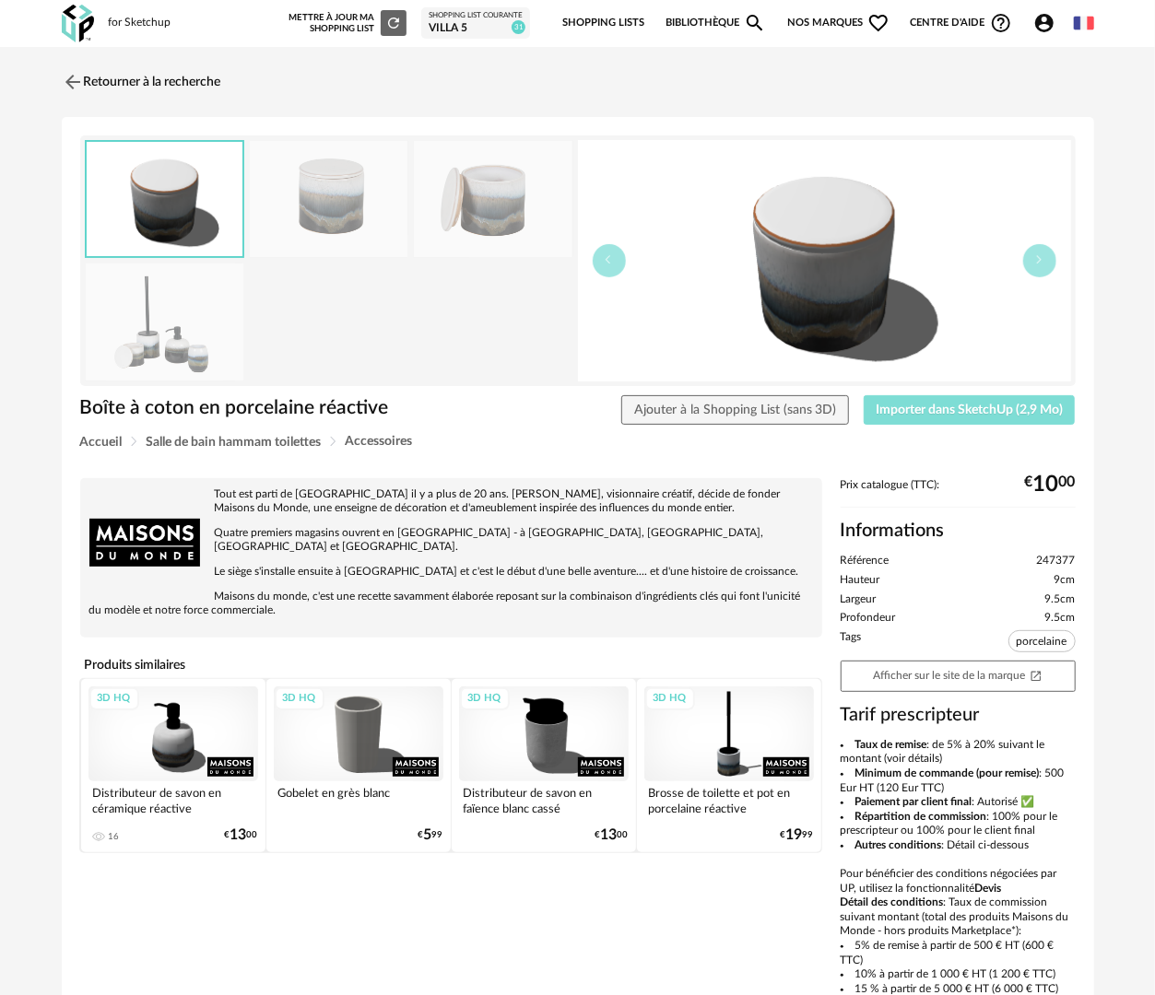
click at [957, 416] on button "Importer dans SketchUp (2,9 Mo)" at bounding box center [969, 409] width 212 height 29
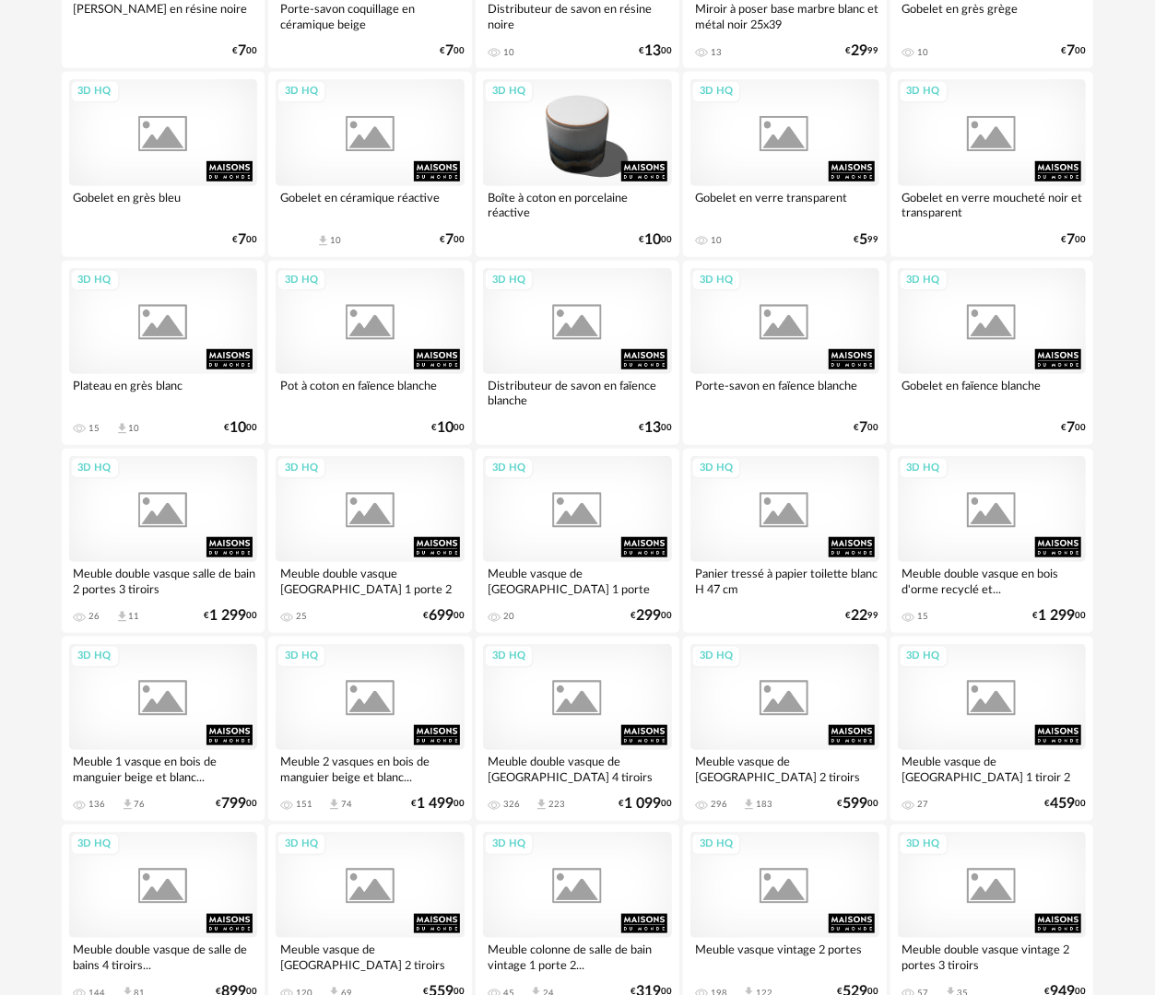
scroll to position [457, 0]
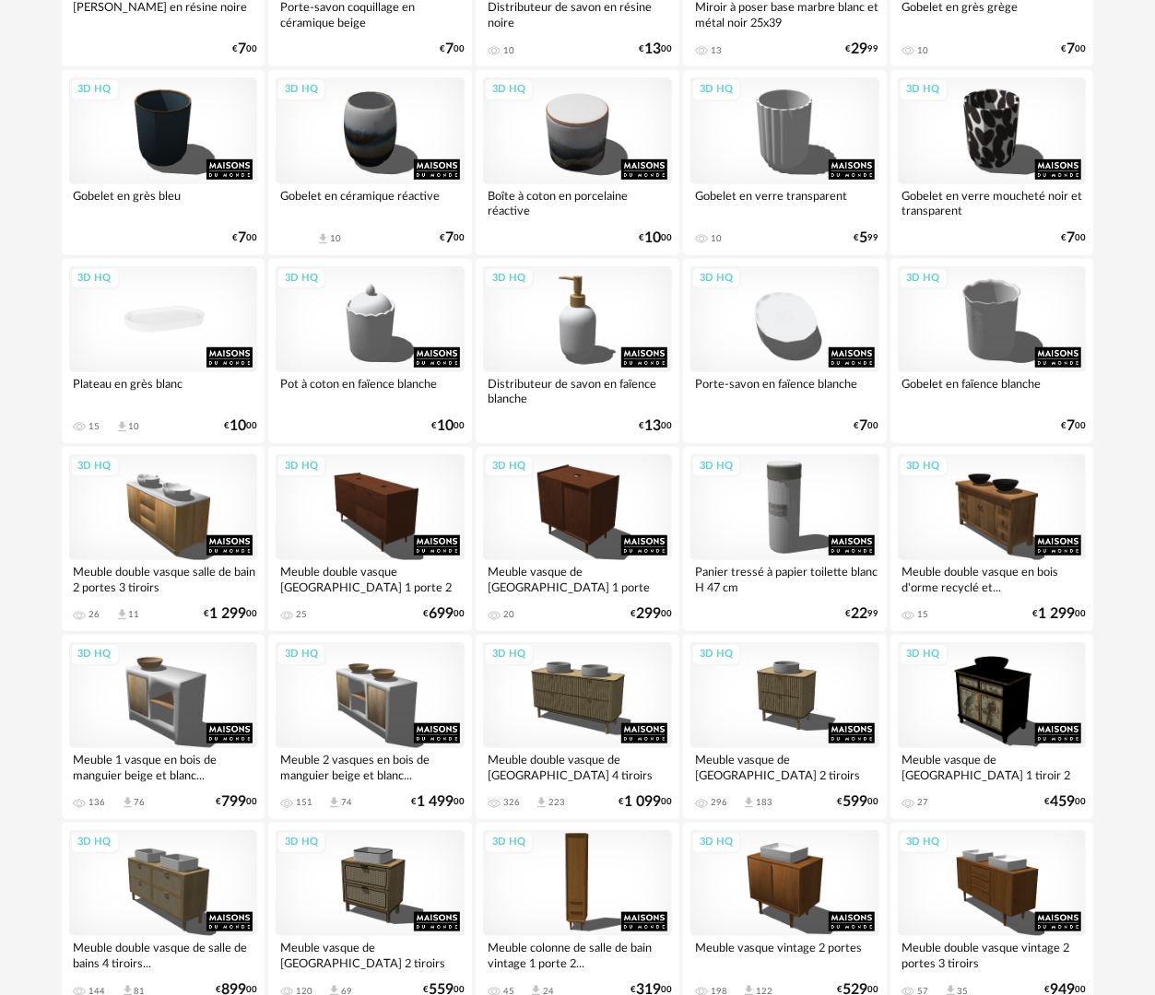
click at [175, 329] on div "3D HQ" at bounding box center [163, 319] width 189 height 106
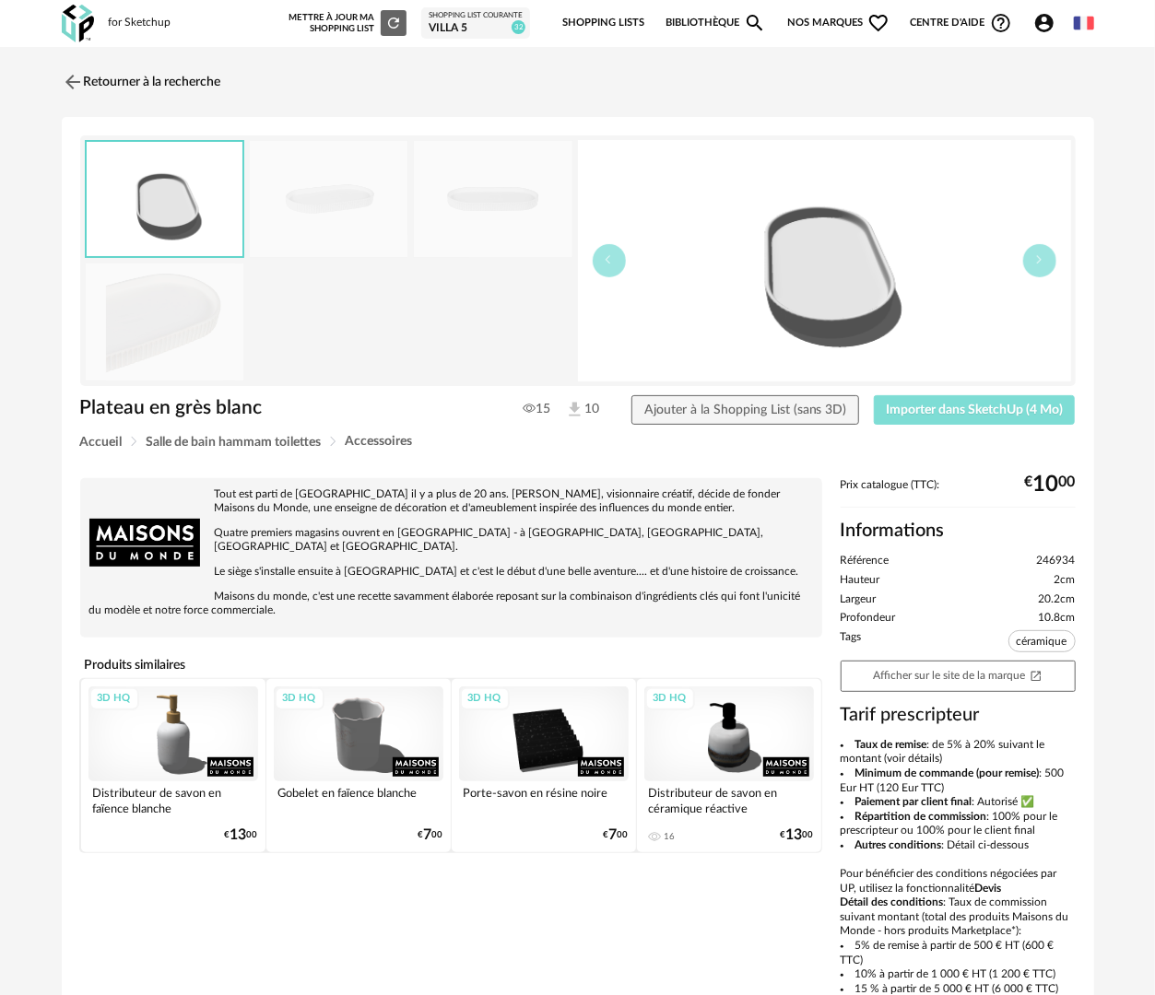
click at [965, 413] on span "Importer dans SketchUp (4 Mo)" at bounding box center [974, 410] width 177 height 13
click at [166, 68] on link "Retourner à la recherche" at bounding box center [136, 82] width 159 height 41
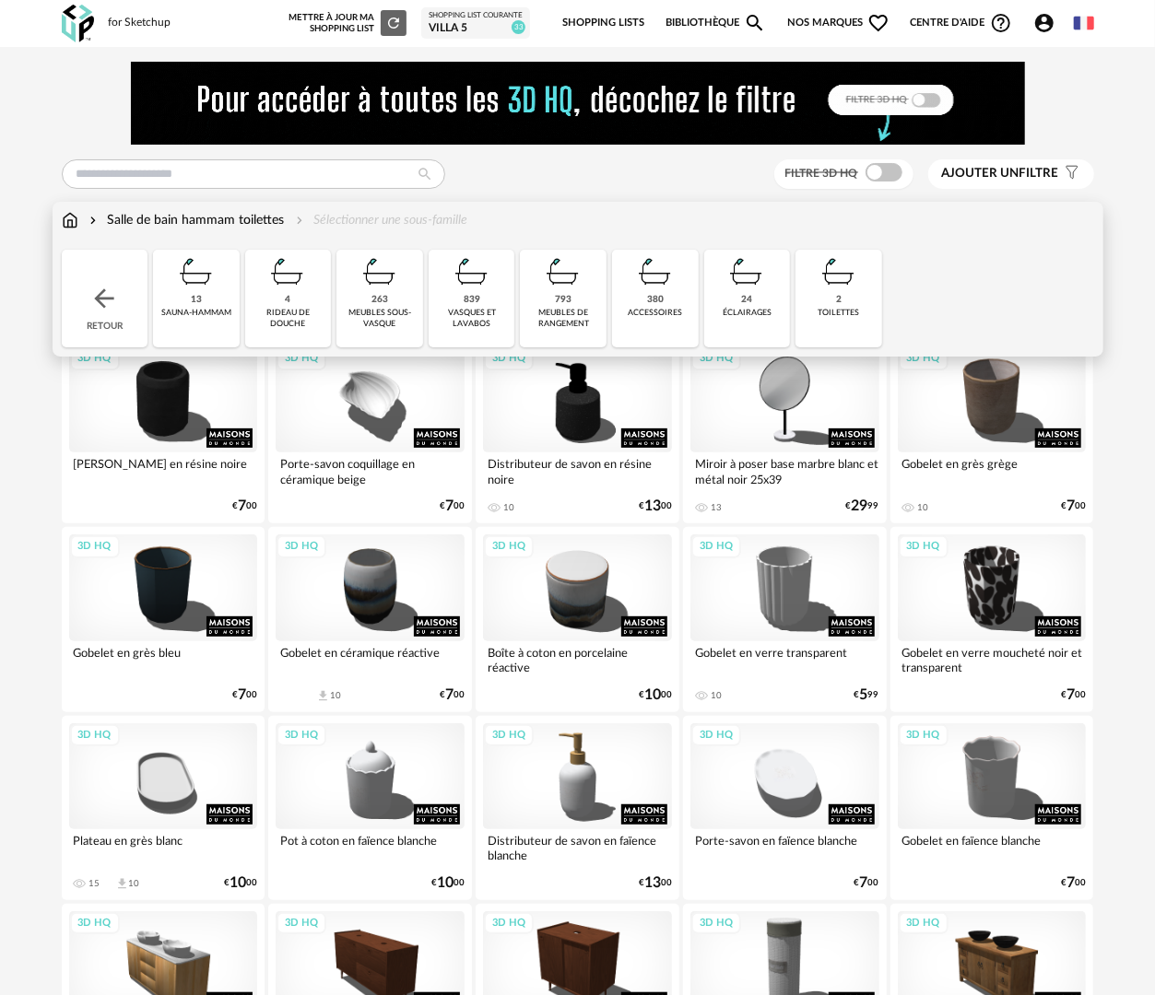
click at [68, 222] on img at bounding box center [70, 220] width 17 height 18
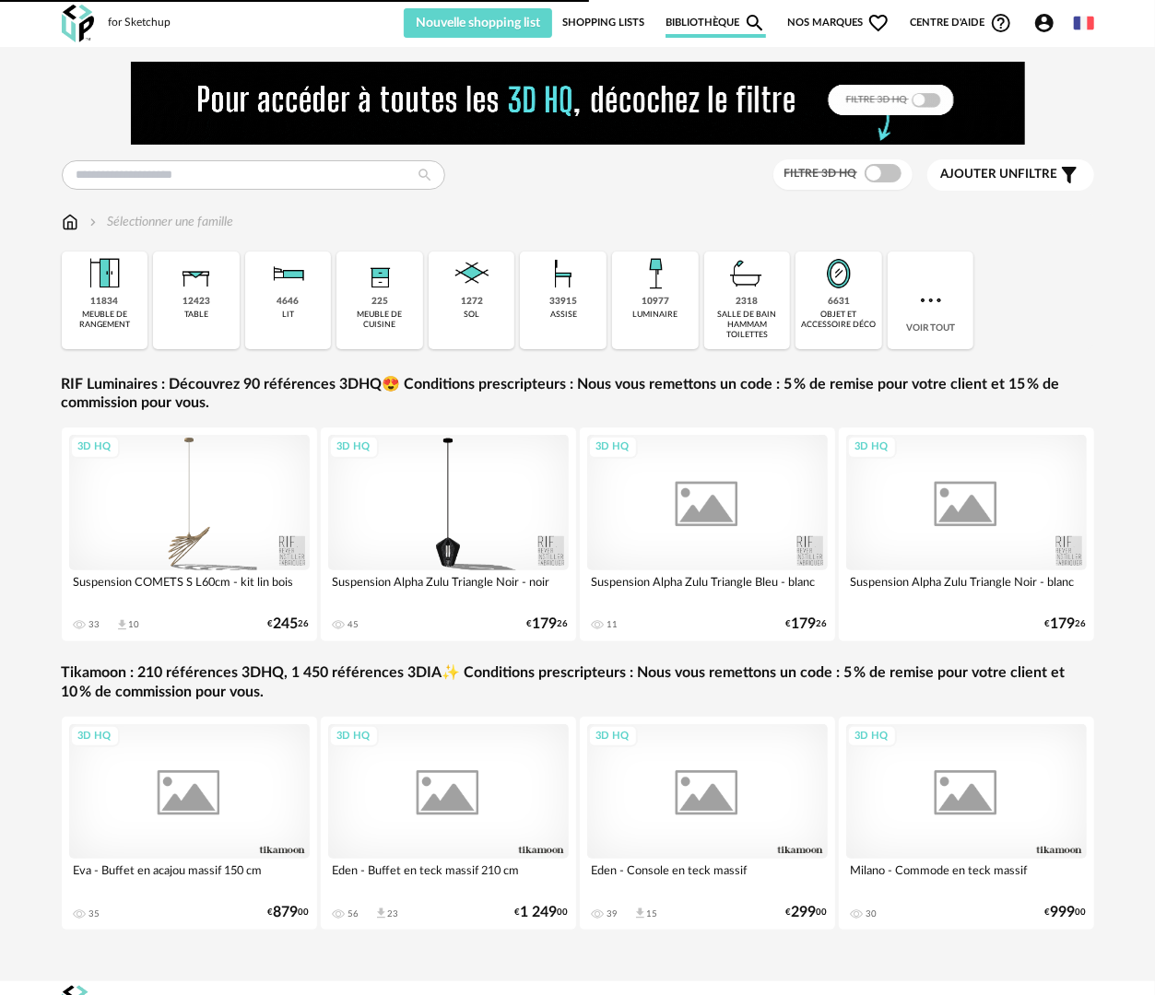
click at [859, 324] on div "objet et accessoire déco" at bounding box center [839, 320] width 76 height 21
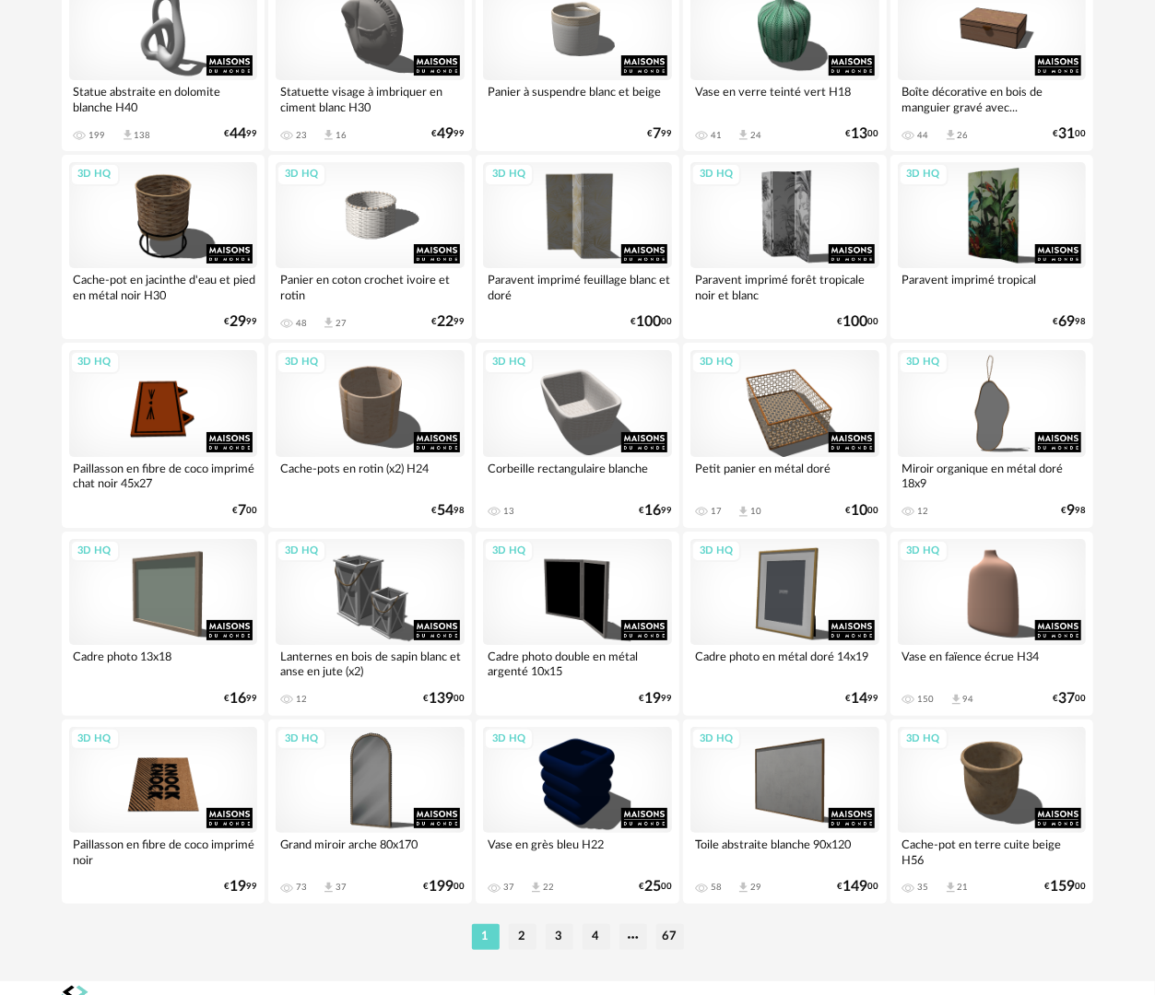
scroll to position [3223, 0]
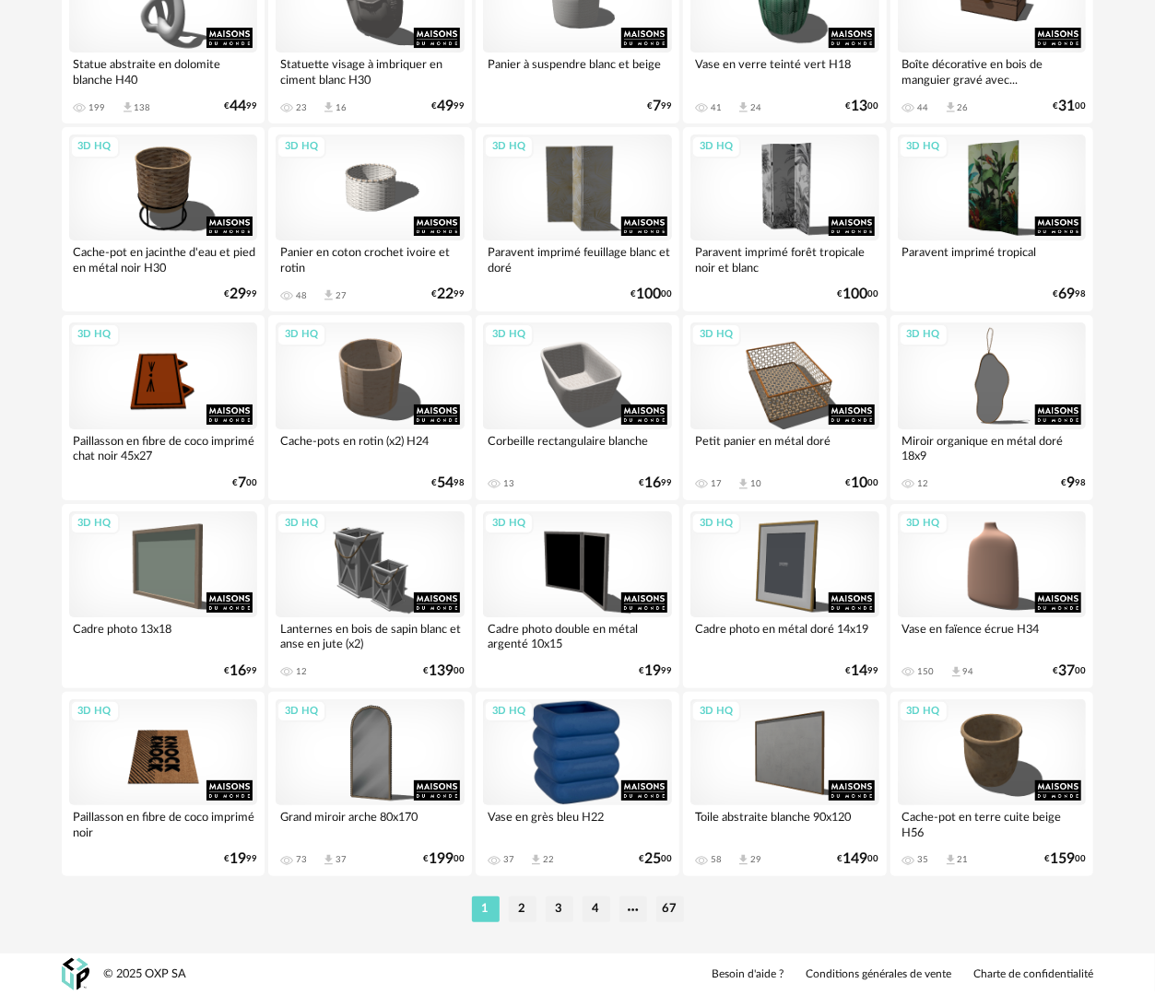
click at [581, 748] on div "3D HQ" at bounding box center [577, 752] width 189 height 106
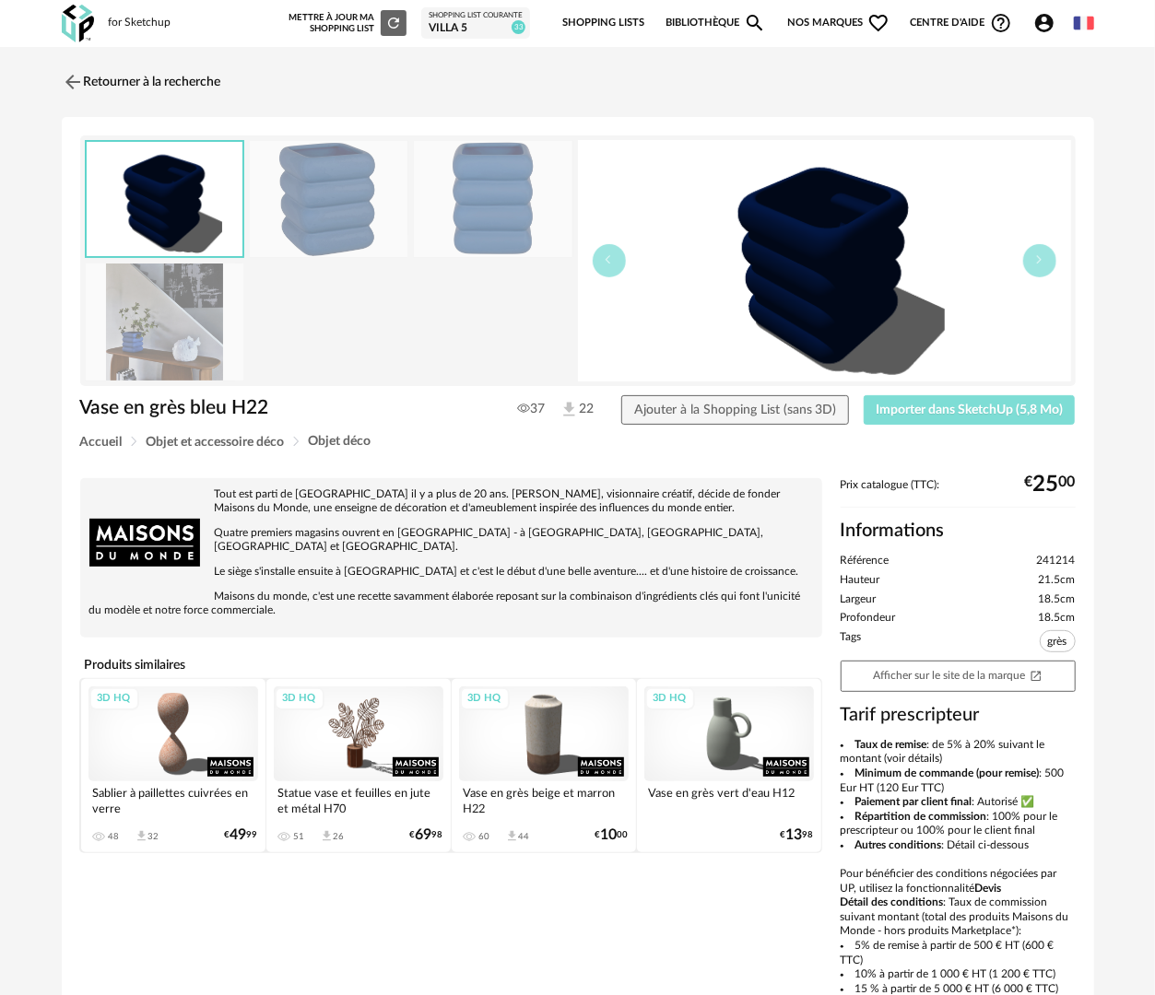
click at [930, 417] on button "Importer dans SketchUp (5,8 Mo)" at bounding box center [969, 409] width 212 height 29
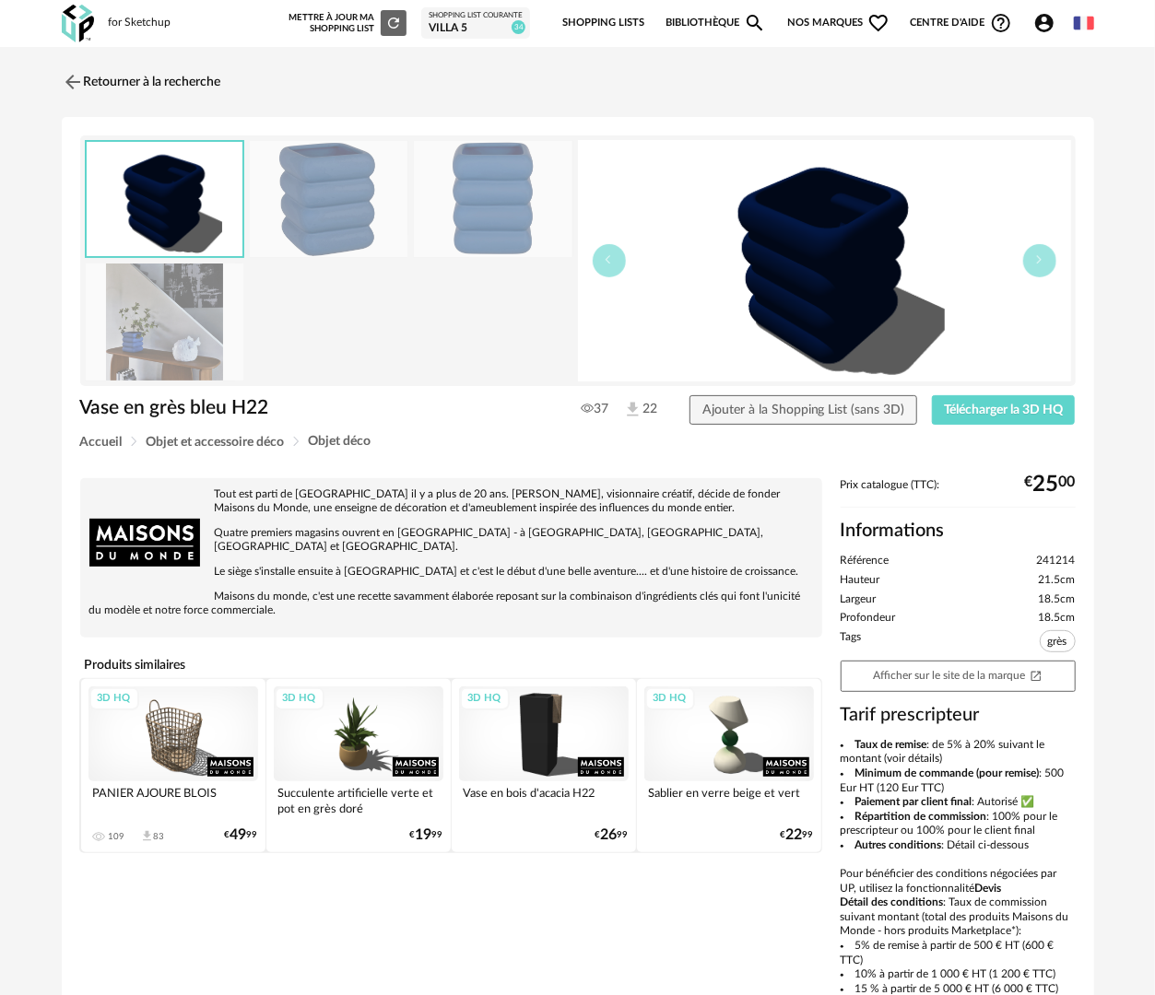
click at [182, 305] on img at bounding box center [165, 322] width 158 height 117
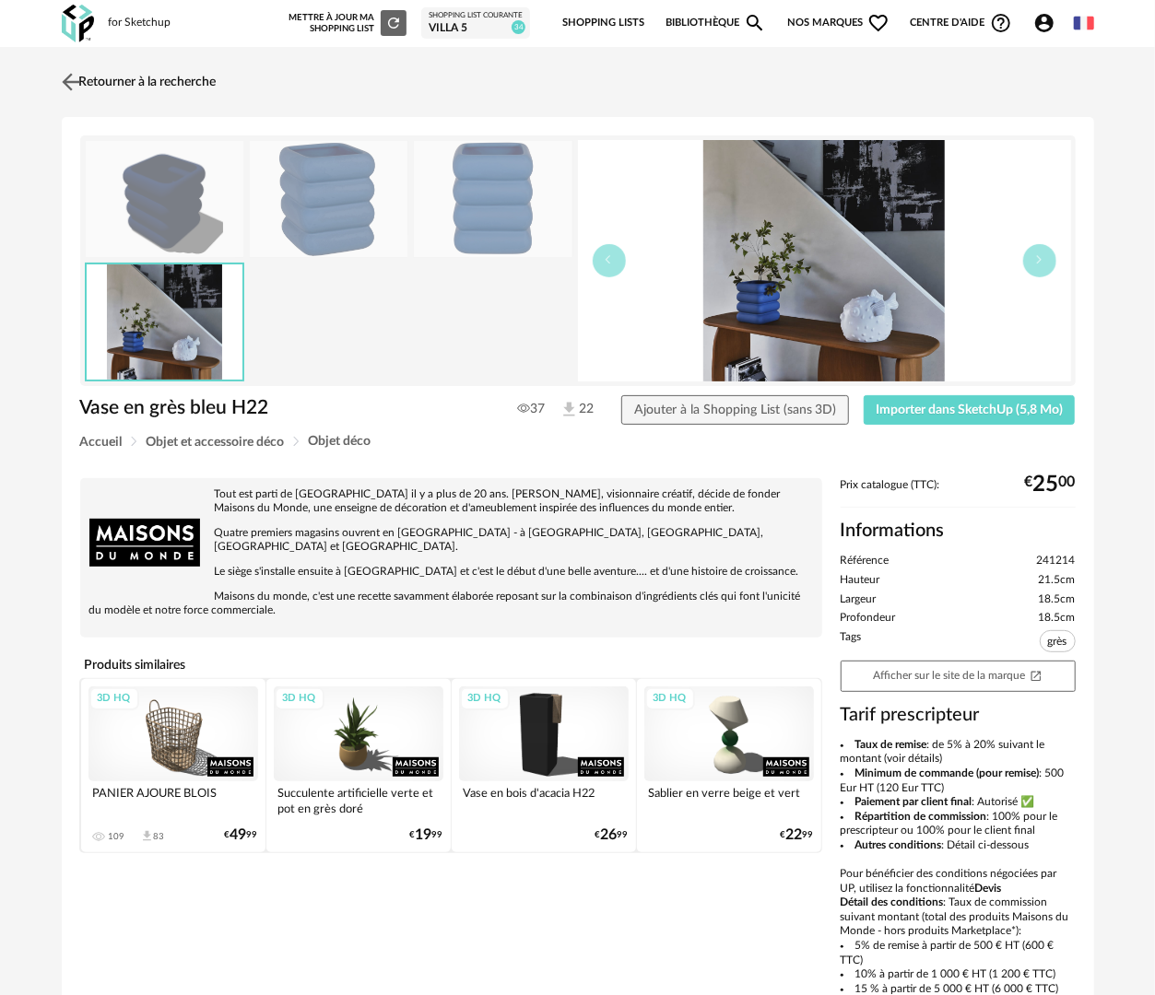
click at [167, 77] on link "Retourner à la recherche" at bounding box center [136, 82] width 159 height 41
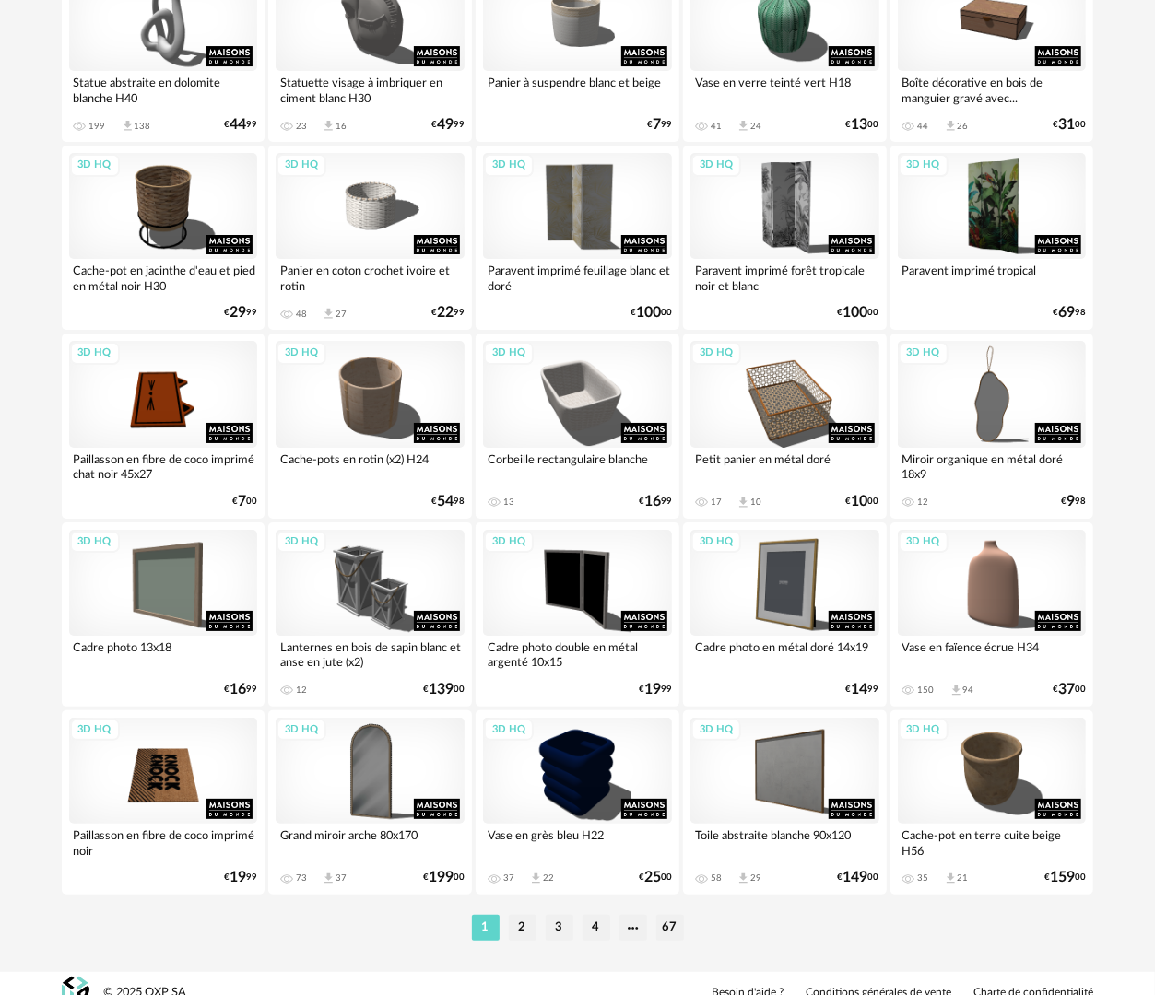
scroll to position [3222, 0]
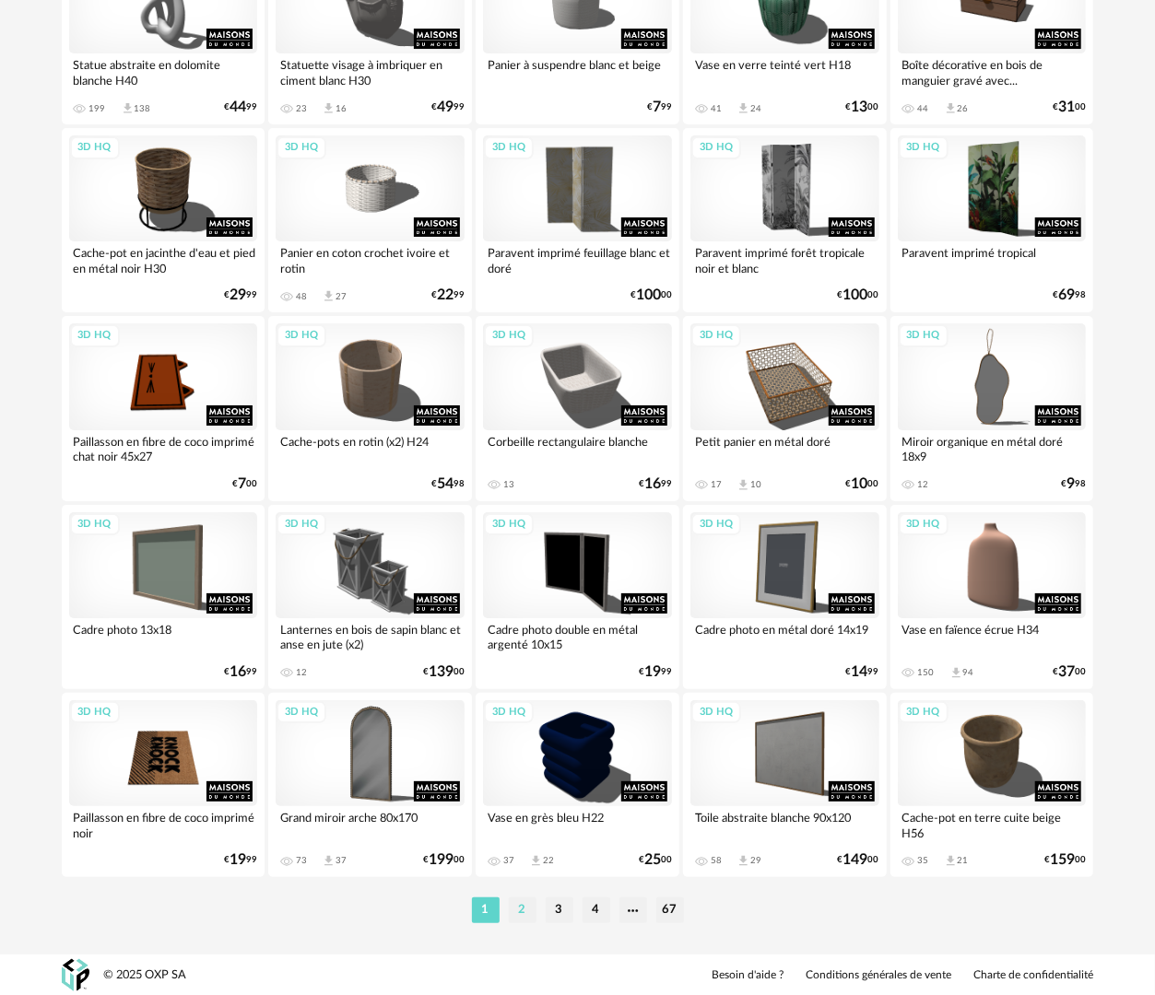
click at [530, 905] on li "2" at bounding box center [523, 911] width 28 height 26
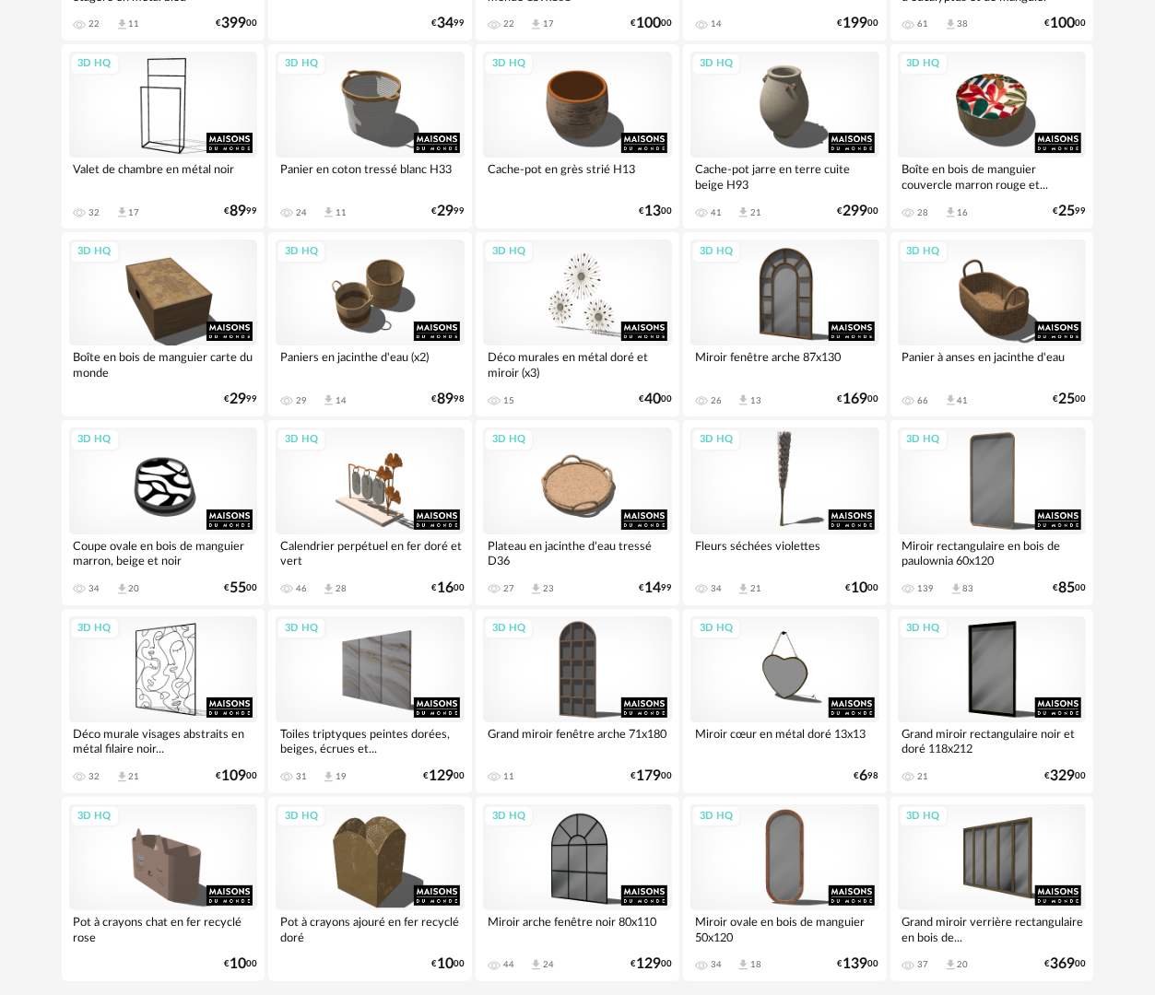
scroll to position [3222, 0]
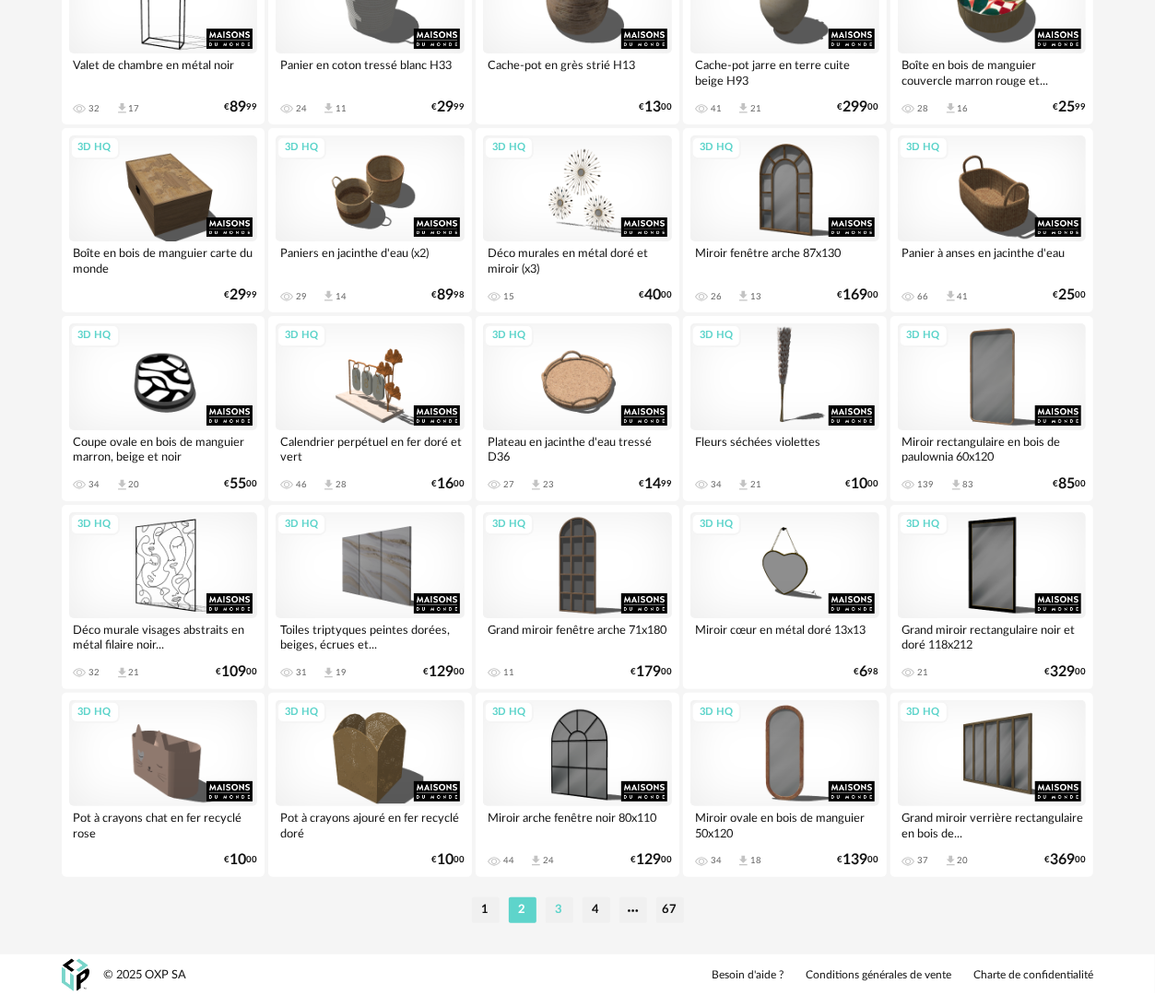
click at [562, 911] on li "3" at bounding box center [560, 911] width 28 height 26
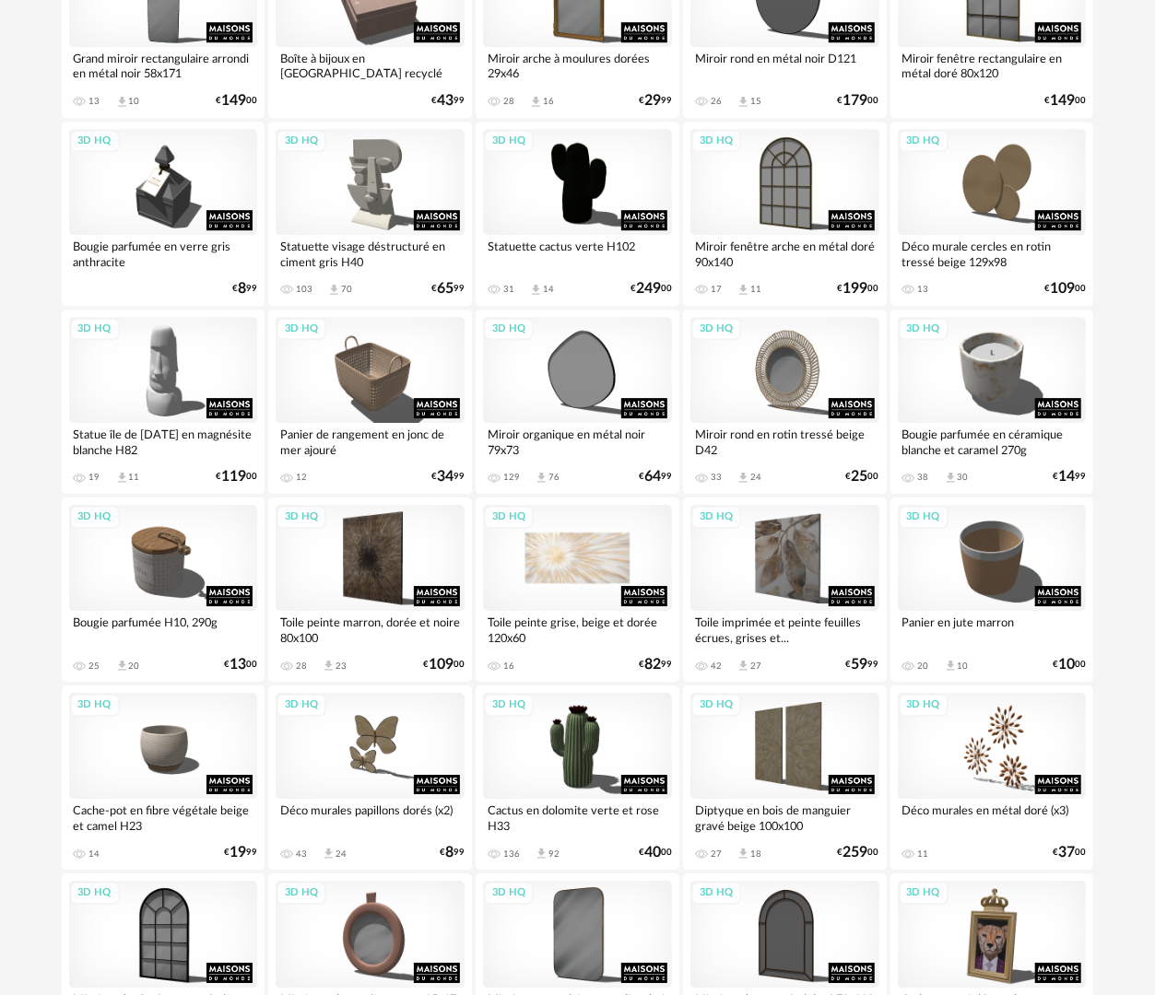
scroll to position [2672, 0]
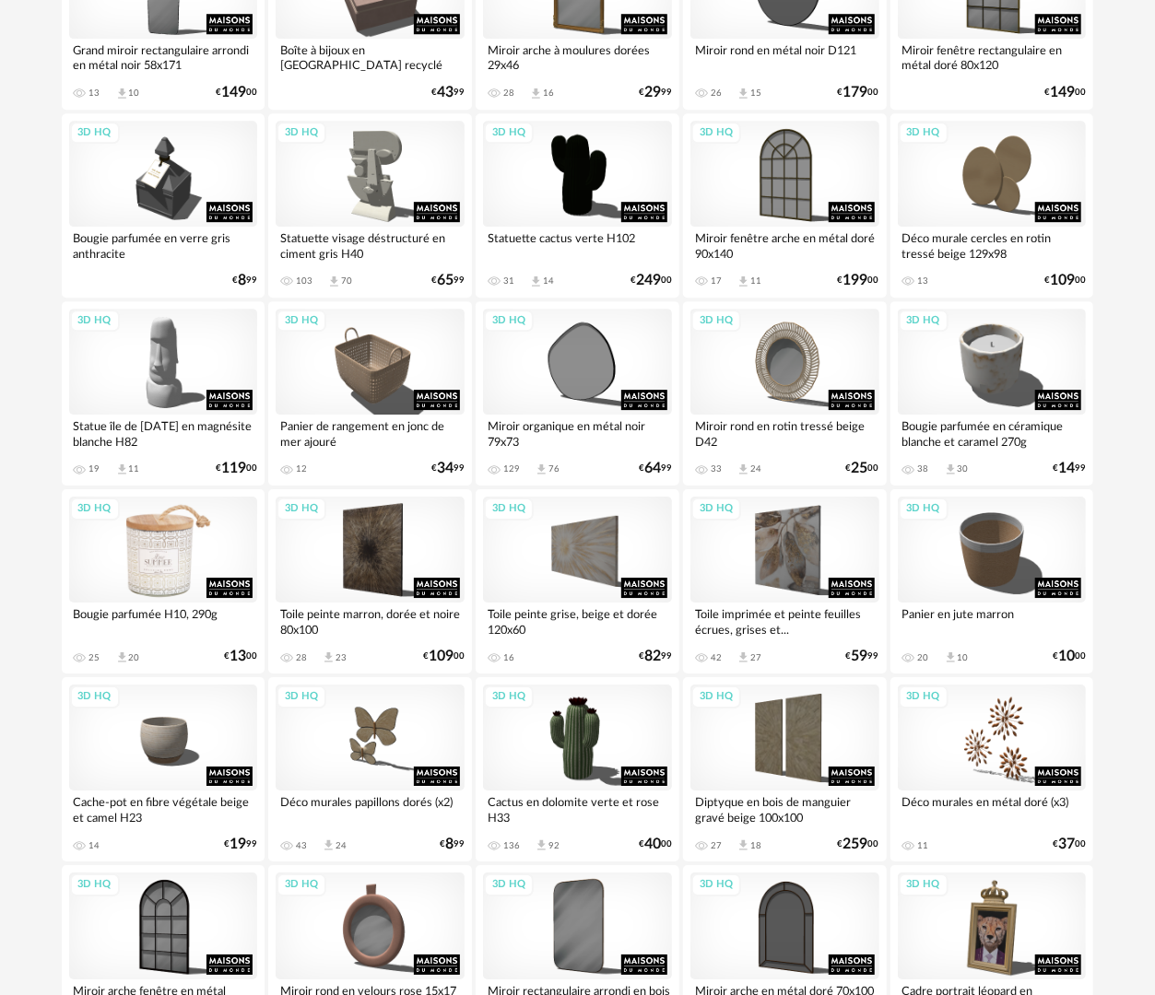
click at [181, 522] on div "3D HQ" at bounding box center [163, 550] width 189 height 106
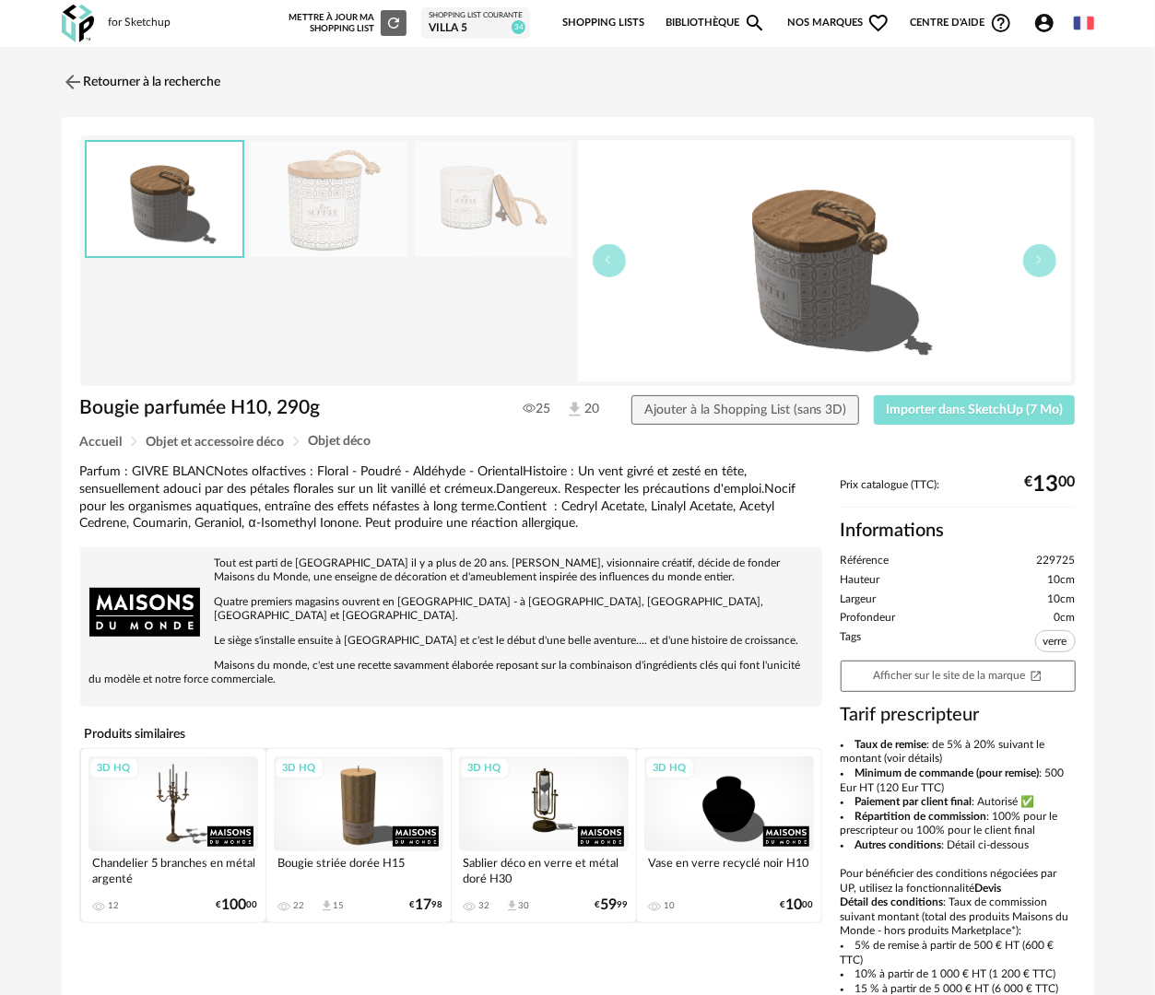
click at [915, 408] on span "Importer dans SketchUp (7 Mo)" at bounding box center [974, 410] width 177 height 13
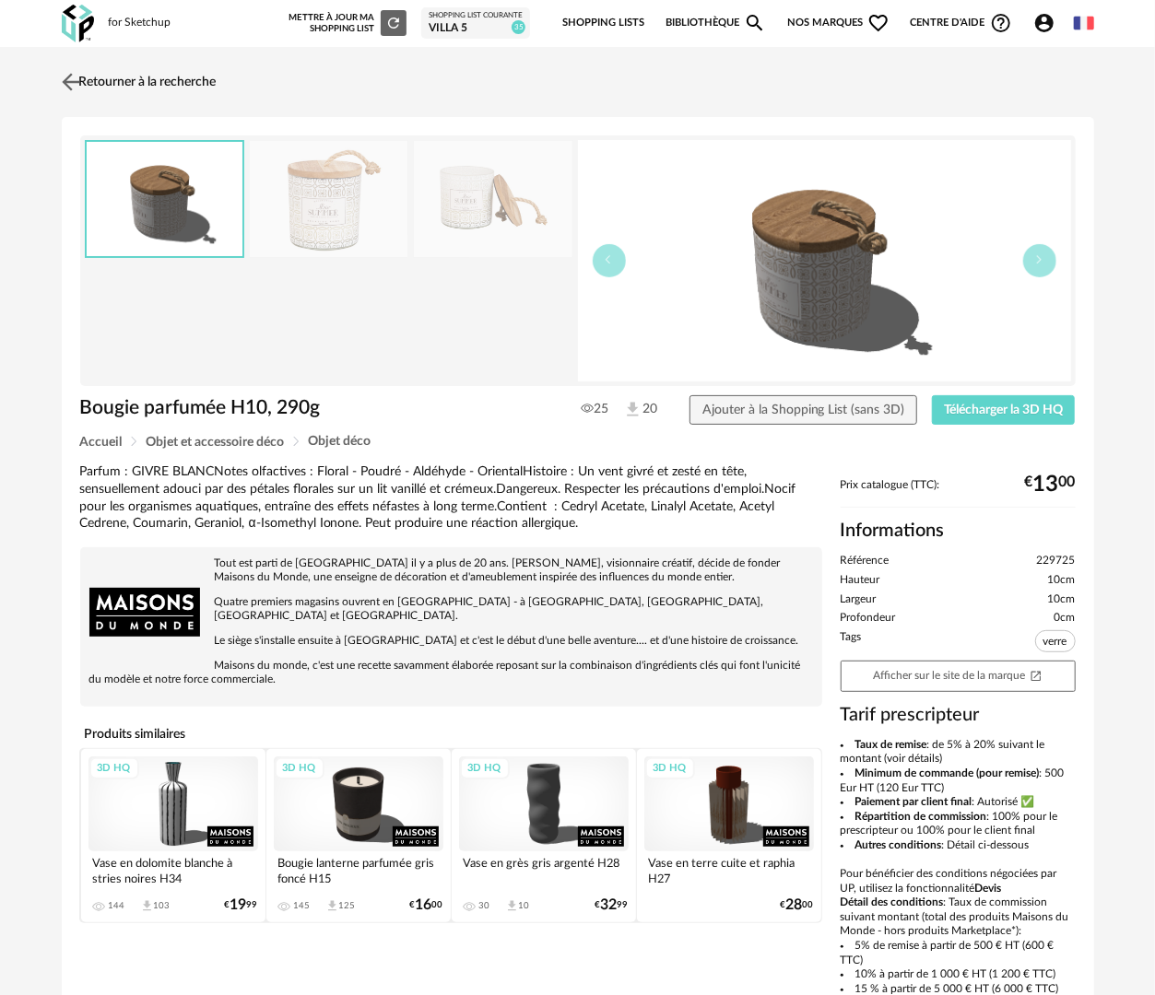
click at [155, 75] on link "Retourner à la recherche" at bounding box center [136, 82] width 159 height 41
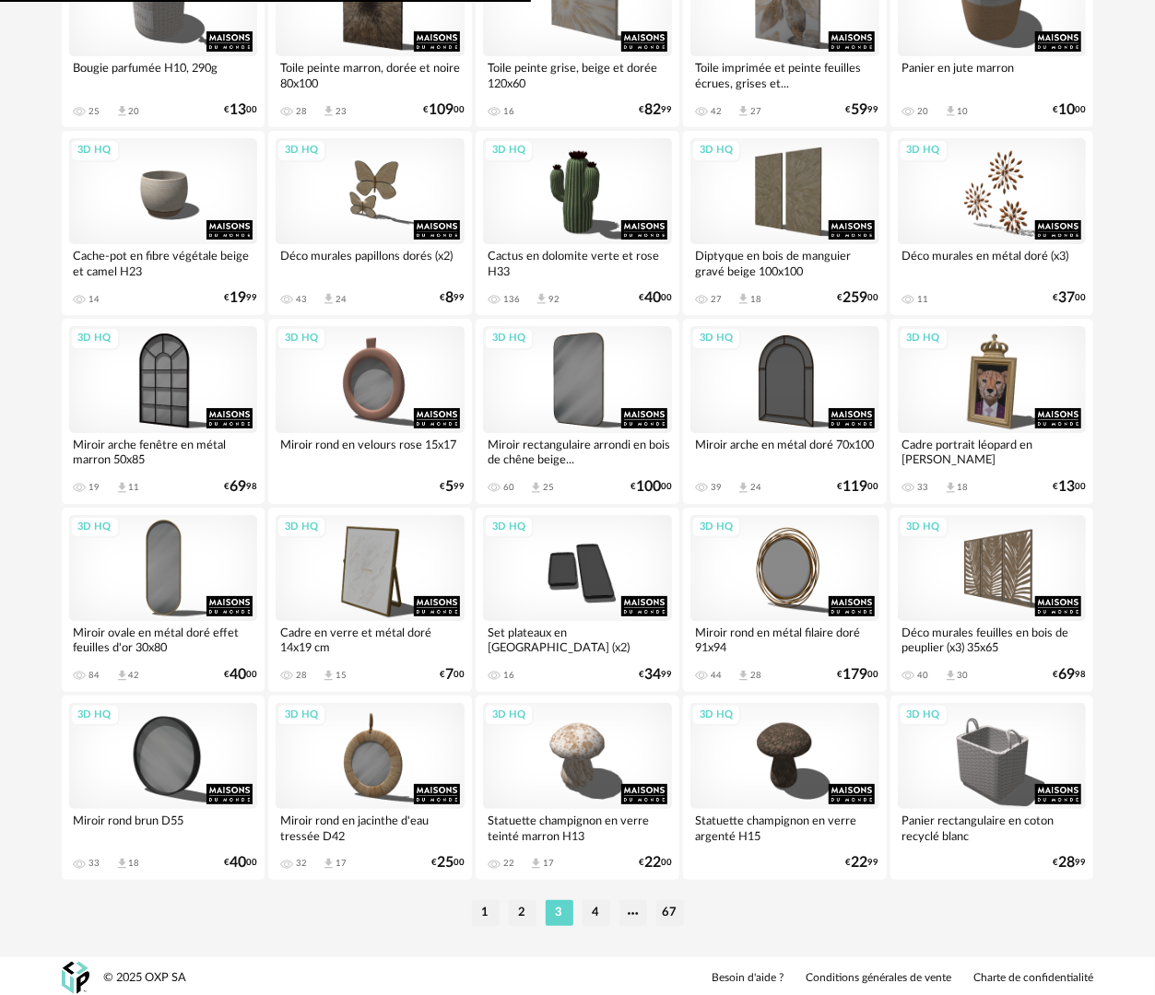
scroll to position [3222, 0]
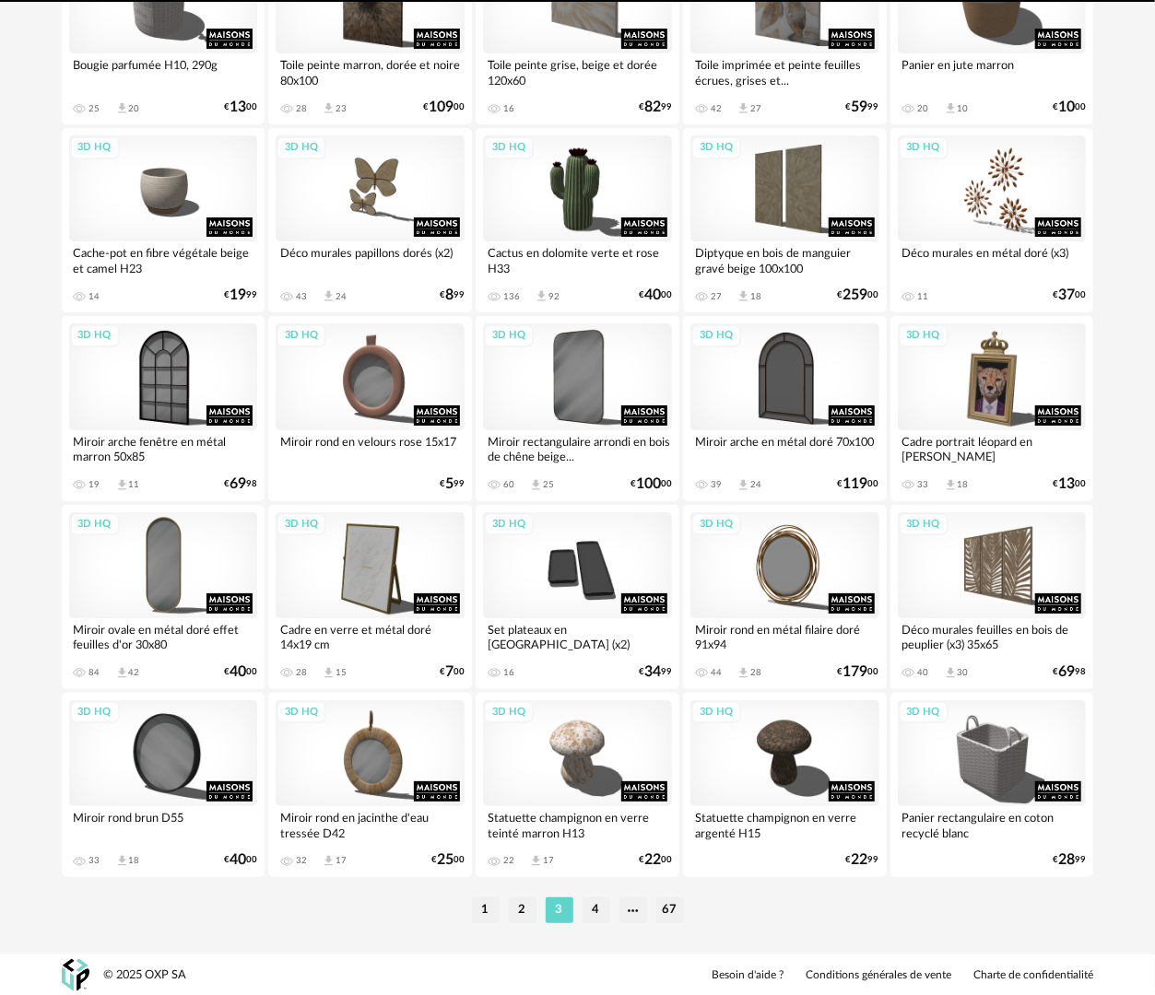
click at [587, 909] on li "4" at bounding box center [596, 911] width 28 height 26
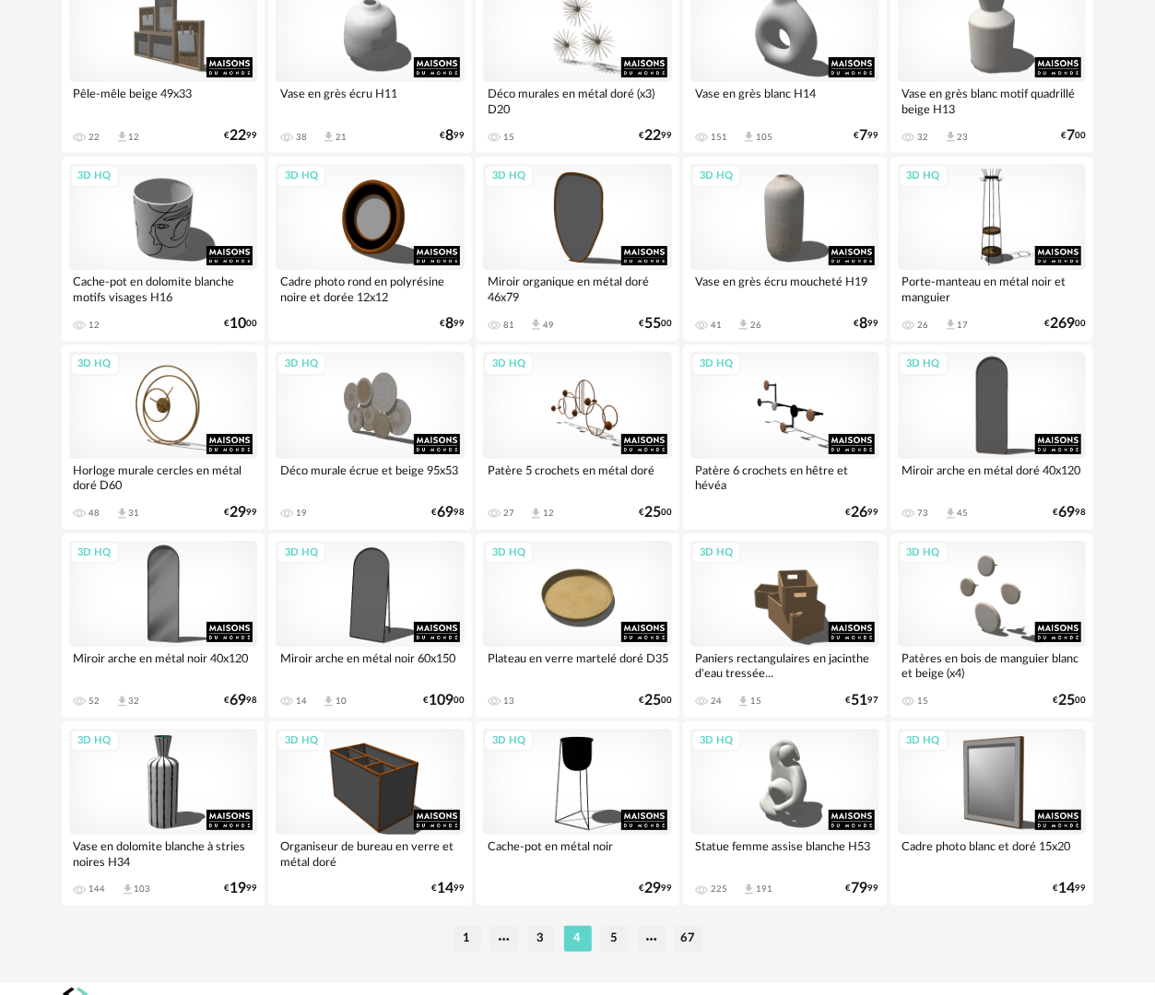
scroll to position [3222, 0]
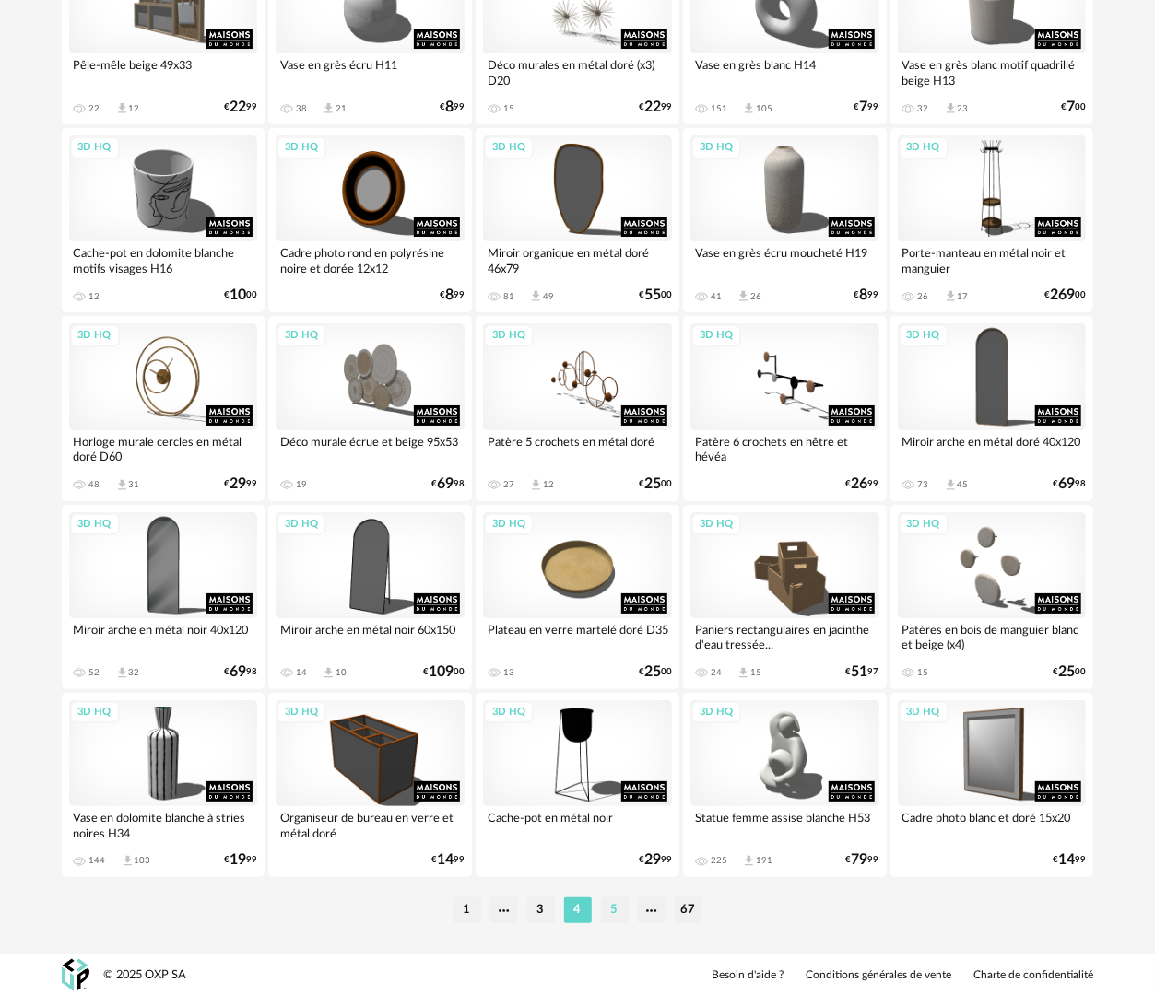
click at [620, 910] on li "5" at bounding box center [615, 911] width 28 height 26
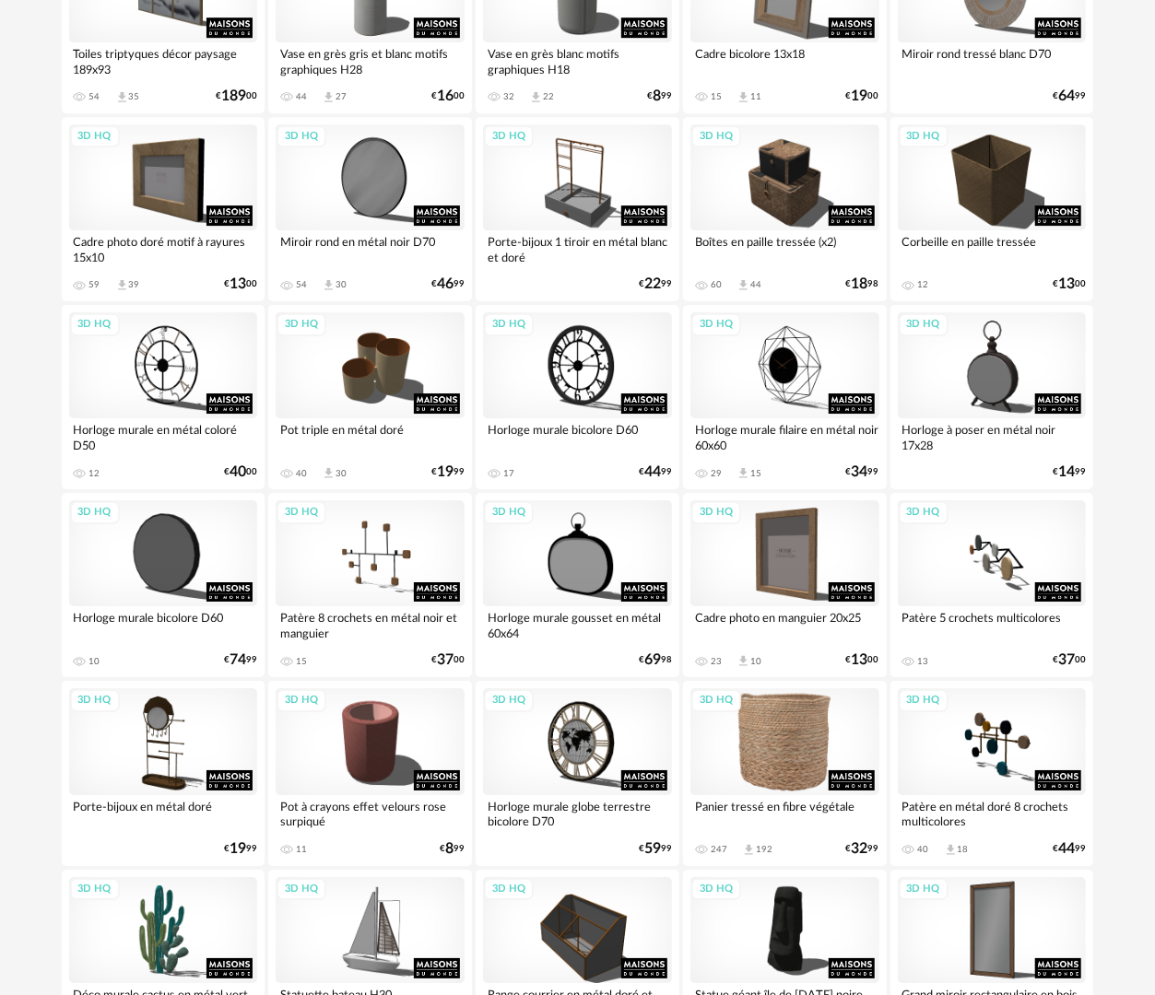
scroll to position [3222, 0]
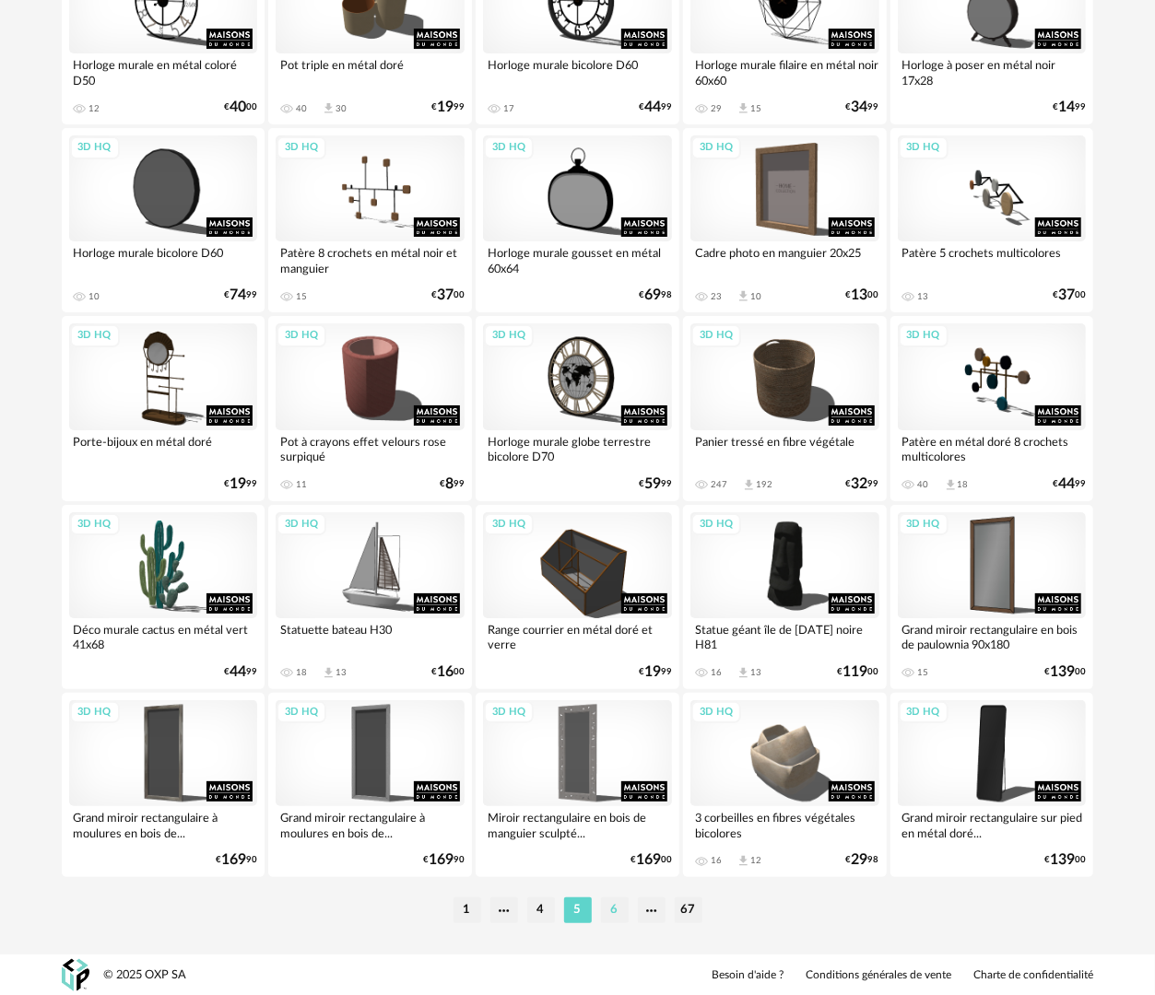
click at [612, 907] on li "6" at bounding box center [615, 911] width 28 height 26
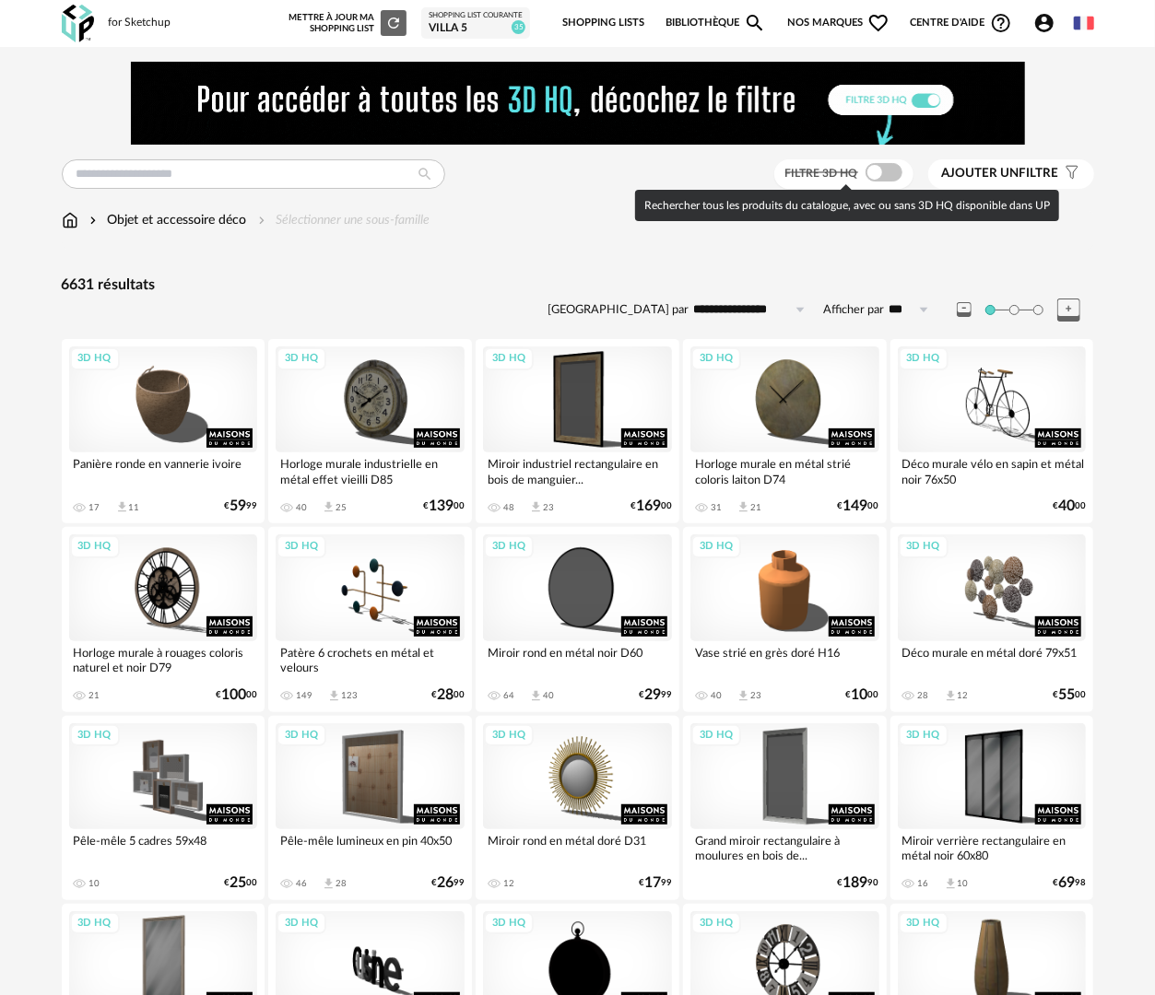
click at [879, 164] on span at bounding box center [883, 172] width 37 height 18
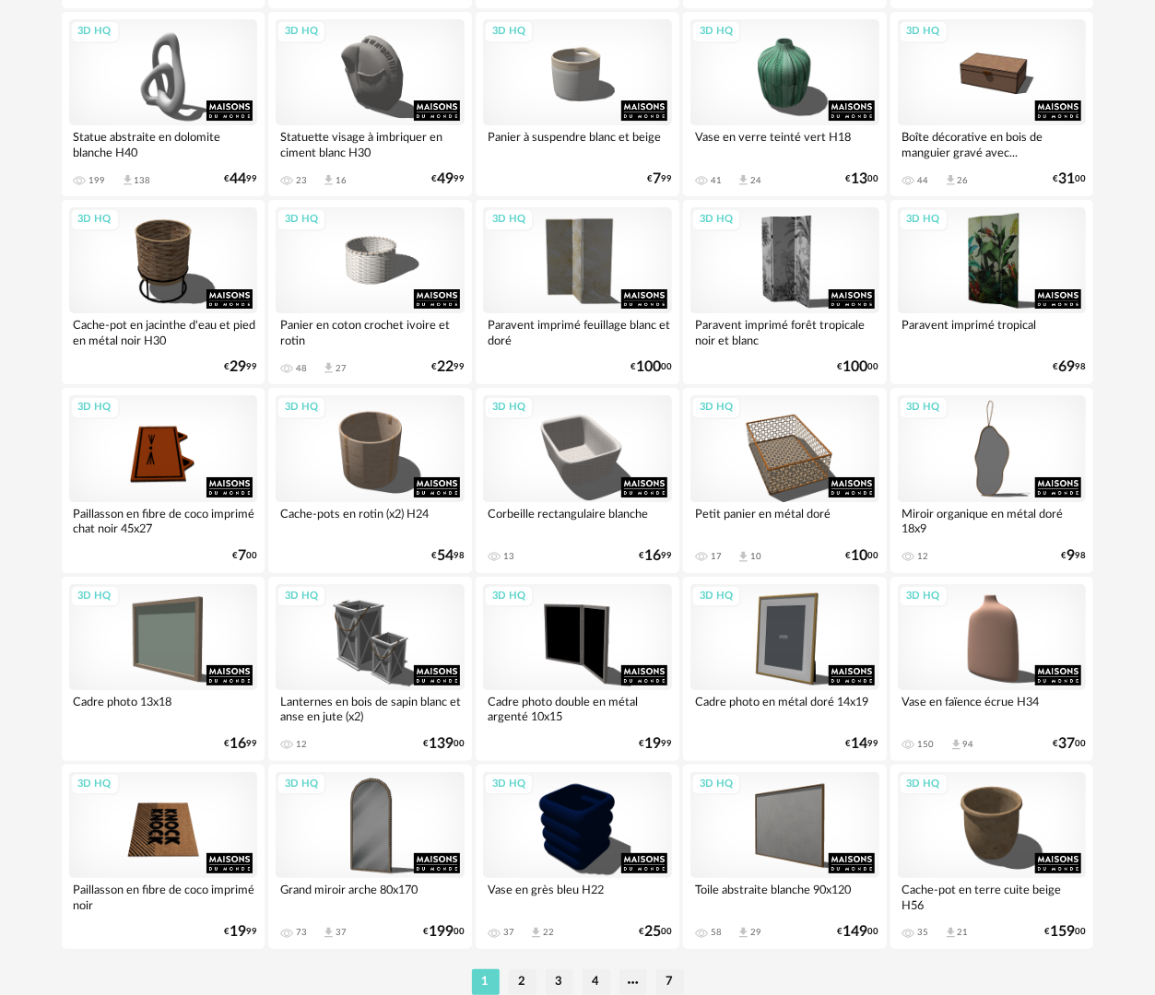
scroll to position [3222, 0]
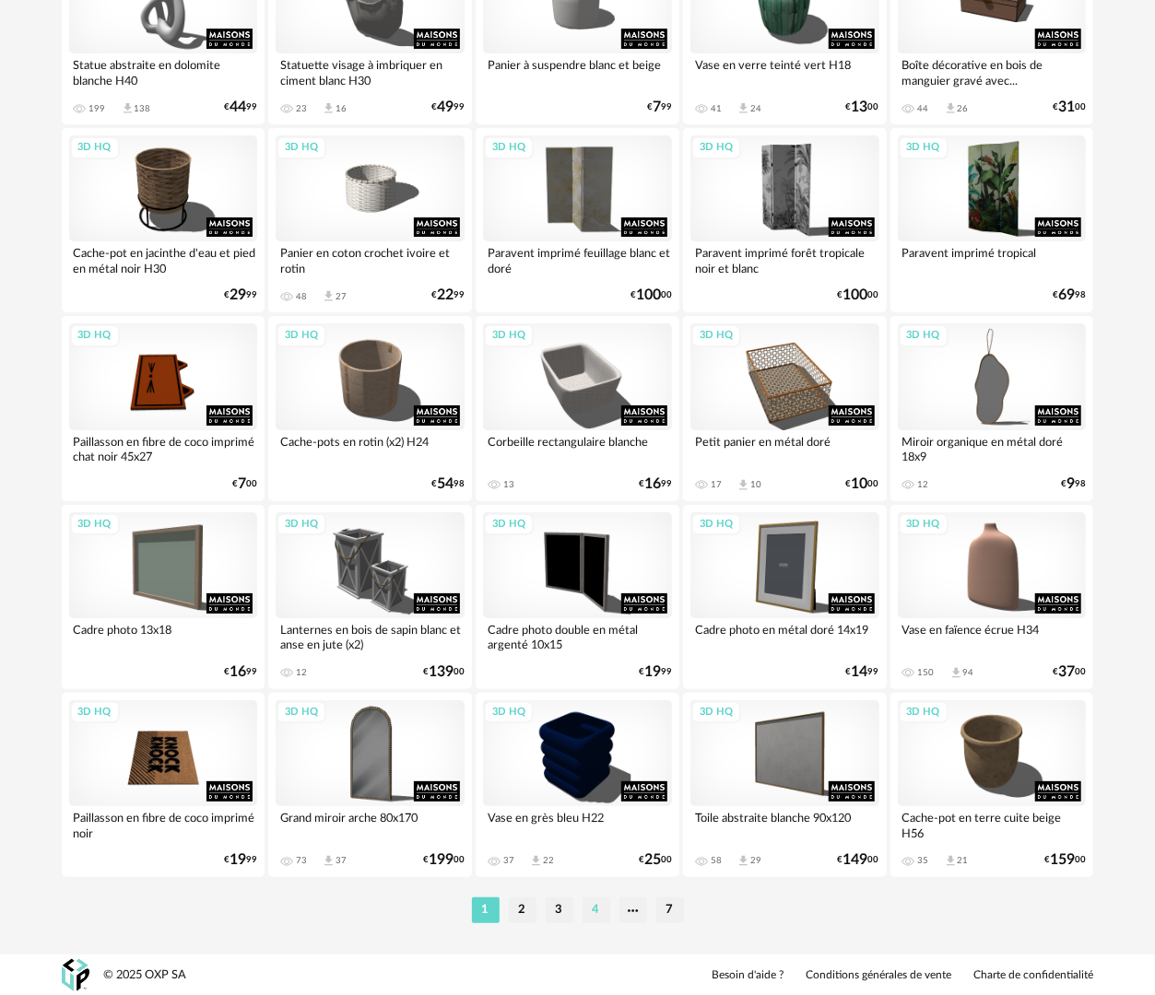
click at [590, 911] on li "4" at bounding box center [596, 911] width 28 height 26
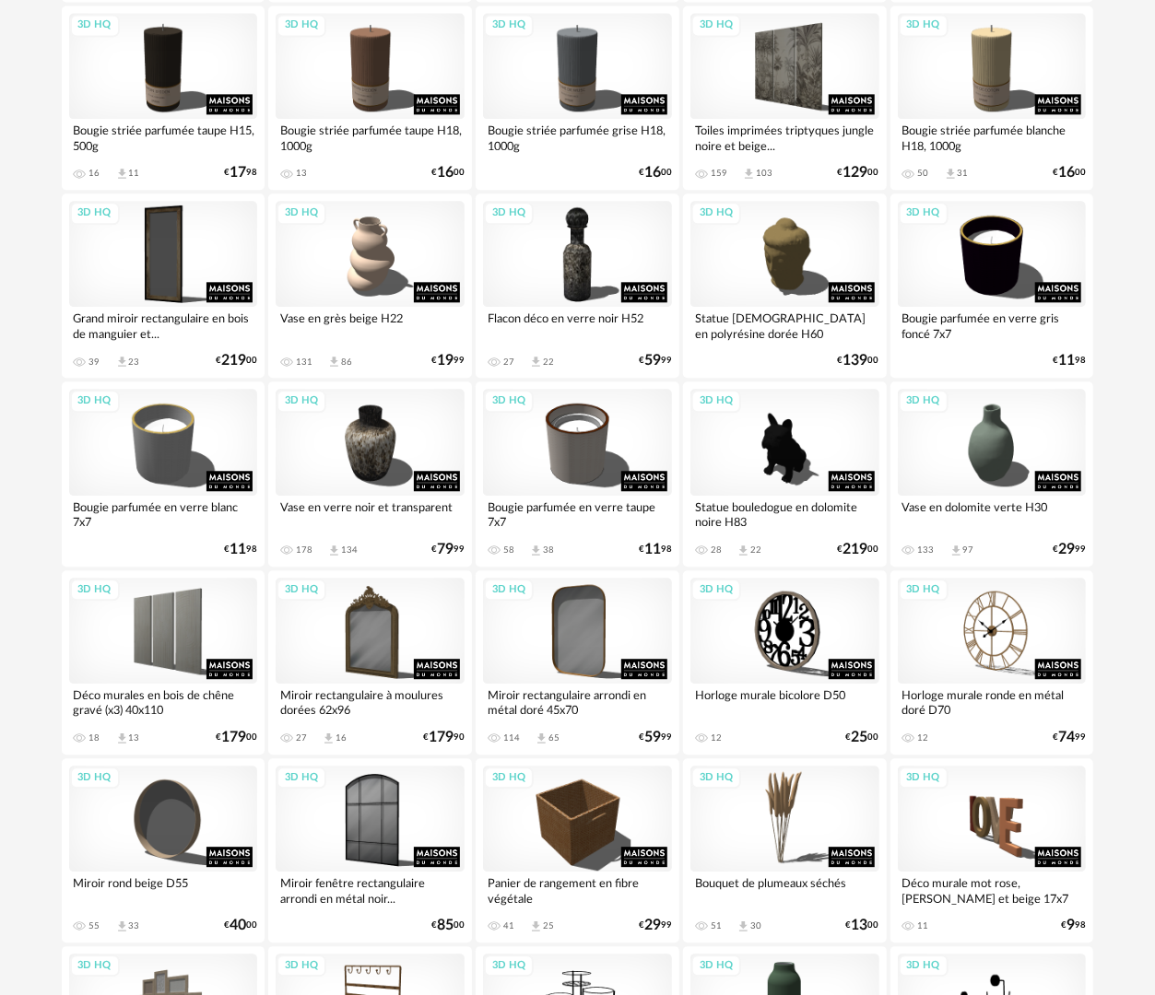
scroll to position [1567, 0]
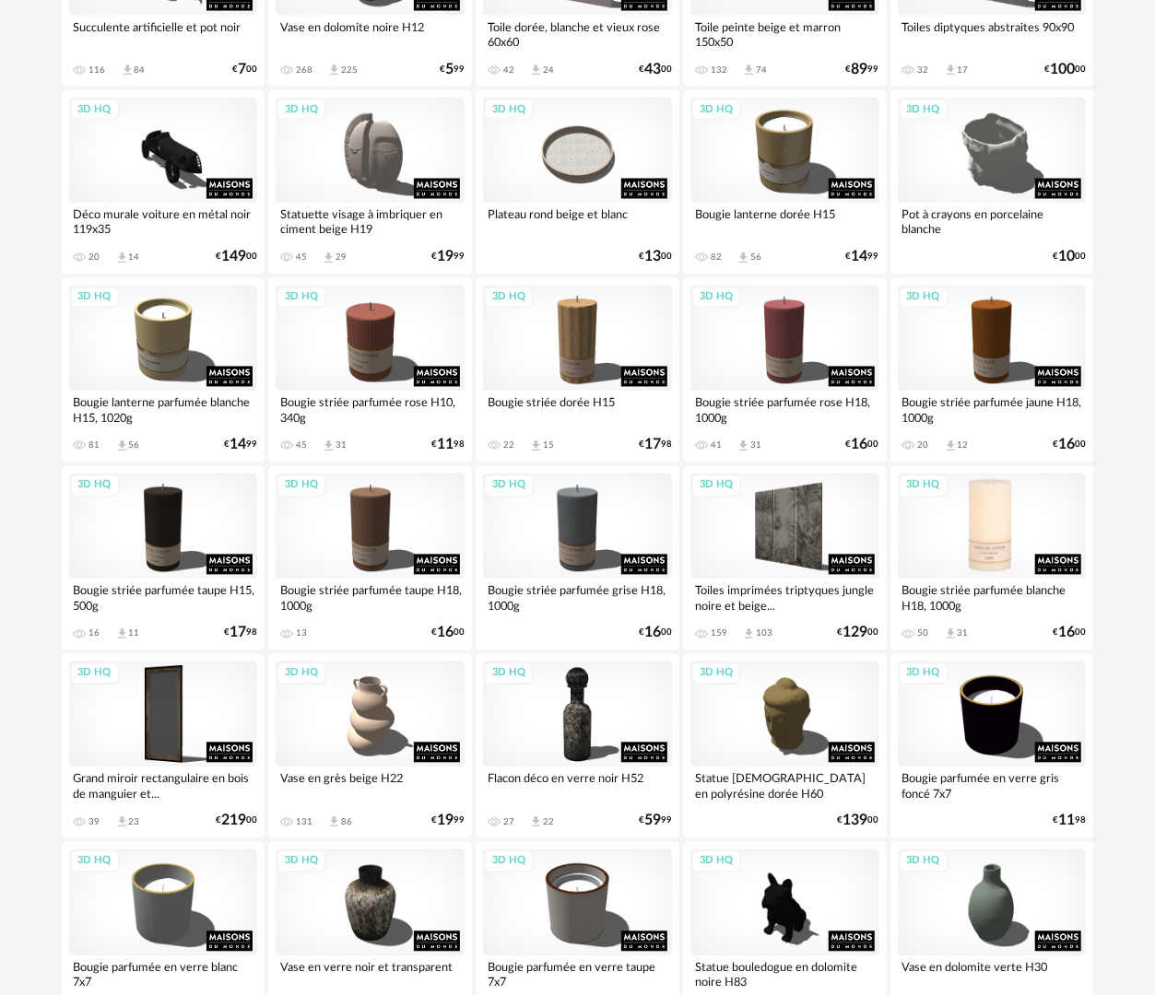
click at [1004, 550] on div "3D HQ" at bounding box center [992, 527] width 189 height 106
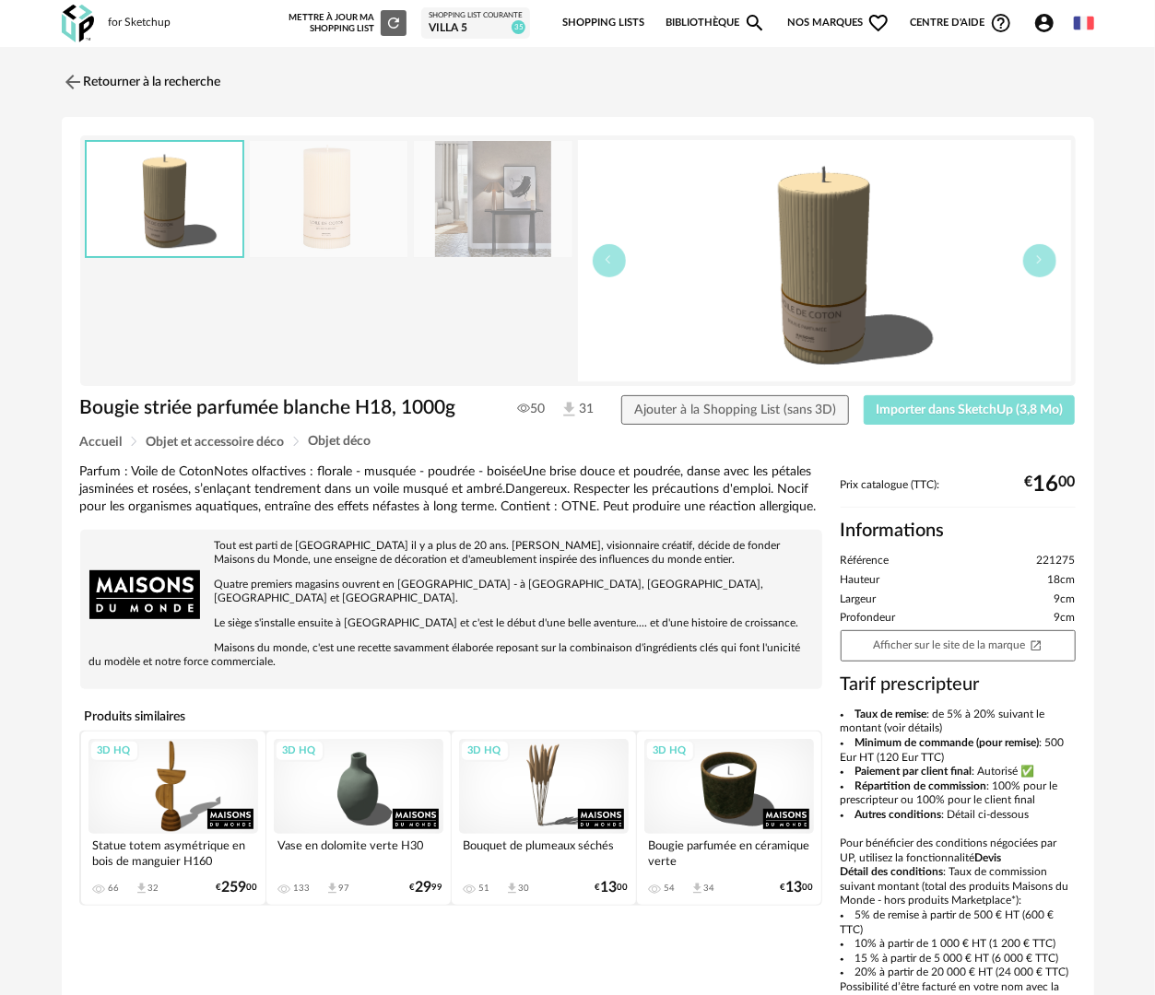
click at [982, 415] on span "Importer dans SketchUp (3,8 Mo)" at bounding box center [968, 410] width 187 height 13
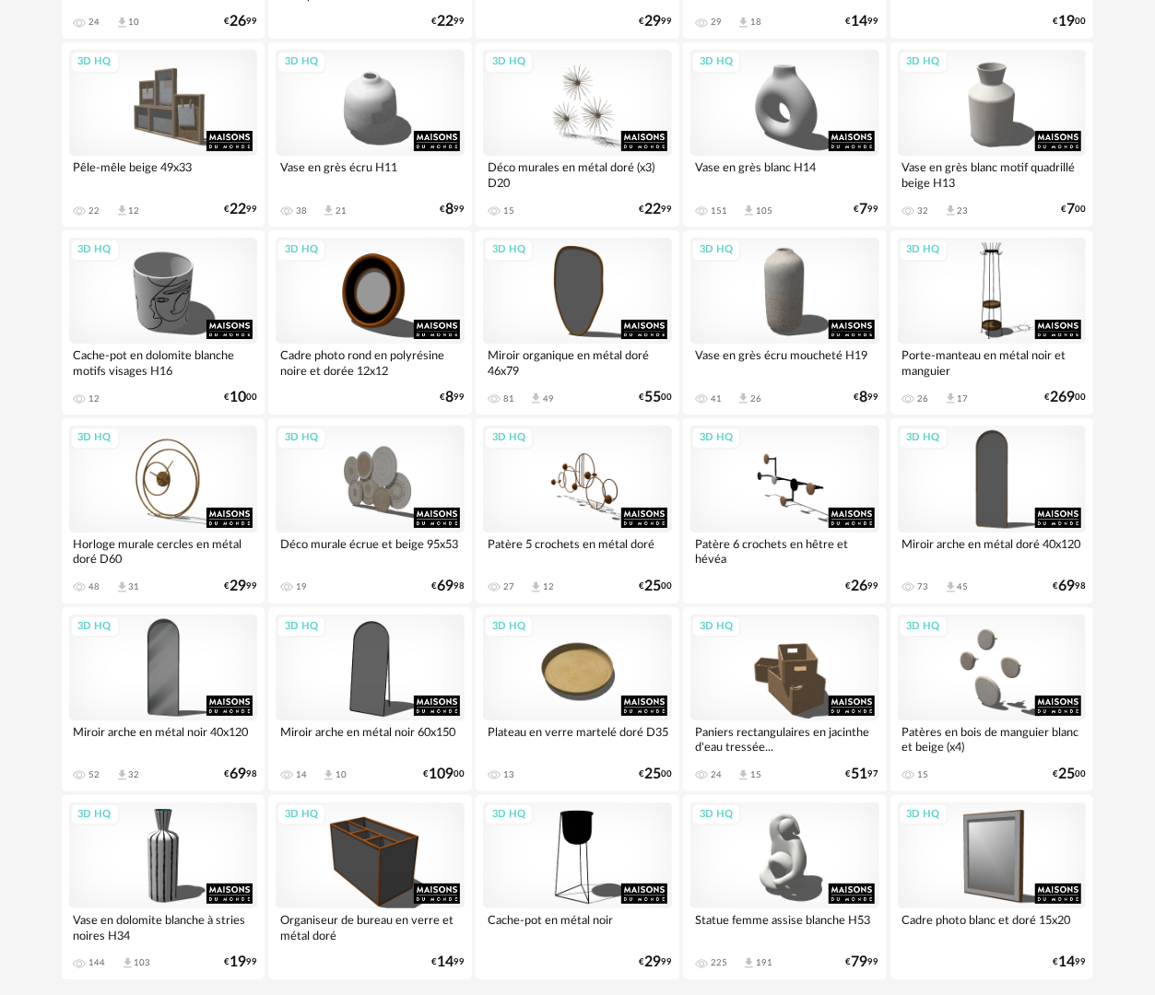
scroll to position [3222, 0]
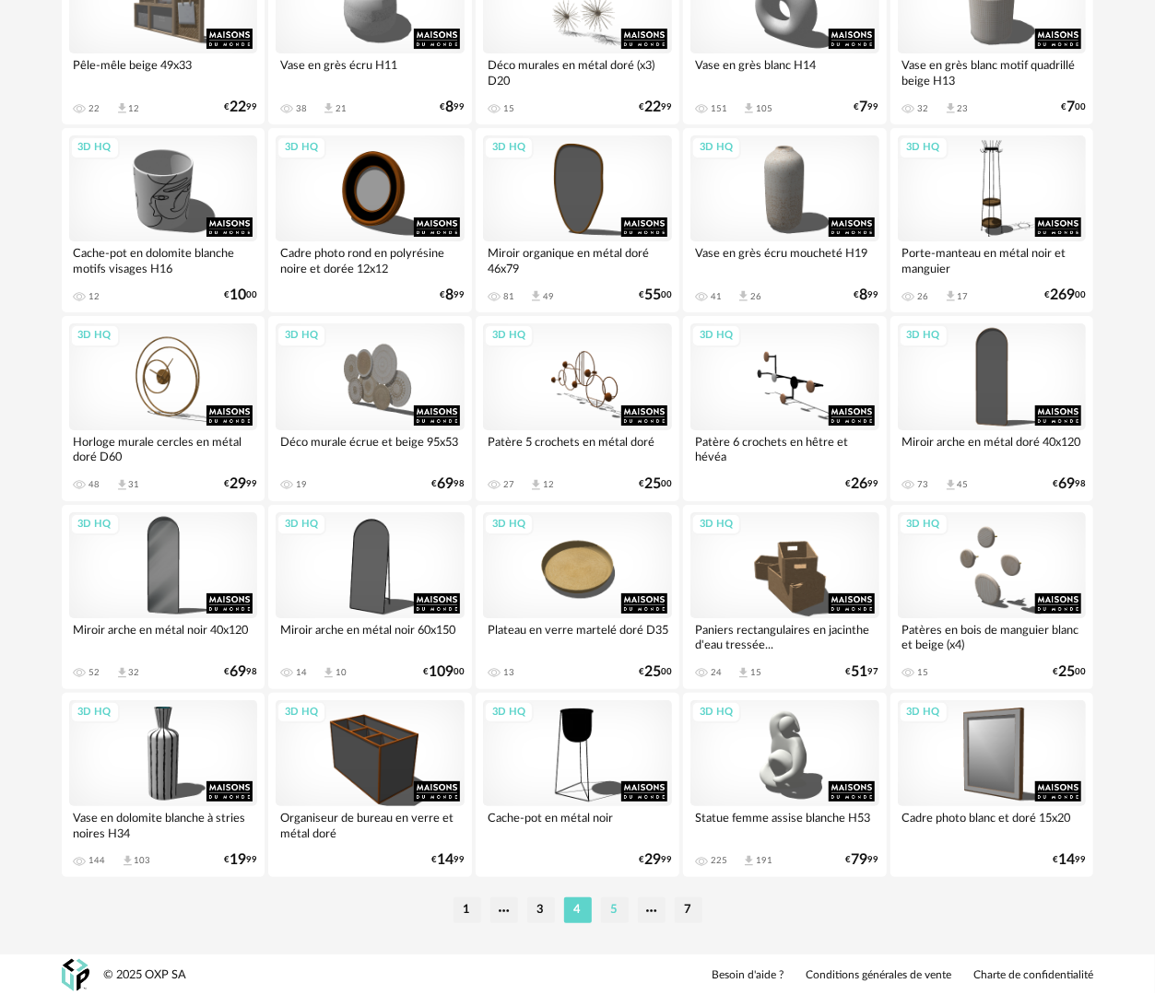
click at [623, 914] on li "5" at bounding box center [615, 911] width 28 height 26
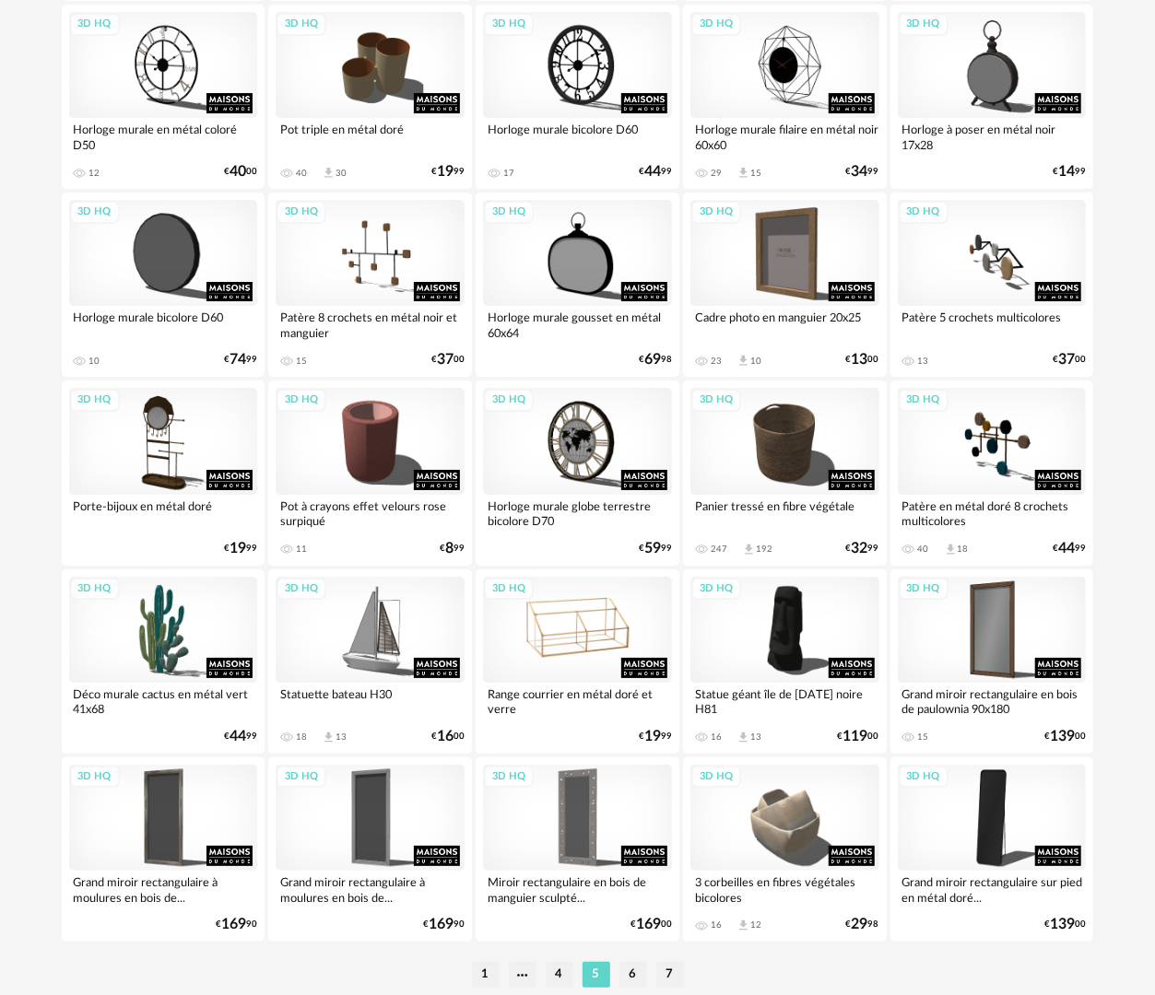
scroll to position [3222, 0]
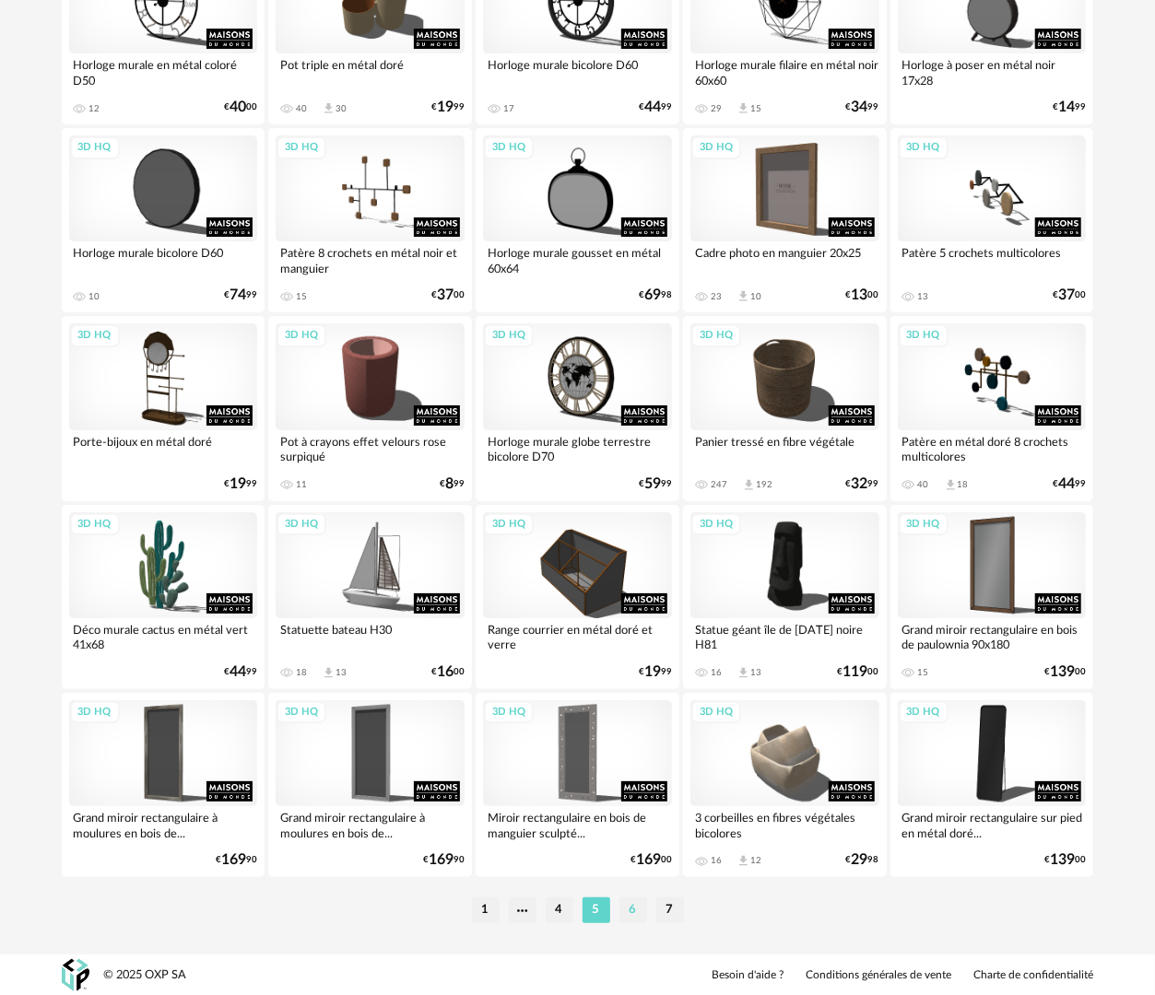
click at [634, 918] on li "6" at bounding box center [633, 911] width 28 height 26
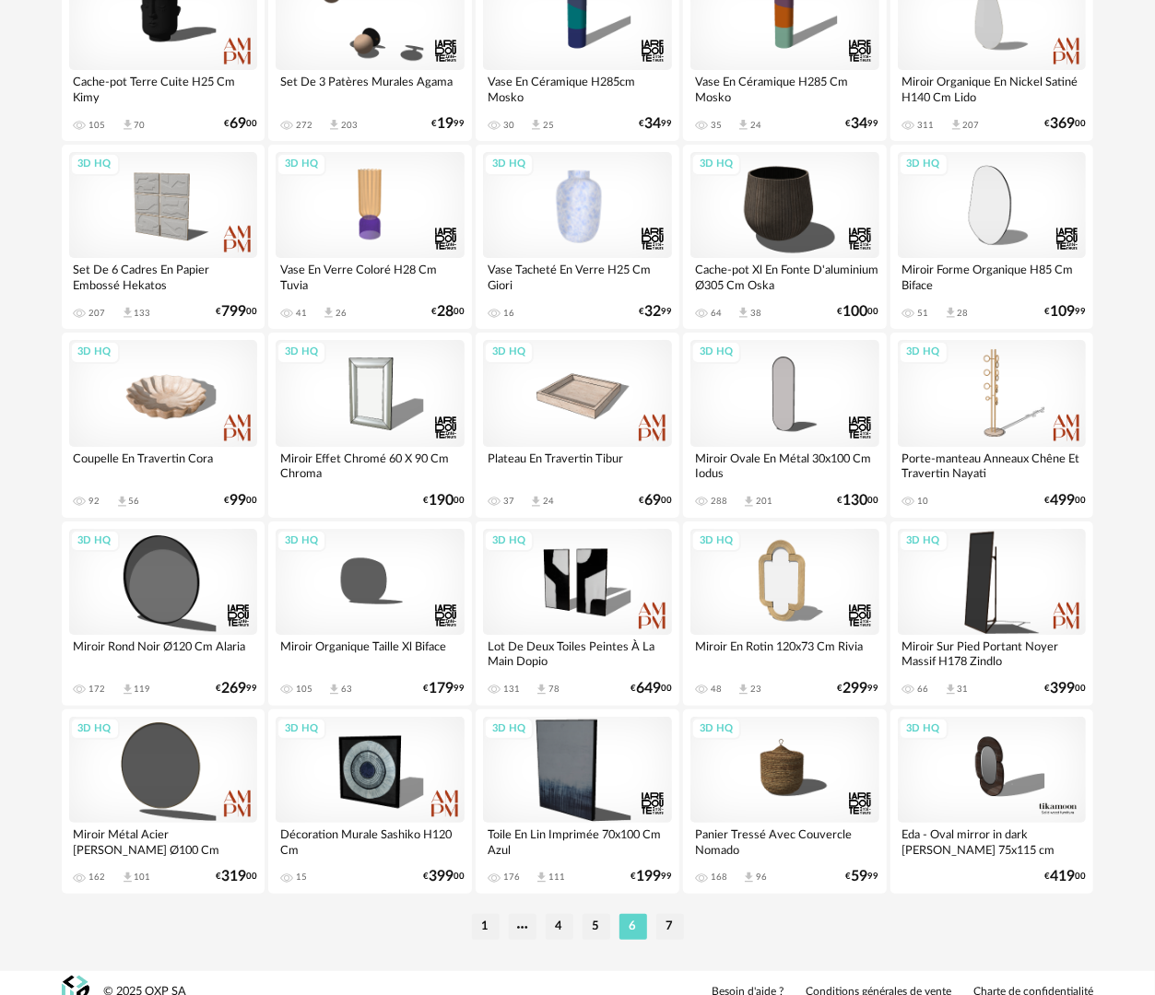
scroll to position [3222, 0]
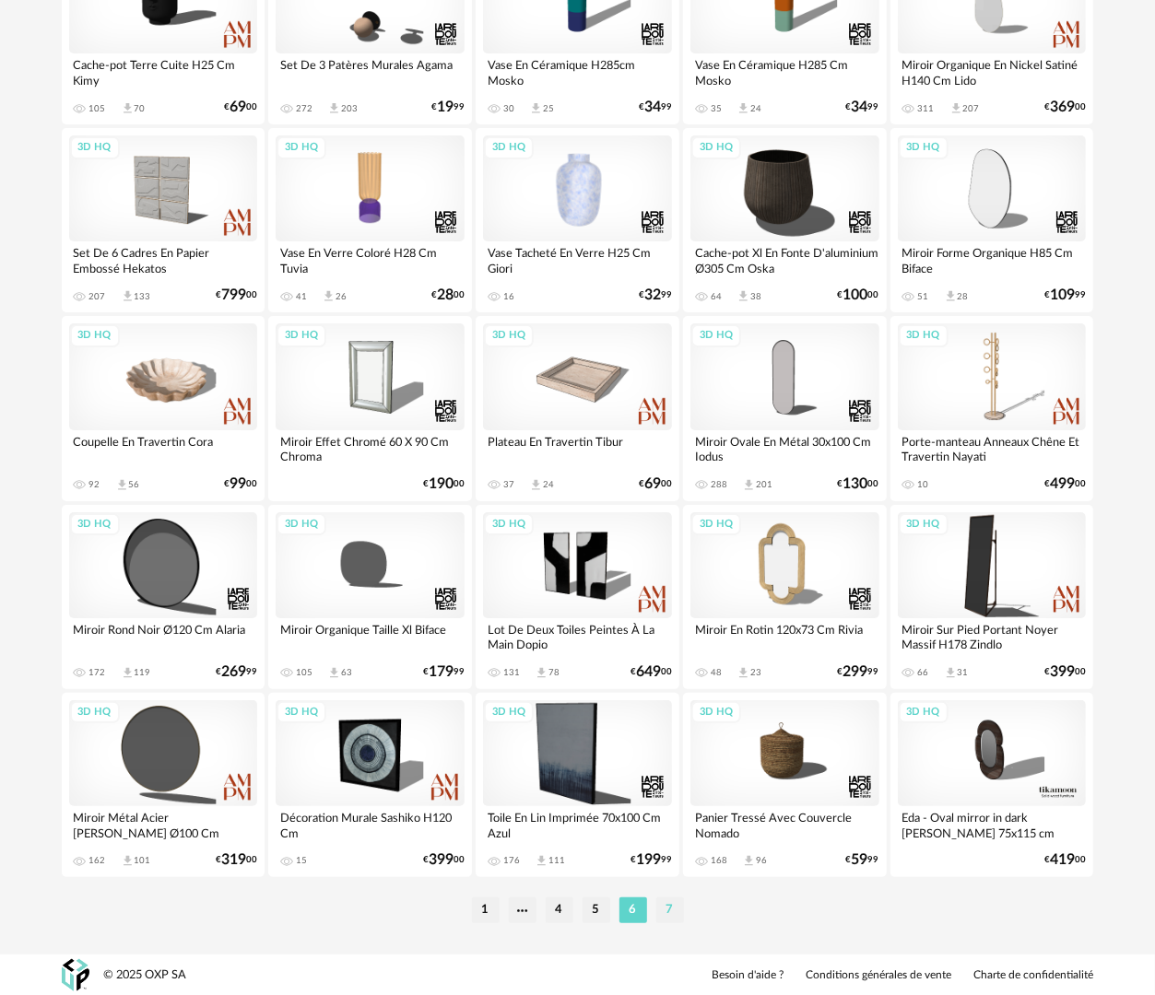
click at [663, 911] on li "7" at bounding box center [670, 911] width 28 height 26
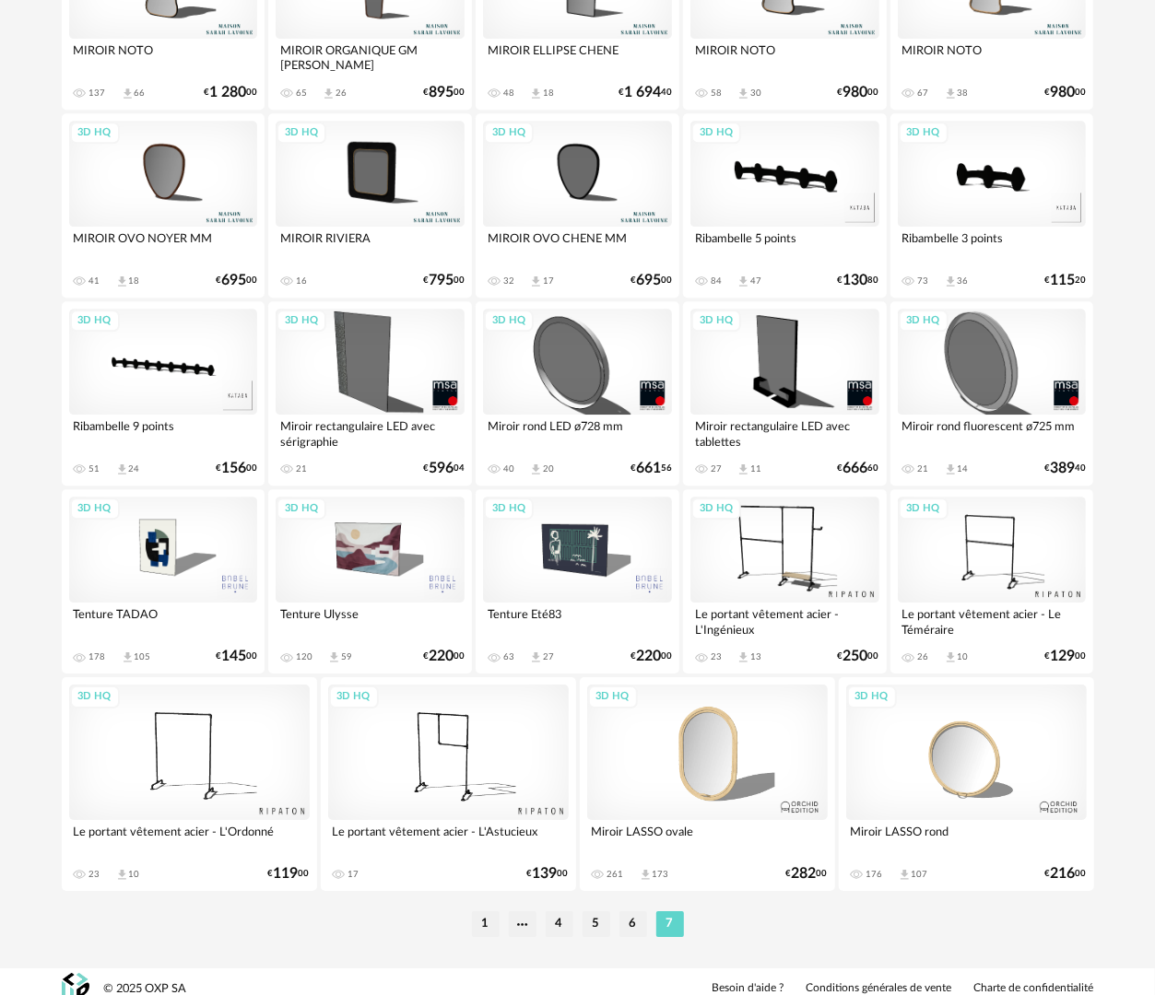
scroll to position [2498, 0]
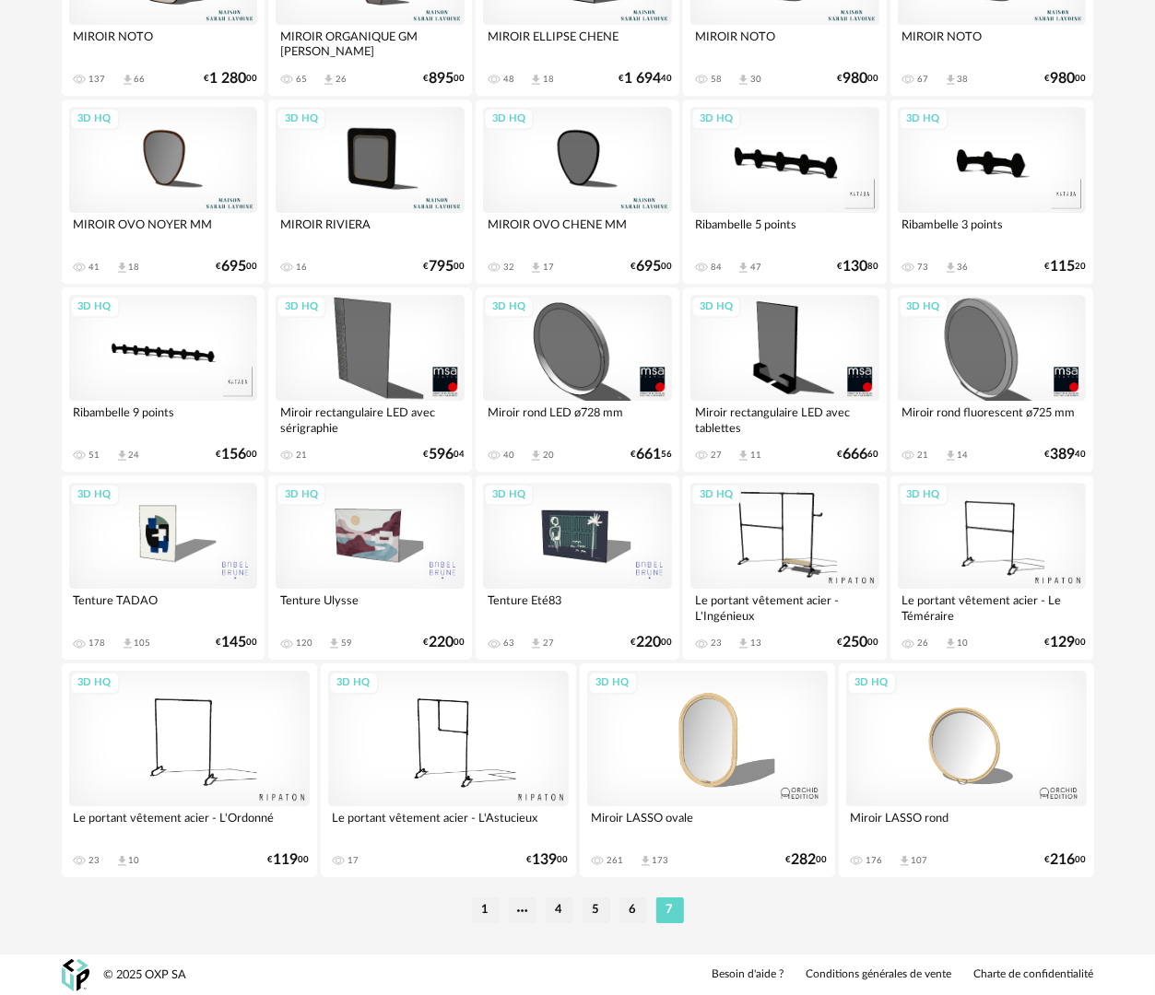
click at [485, 915] on li "1" at bounding box center [486, 911] width 28 height 26
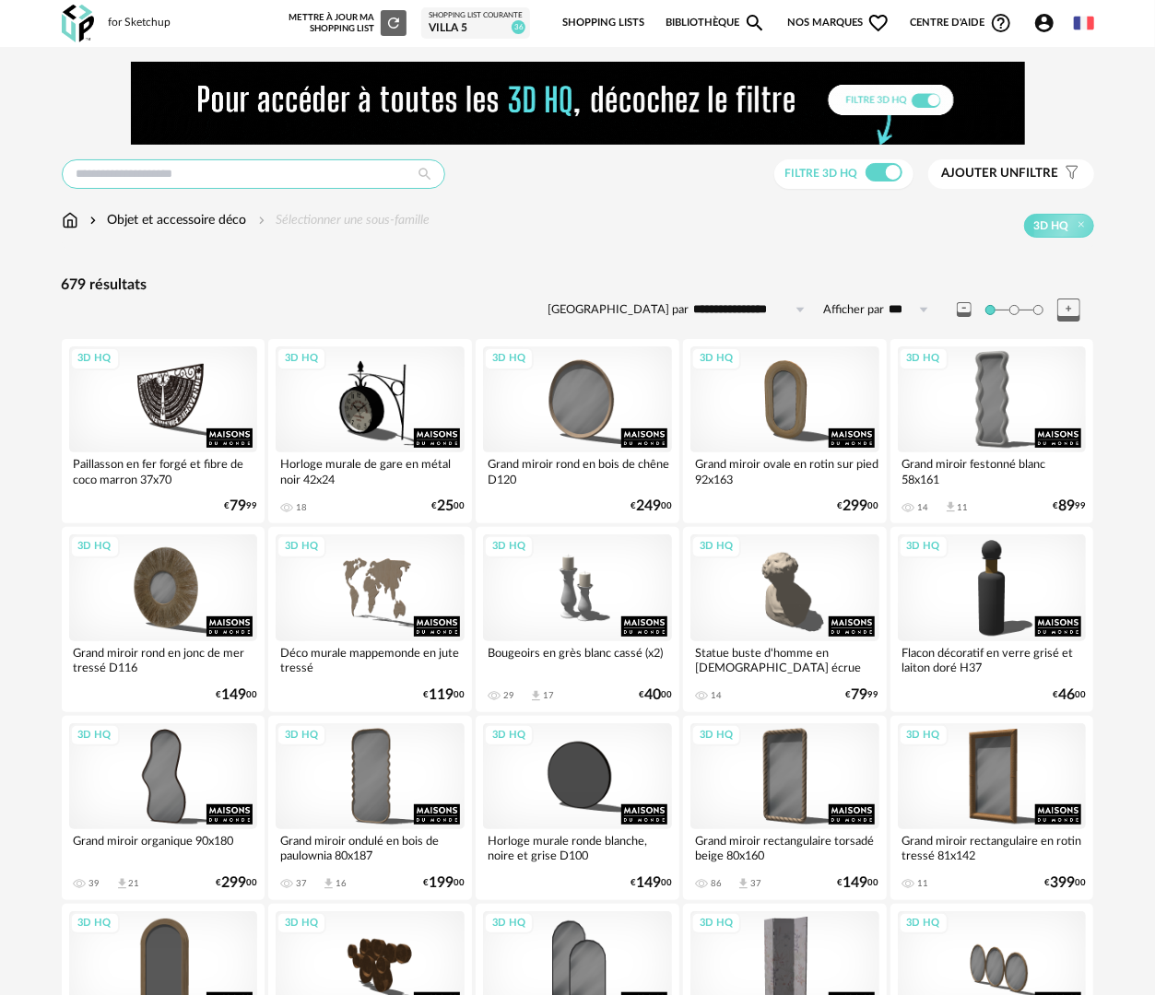
click at [197, 166] on input "text" at bounding box center [253, 173] width 383 height 29
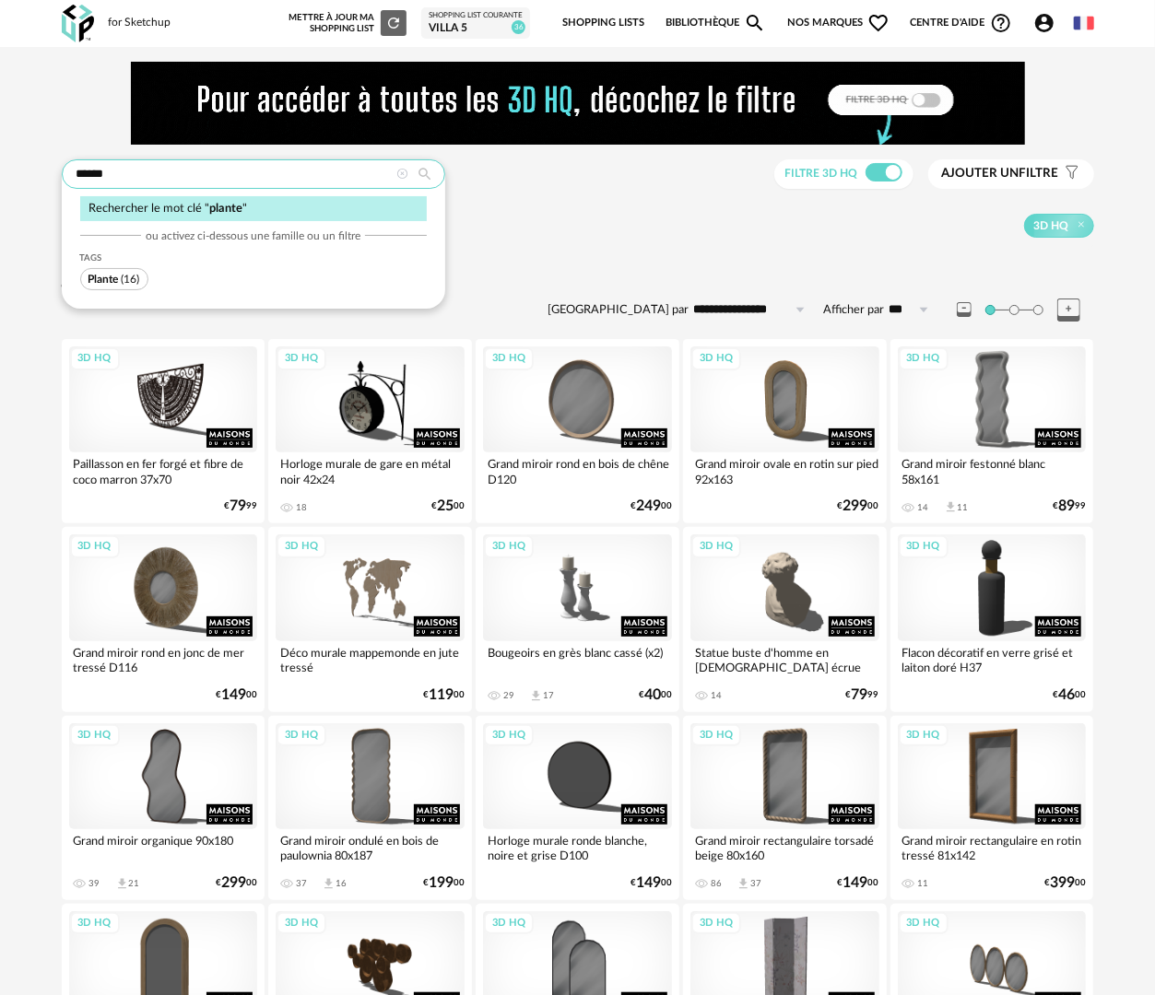
type input "******"
type input "**********"
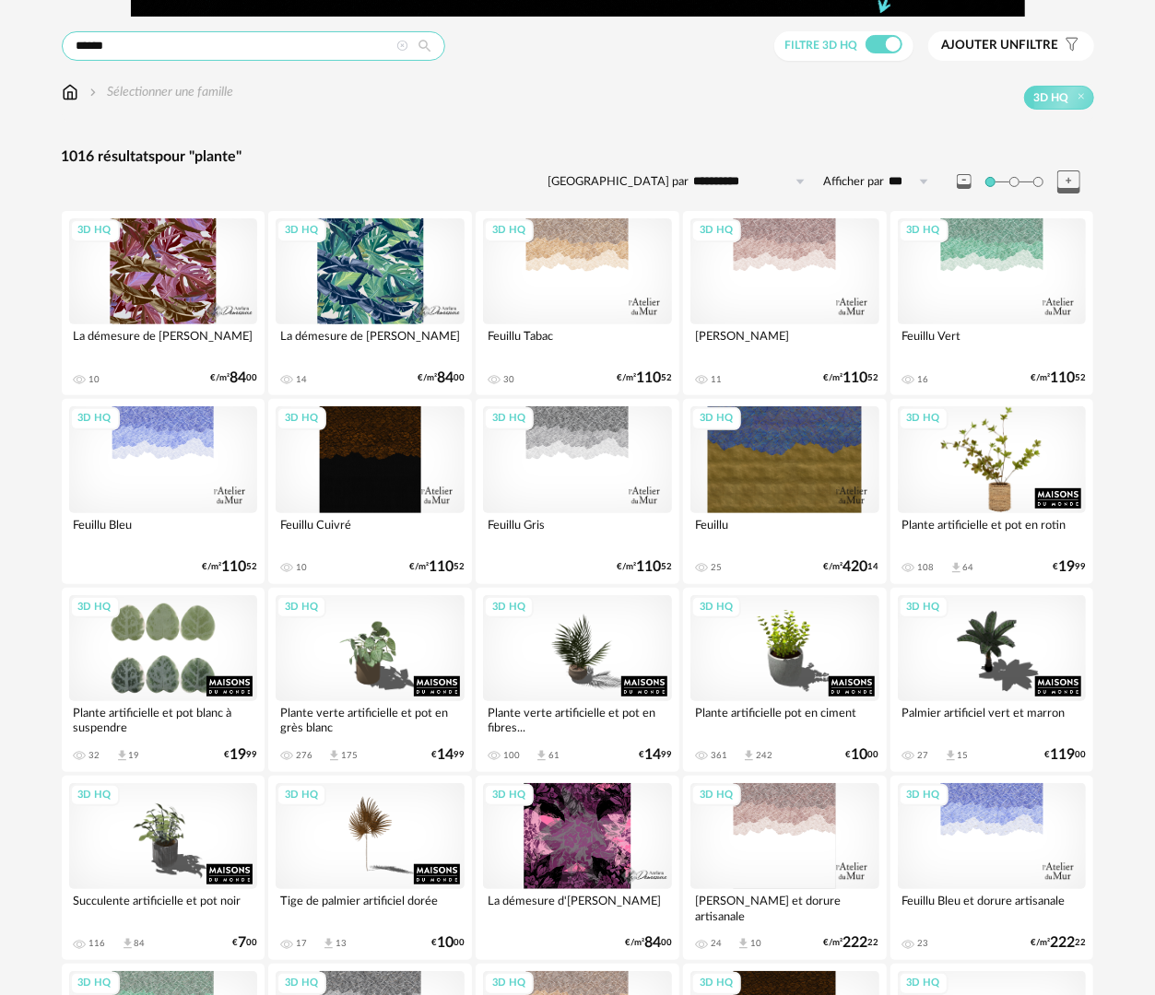
scroll to position [276, 0]
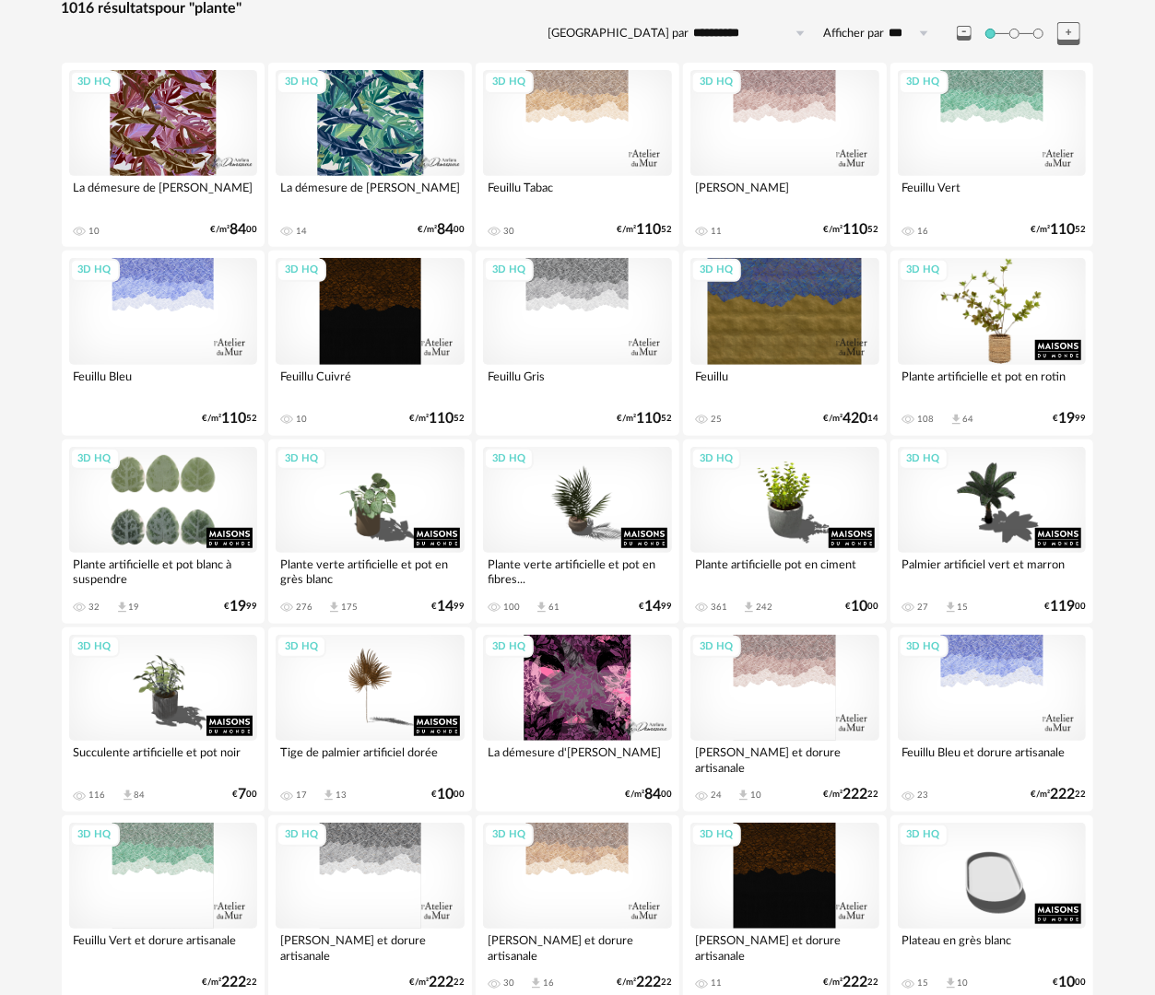
click at [1023, 356] on div "3D HQ" at bounding box center [992, 311] width 189 height 106
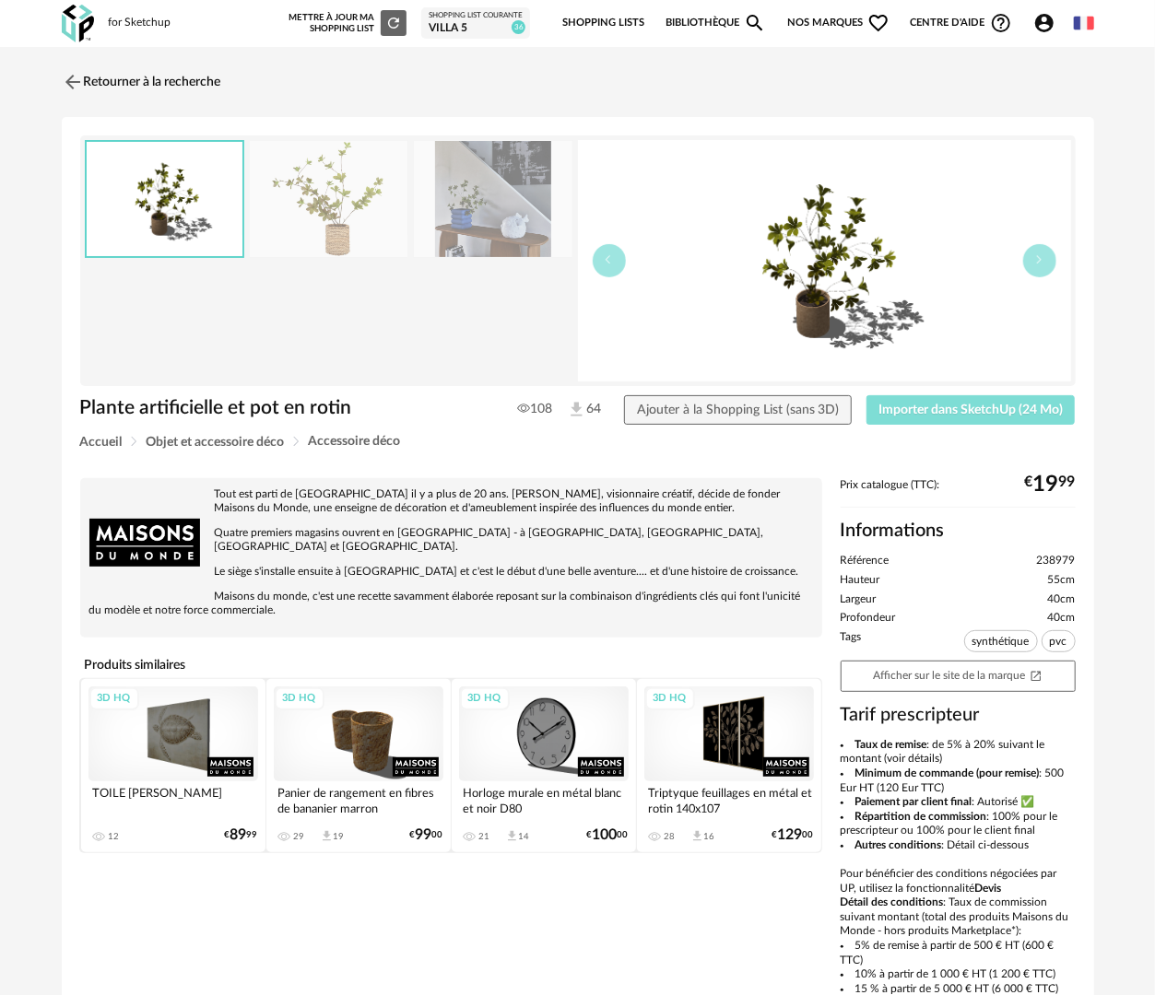
click at [993, 413] on span "Importer dans SketchUp (24 Mo)" at bounding box center [970, 410] width 184 height 13
